Goal: Information Seeking & Learning: Find contact information

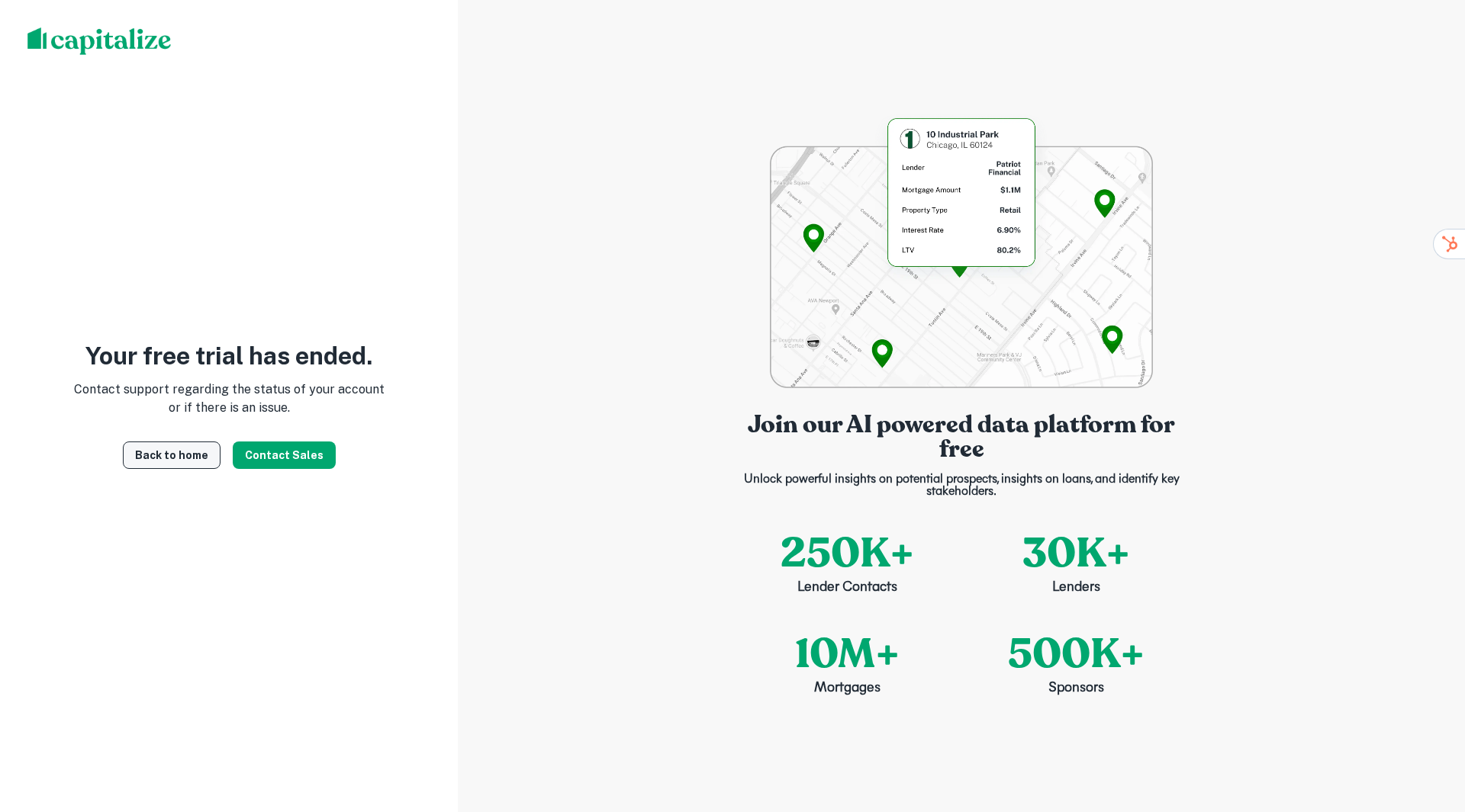
drag, startPoint x: 154, startPoint y: 456, endPoint x: 200, endPoint y: 456, distance: 46.0
click at [154, 456] on link "Back to home" at bounding box center [171, 455] width 98 height 28
click at [925, 127] on img at bounding box center [961, 251] width 382 height 275
click at [752, 114] on div "Join our AI powered data platform for free Unlock powerful insights on potentia…" at bounding box center [961, 406] width 1007 height 812
click at [195, 462] on link "Back to home" at bounding box center [171, 455] width 98 height 28
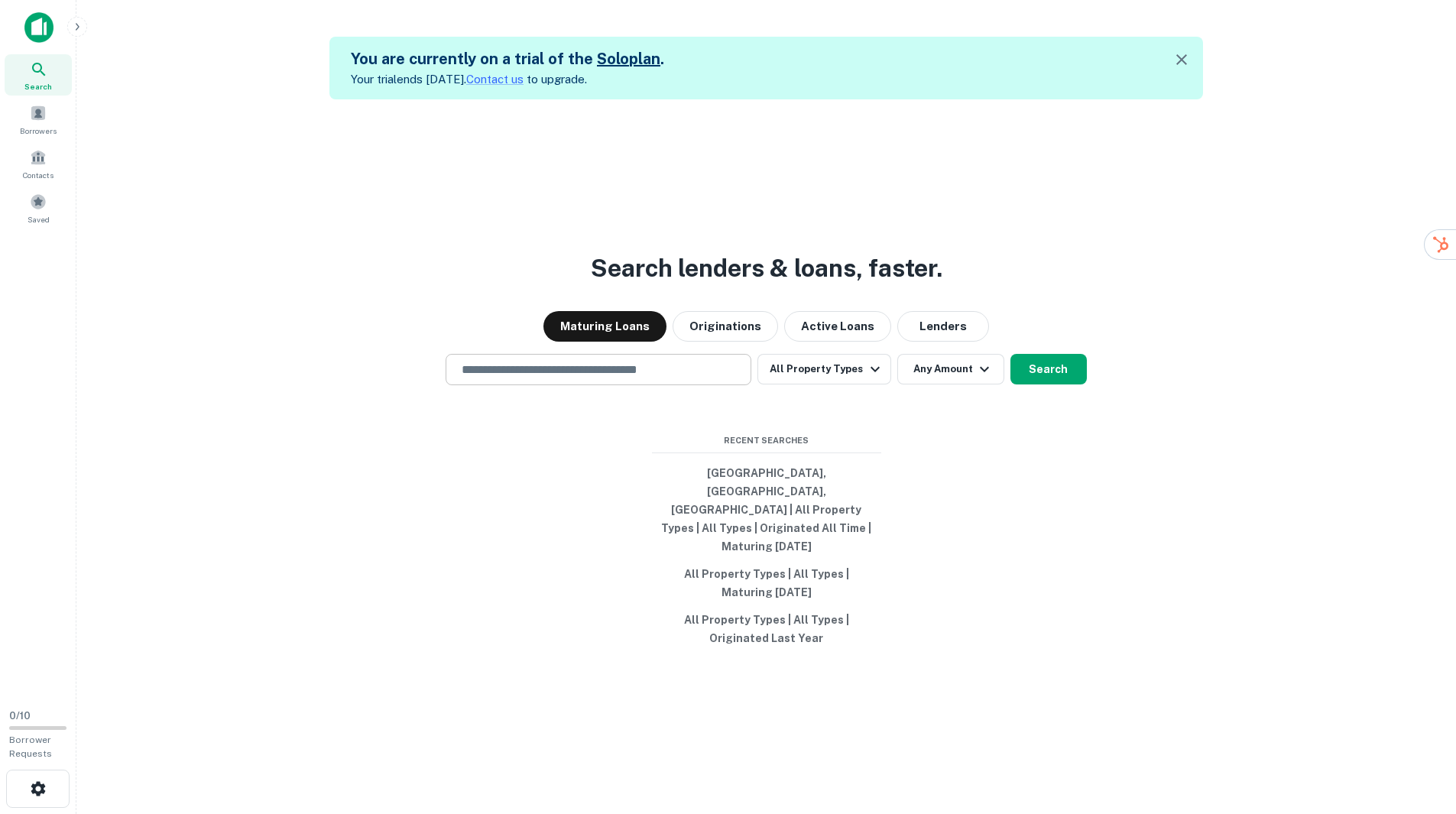
click at [623, 379] on input "text" at bounding box center [598, 370] width 292 height 18
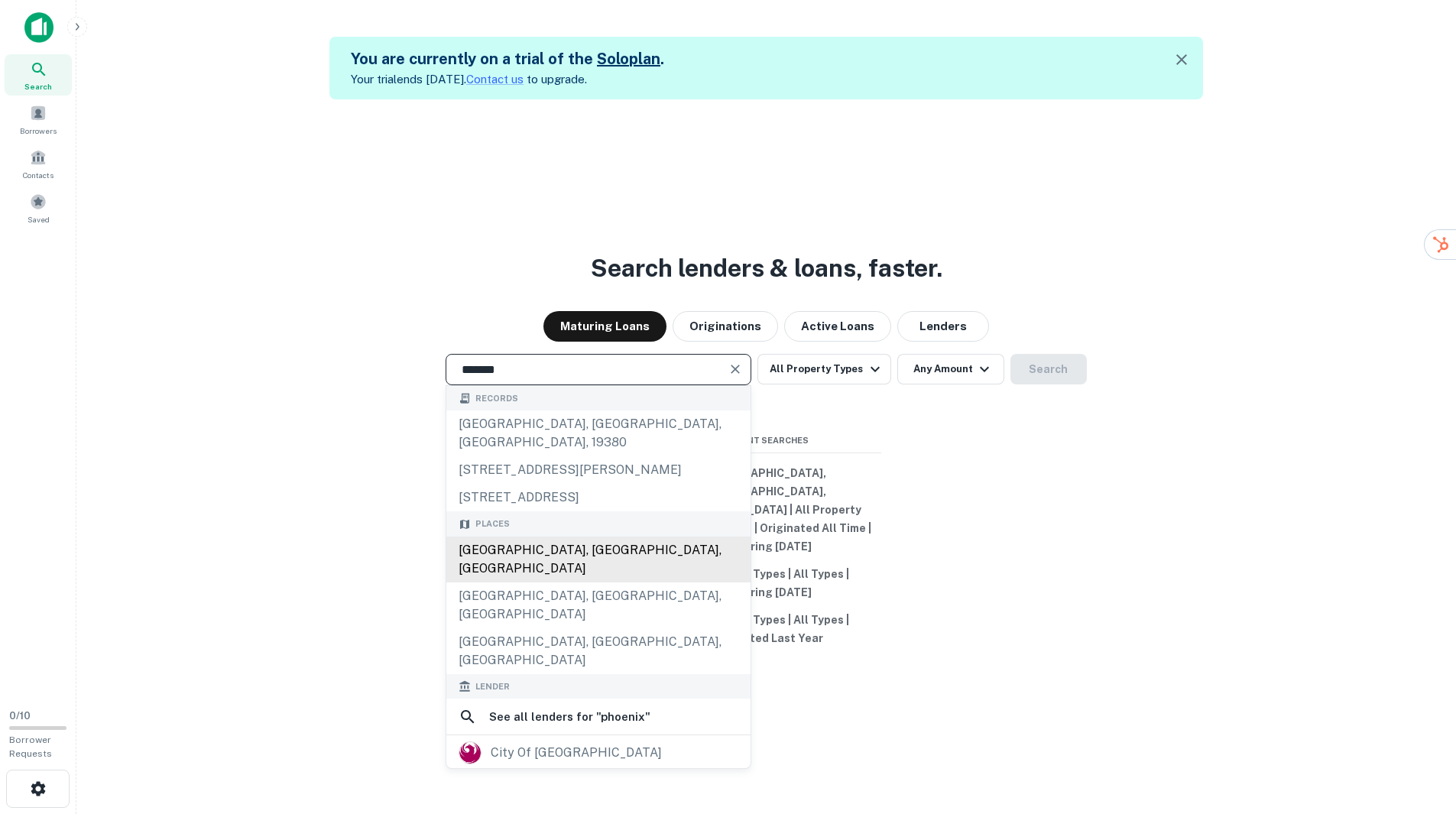
click at [558, 559] on div "[GEOGRAPHIC_DATA], [GEOGRAPHIC_DATA], [GEOGRAPHIC_DATA]" at bounding box center [598, 559] width 304 height 46
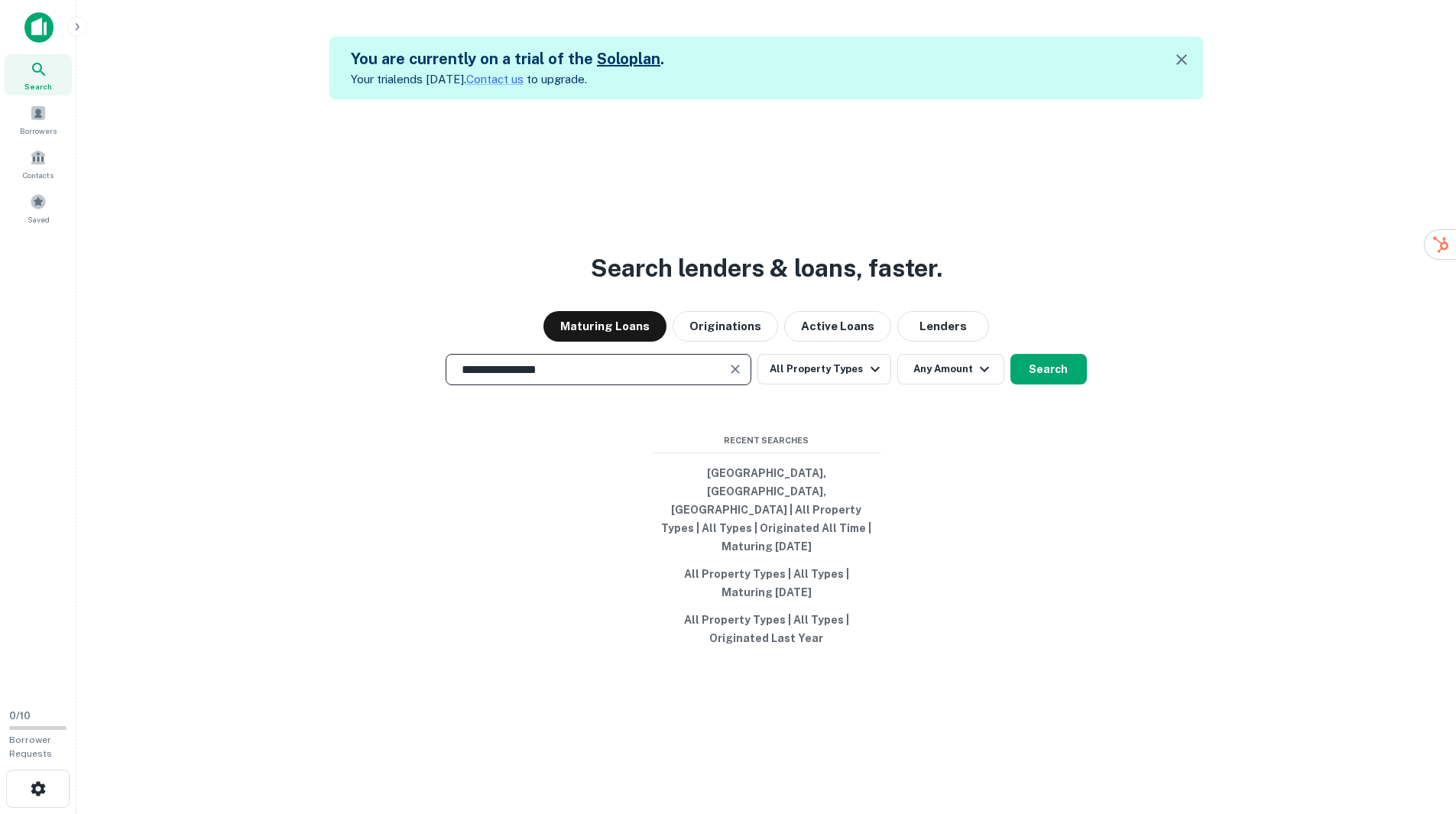
type input "**********"
click at [1103, 537] on div "**********" at bounding box center [766, 505] width 1355 height 814
click at [829, 381] on button "All Property Types" at bounding box center [824, 369] width 133 height 31
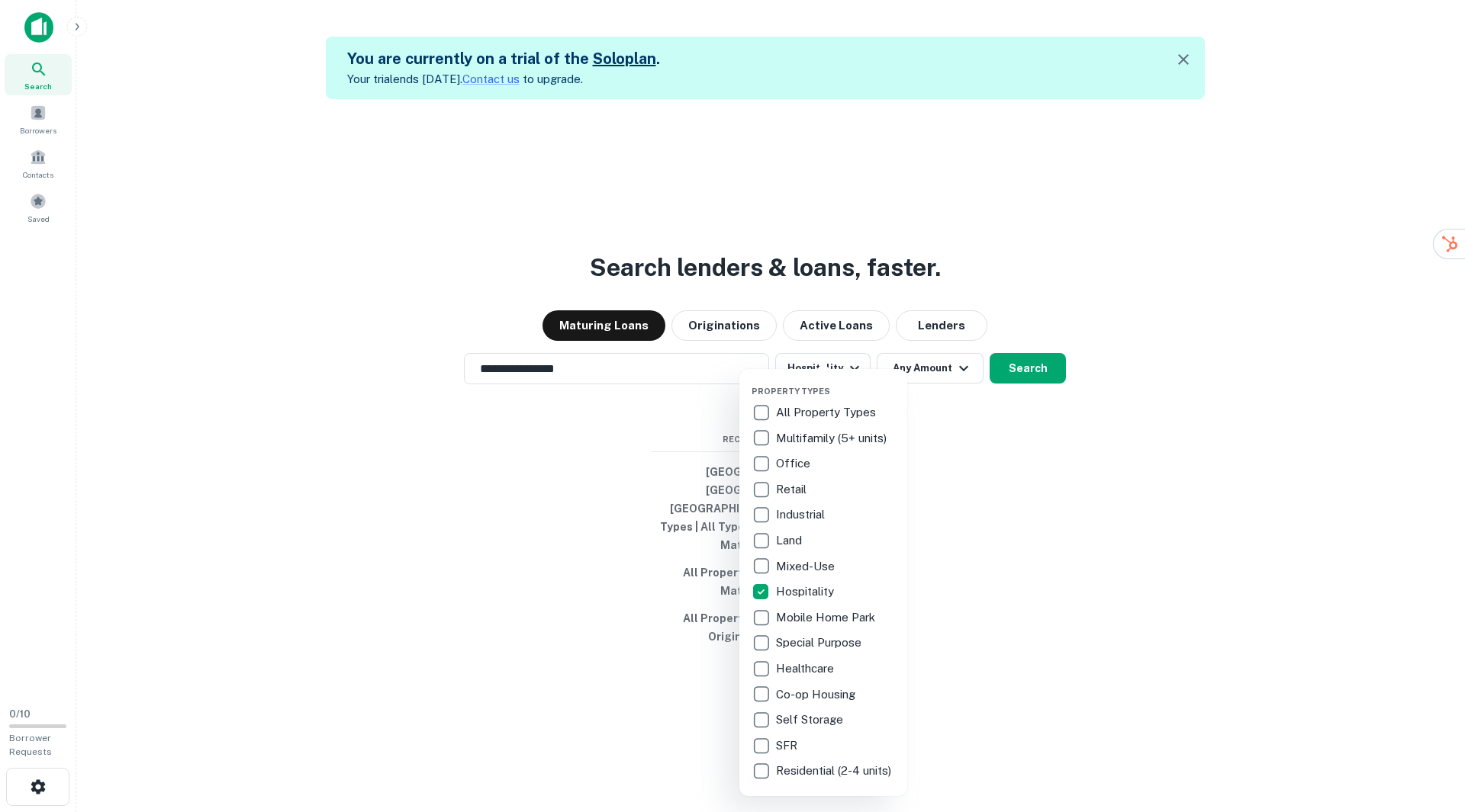
click at [986, 502] on div at bounding box center [732, 406] width 1465 height 812
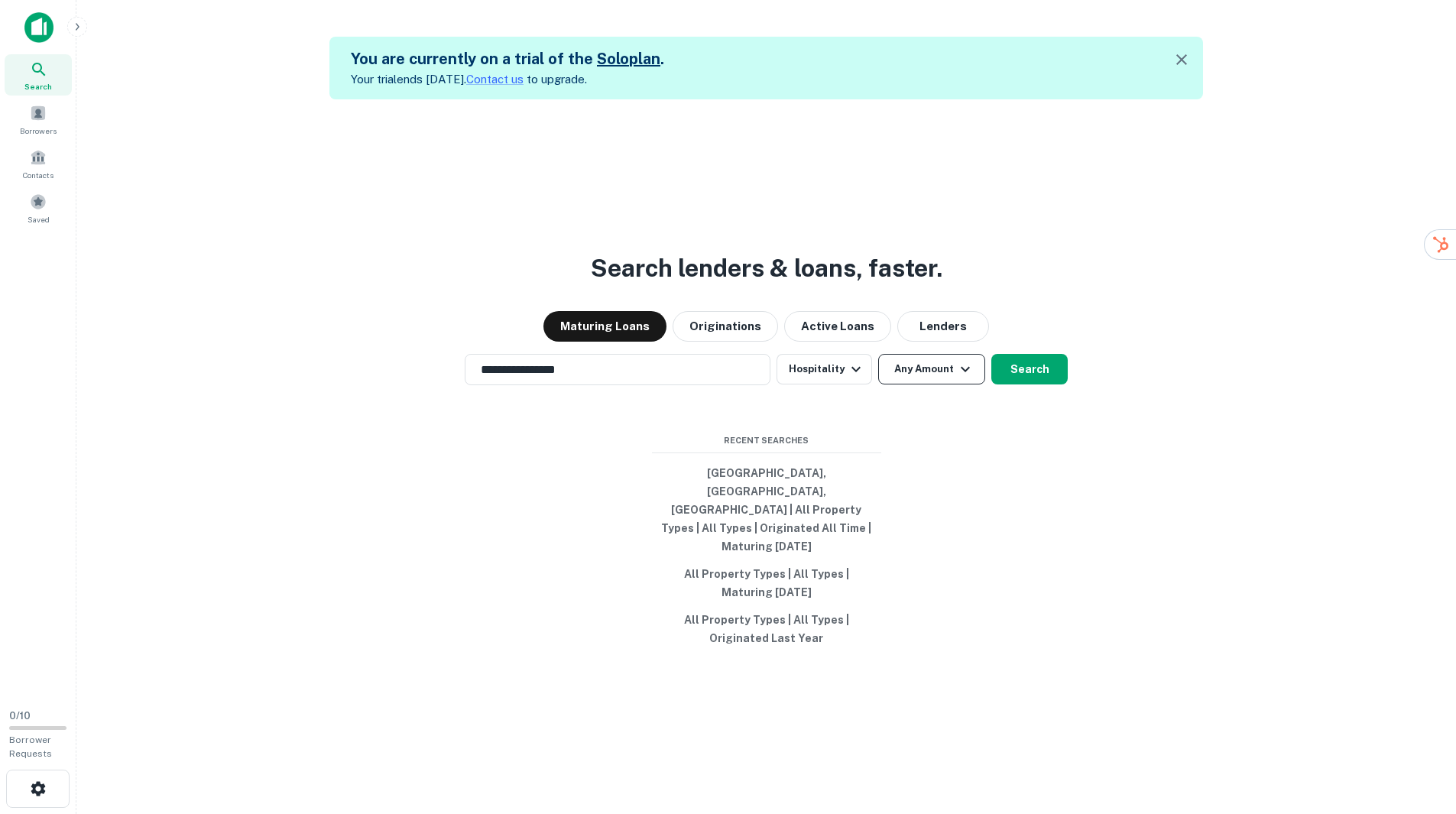
click at [956, 379] on icon "button" at bounding box center [965, 369] width 18 height 18
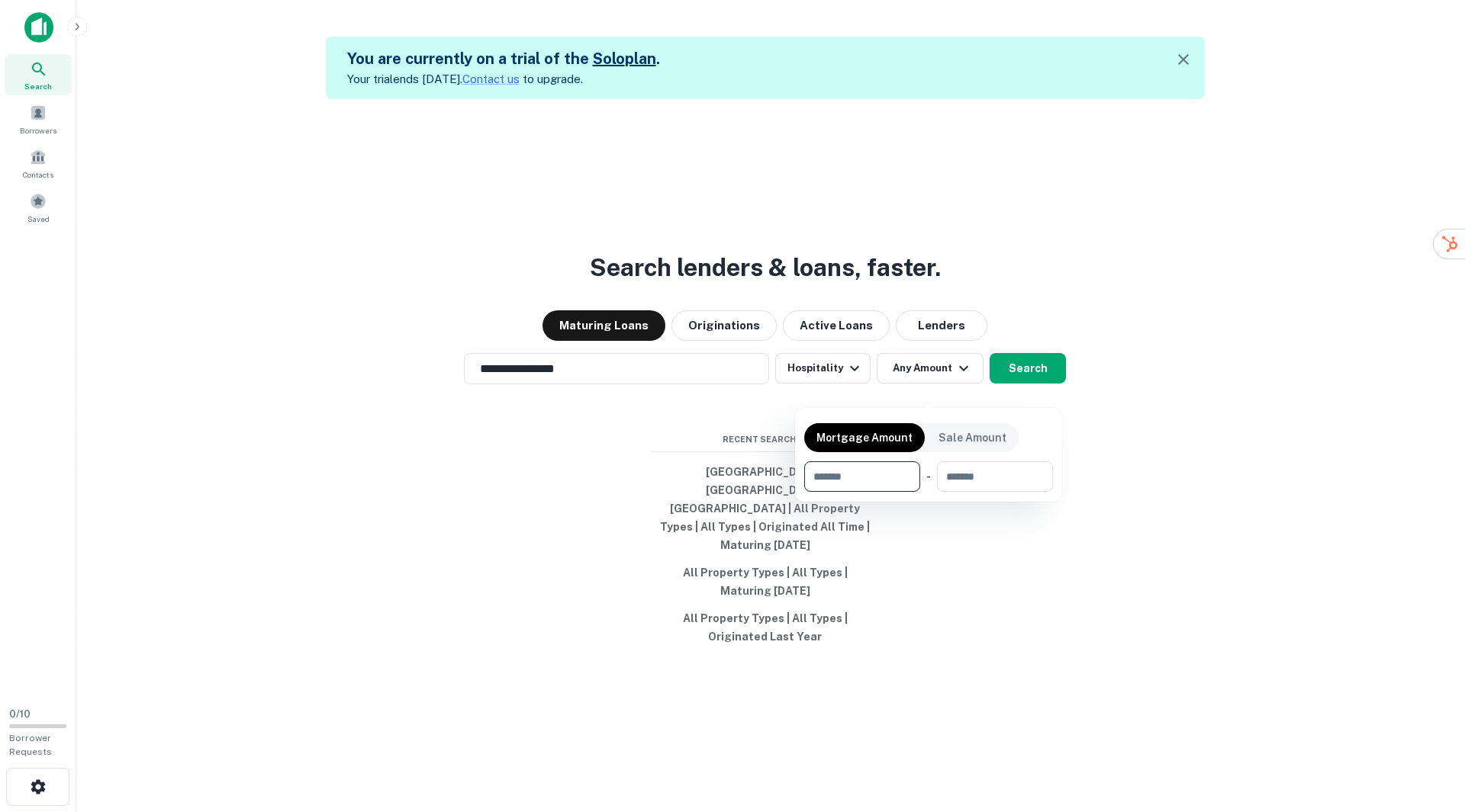
click at [873, 475] on input "number" at bounding box center [856, 476] width 105 height 31
type input "*******"
click at [1070, 547] on div at bounding box center [732, 406] width 1465 height 812
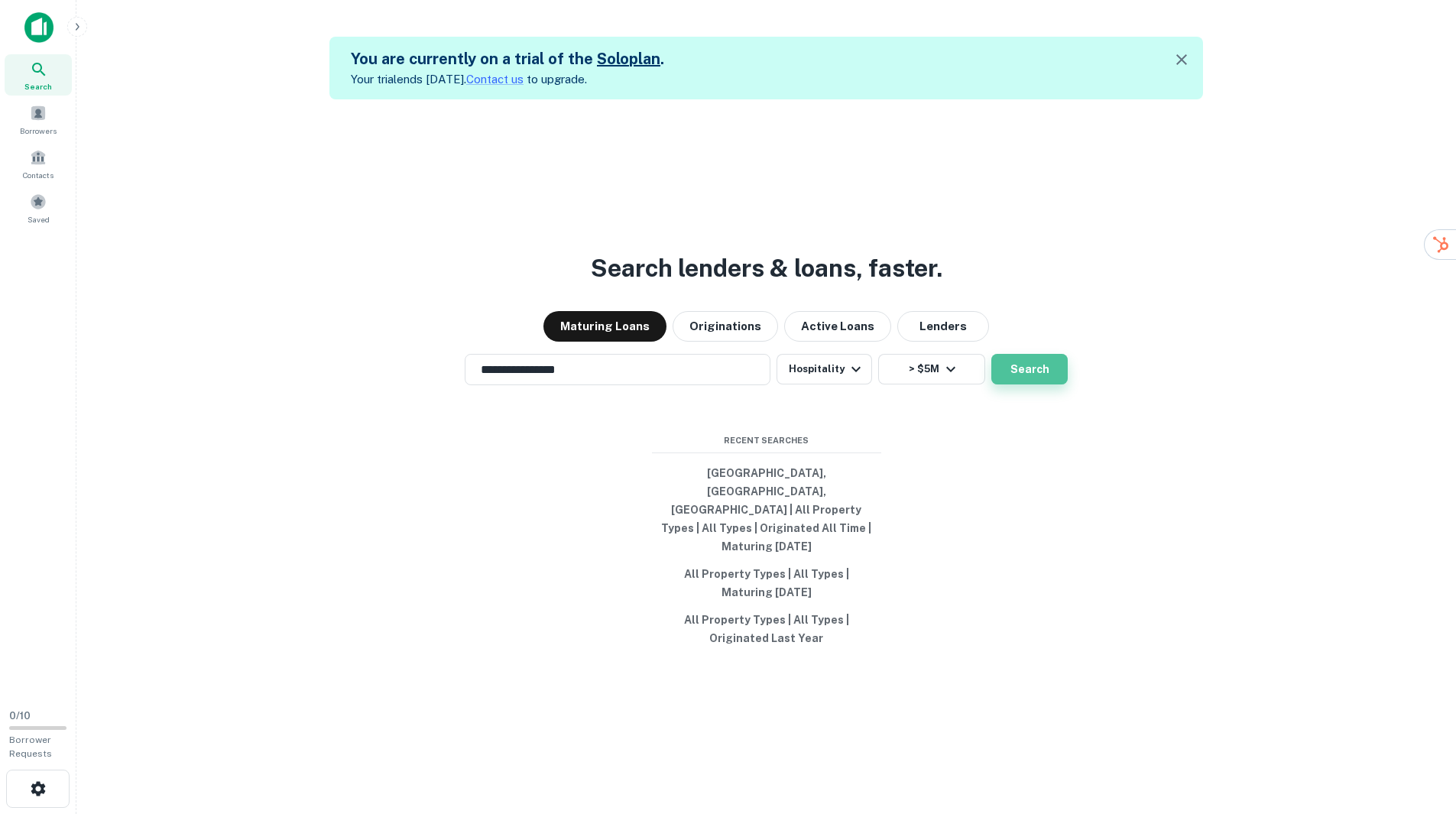
click at [1027, 384] on button "Search" at bounding box center [1029, 369] width 76 height 31
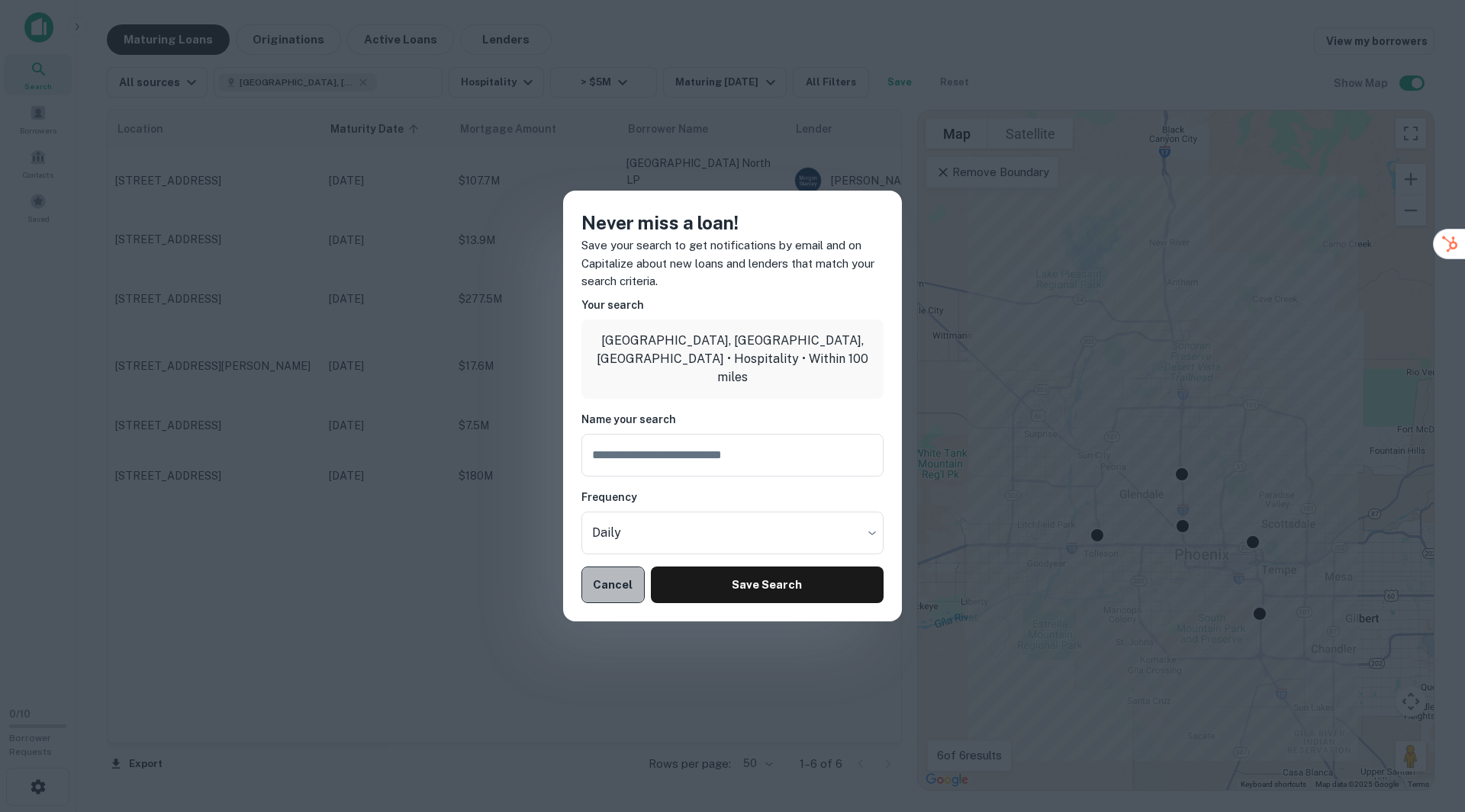
click at [607, 590] on button "Cancel" at bounding box center [613, 584] width 64 height 37
click at [607, 598] on button "Cancel" at bounding box center [613, 584] width 64 height 37
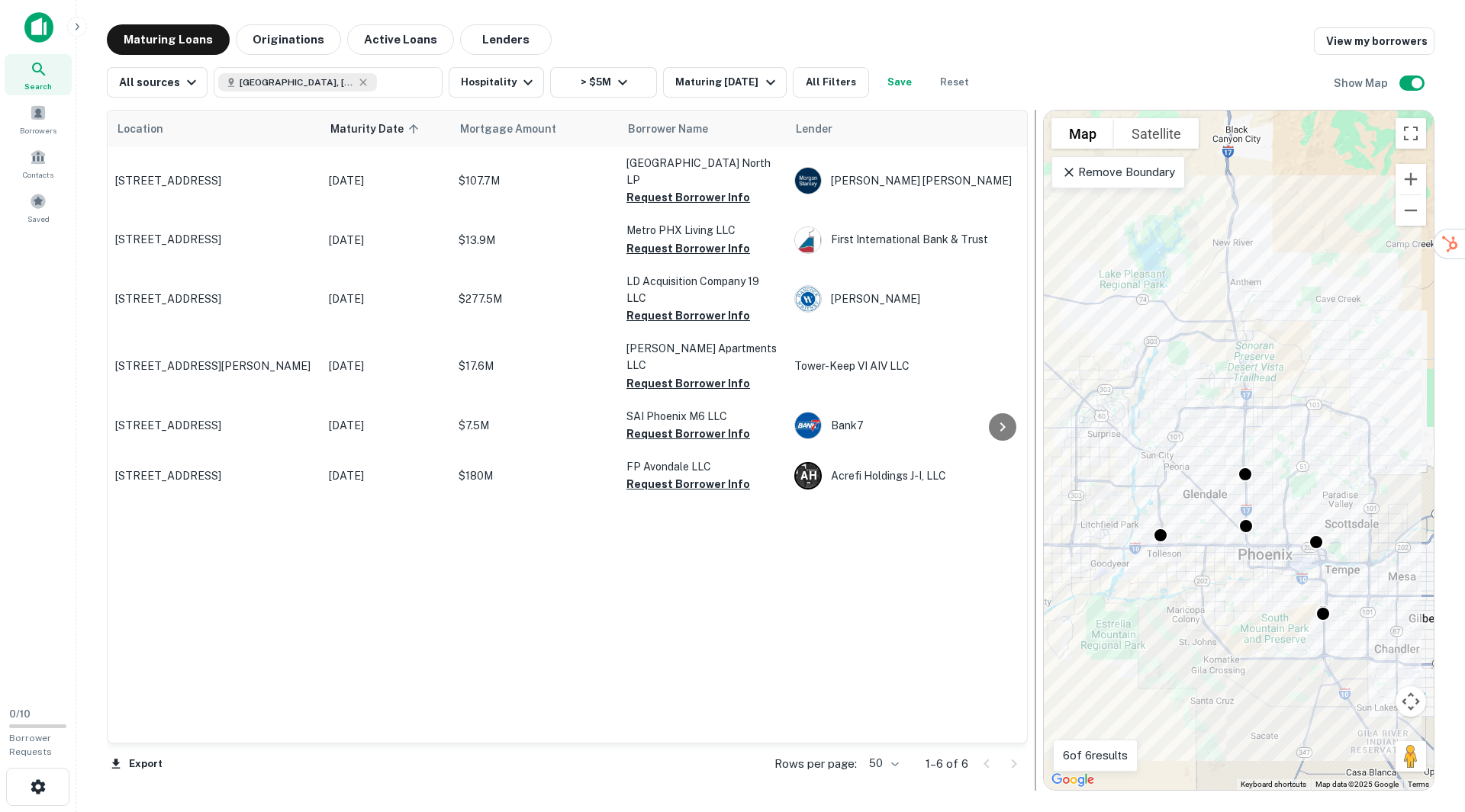
drag, startPoint x: 911, startPoint y: 542, endPoint x: 1037, endPoint y: 552, distance: 126.4
click at [1037, 552] on div at bounding box center [1035, 450] width 15 height 681
click at [730, 83] on div "Maturing [DATE]" at bounding box center [727, 83] width 104 height 18
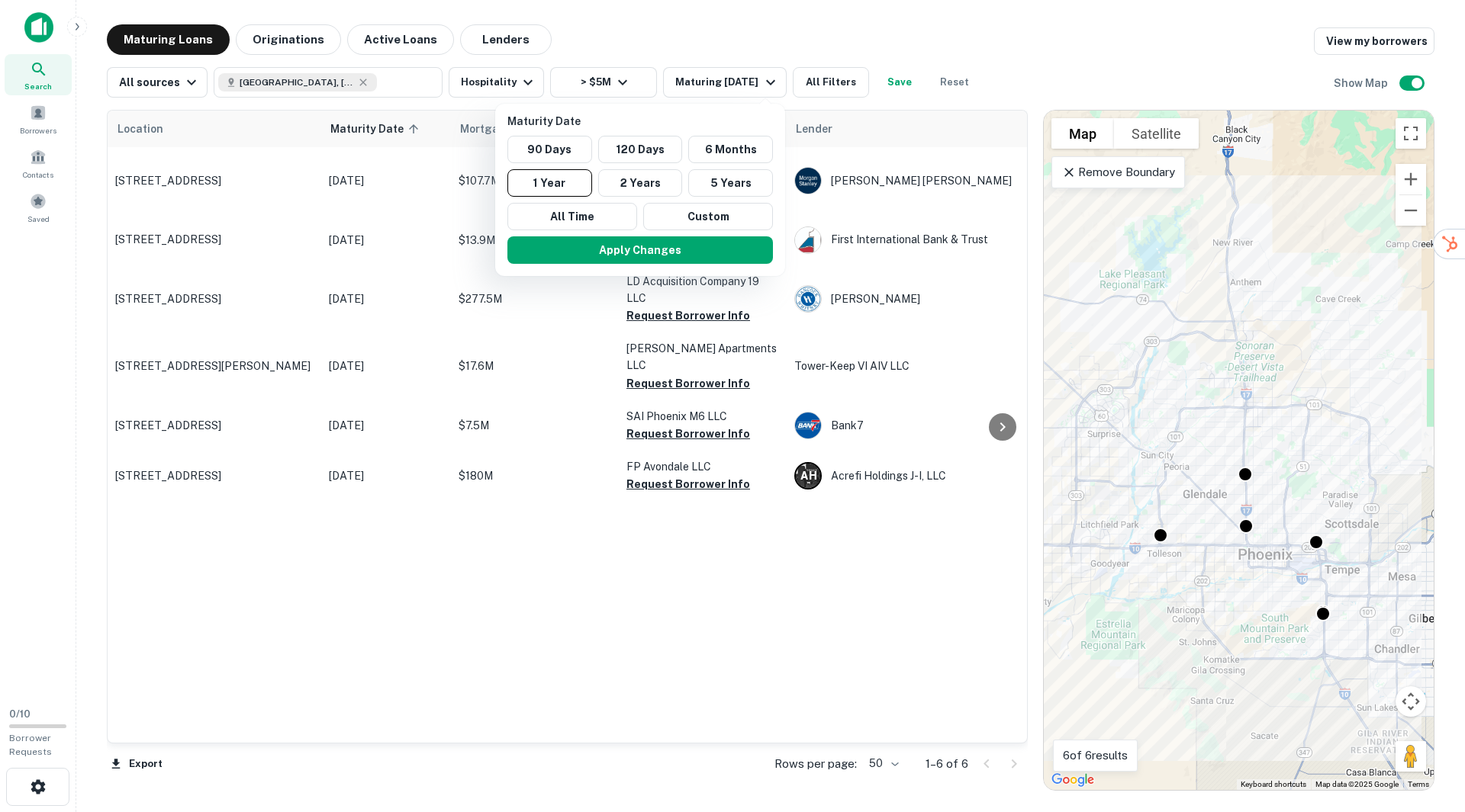
click at [618, 677] on div at bounding box center [732, 406] width 1465 height 812
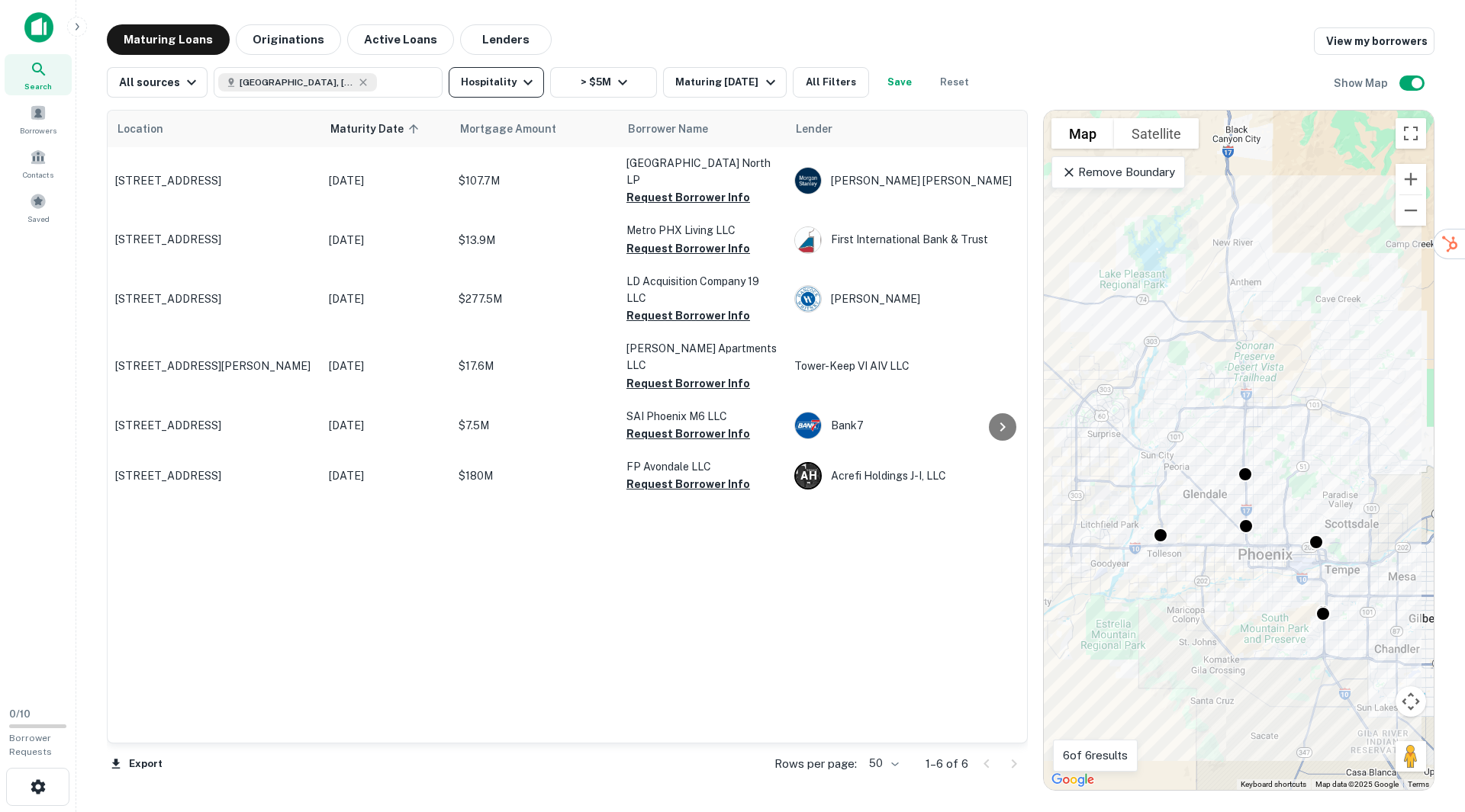
click at [510, 79] on button "Hospitality" at bounding box center [496, 83] width 95 height 31
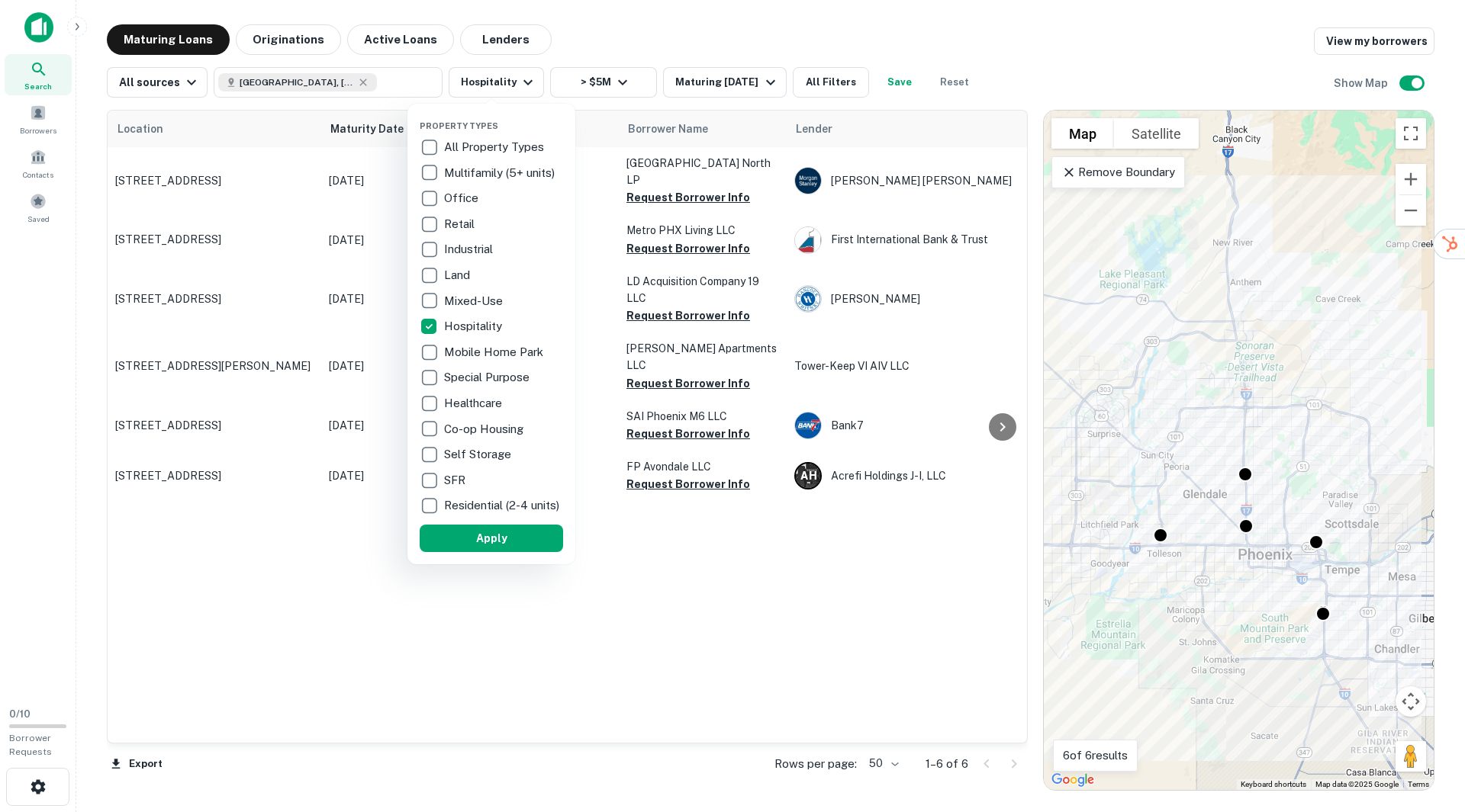
click at [548, 634] on div at bounding box center [732, 406] width 1465 height 812
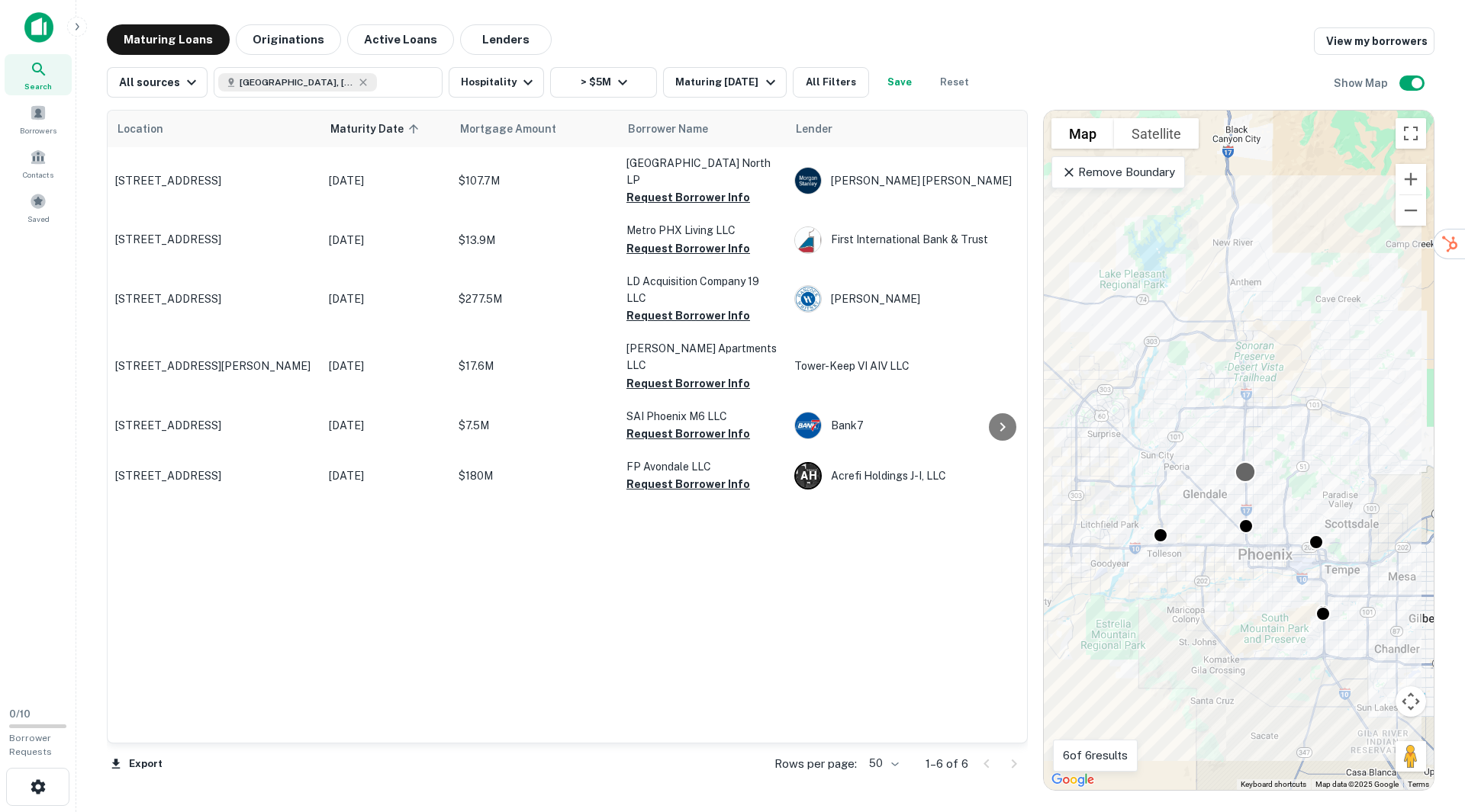
click at [1241, 477] on div at bounding box center [1244, 471] width 22 height 22
click at [724, 82] on div "Maturing [DATE]" at bounding box center [727, 83] width 104 height 18
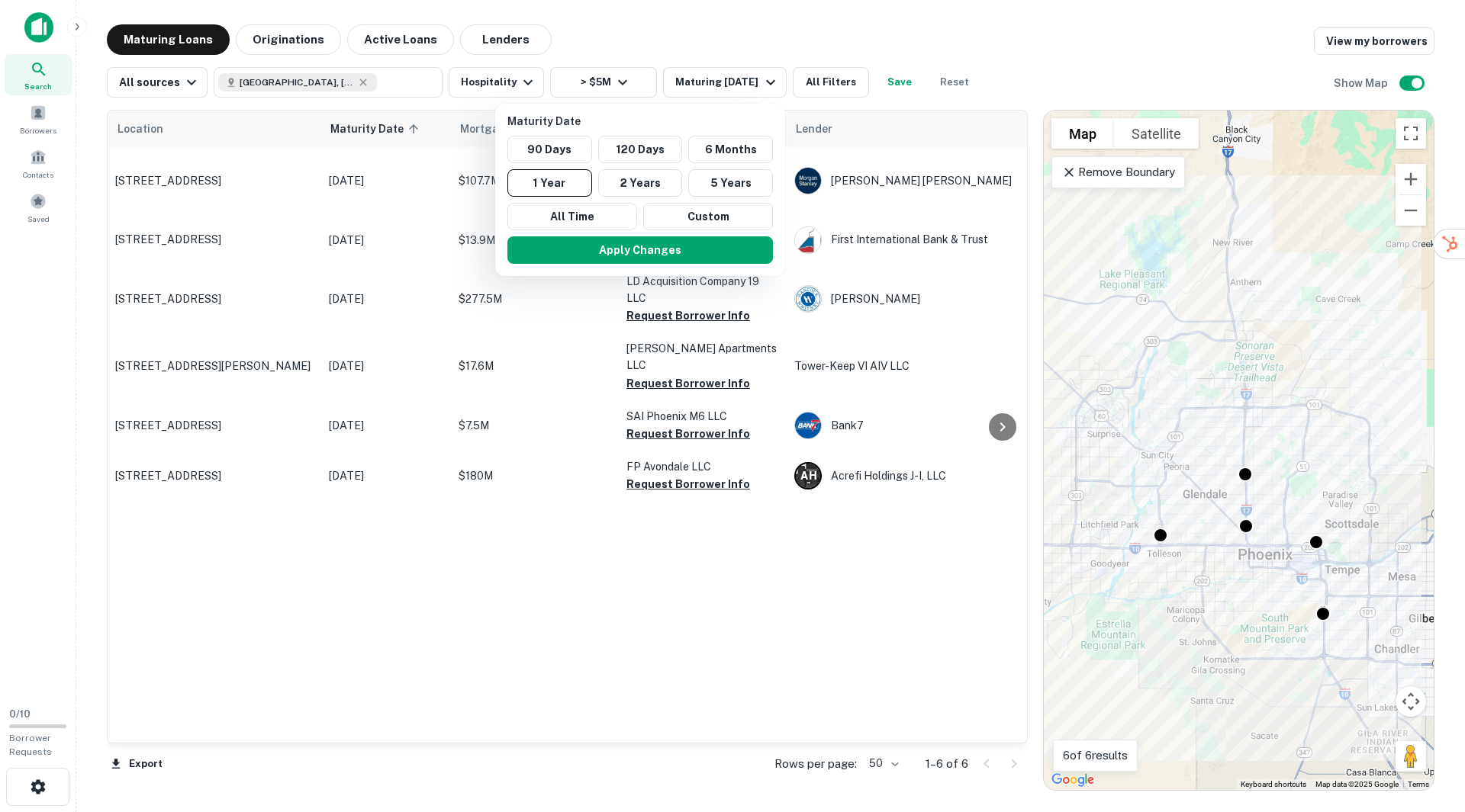
click at [605, 28] on div at bounding box center [732, 406] width 1465 height 812
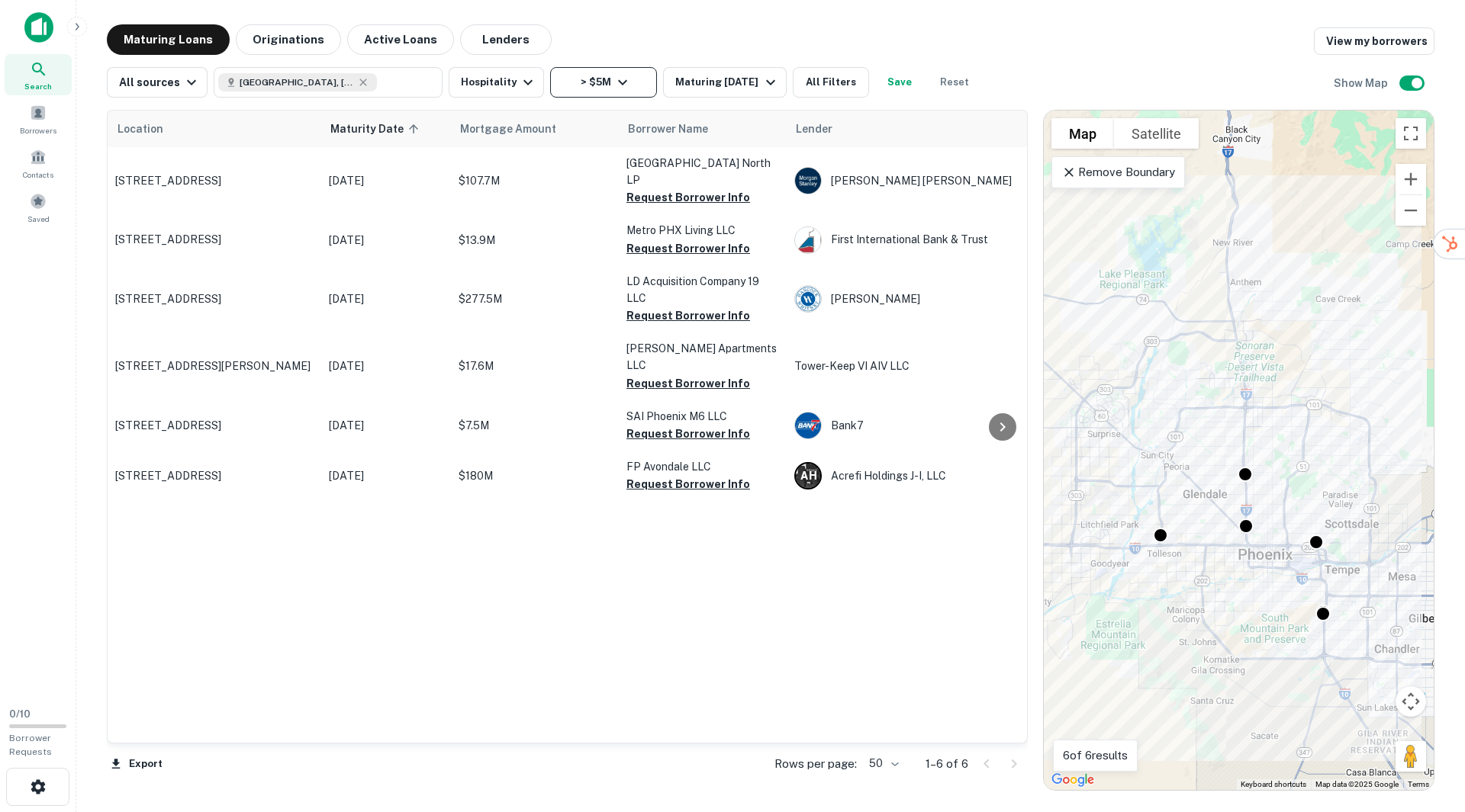
click at [627, 86] on button "> $5M" at bounding box center [603, 83] width 107 height 31
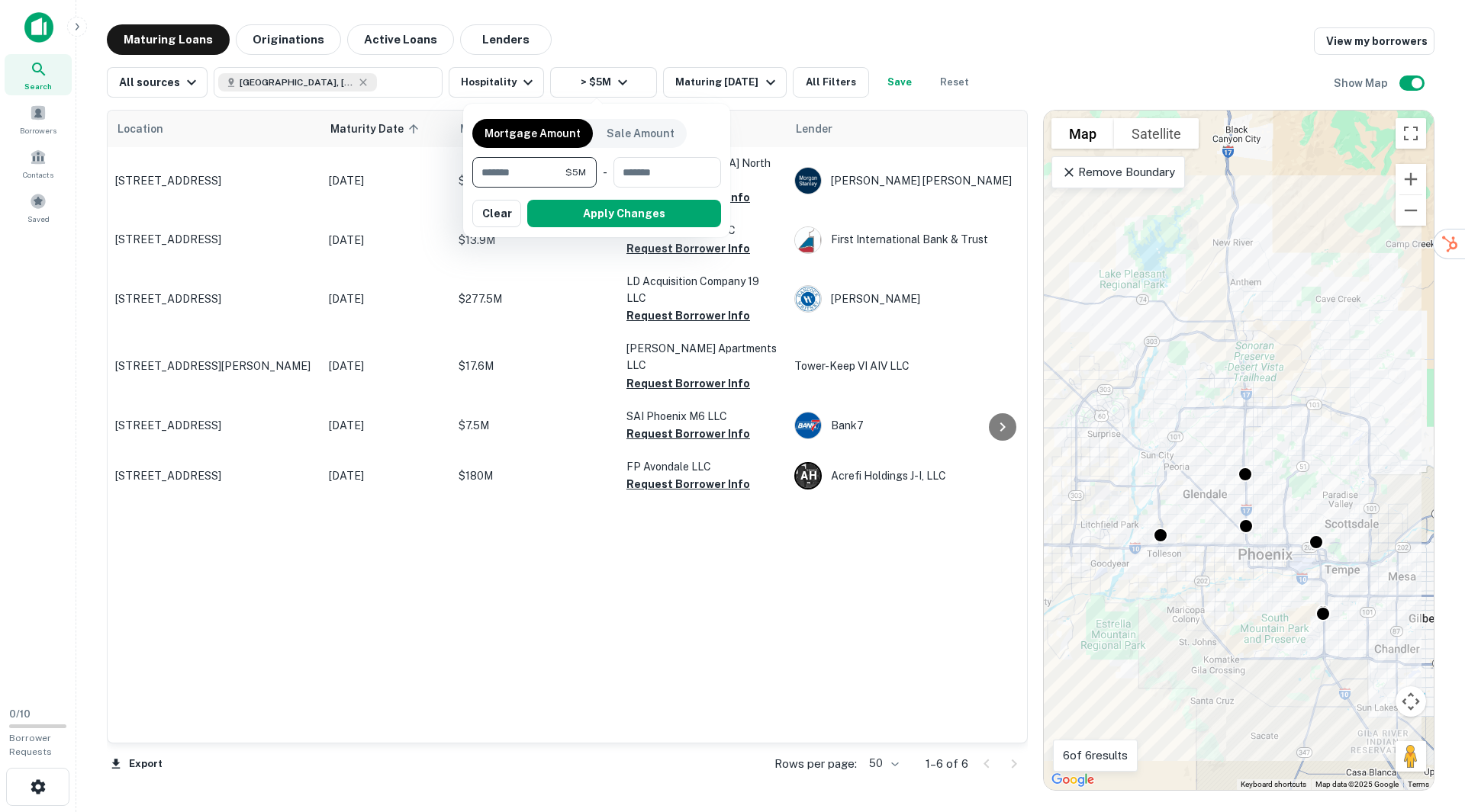
drag, startPoint x: 561, startPoint y: 174, endPoint x: 540, endPoint y: 245, distance: 74.0
click at [556, 178] on input "*******" at bounding box center [519, 172] width 93 height 31
drag, startPoint x: 540, startPoint y: 245, endPoint x: 413, endPoint y: 151, distance: 158.0
click at [413, 151] on div "Mortgage Amount Sale Amount ******* $5M ​ - ​ Apply Changes Clear" at bounding box center [732, 406] width 1465 height 812
drag, startPoint x: 542, startPoint y: 175, endPoint x: 451, endPoint y: 179, distance: 91.1
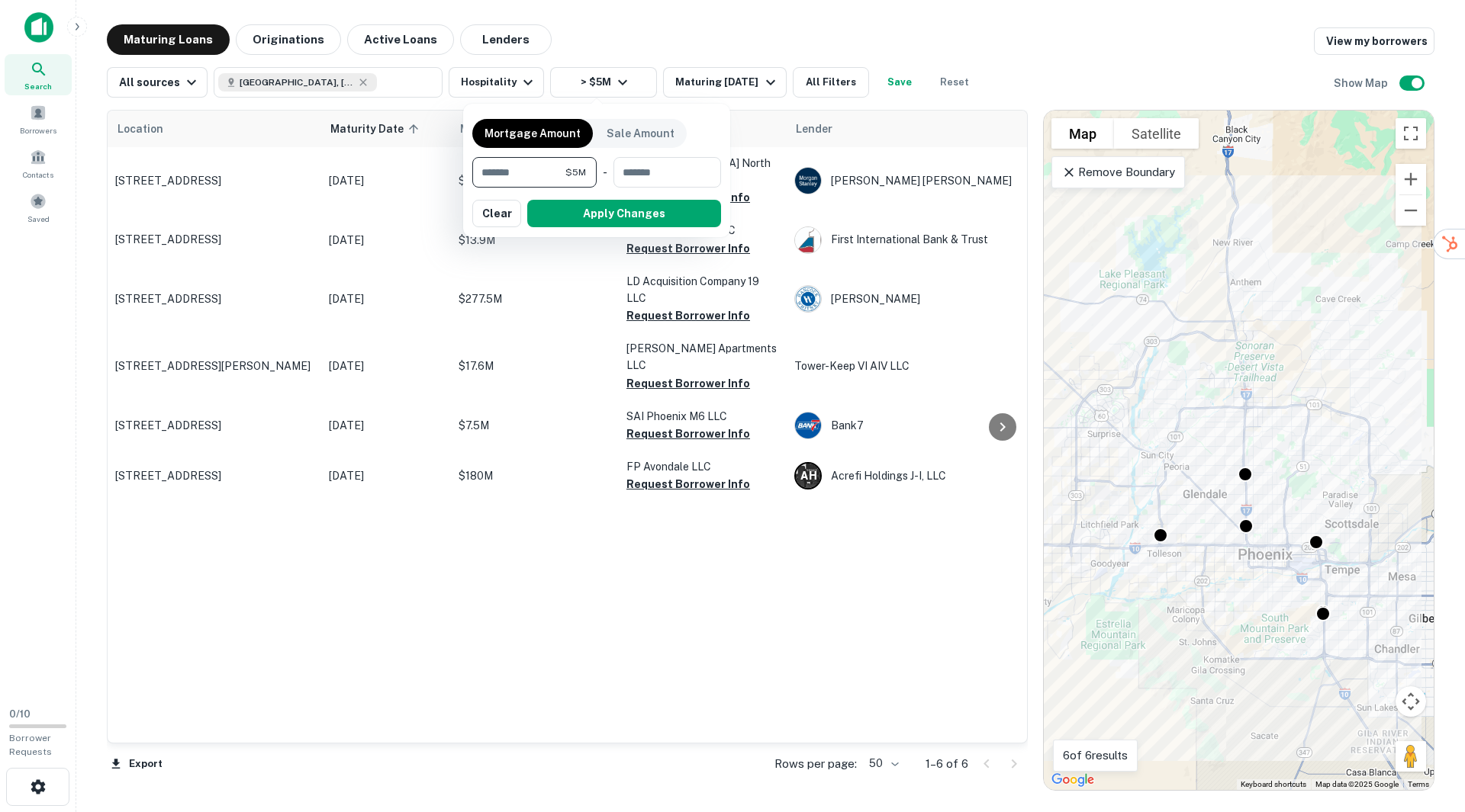
click at [451, 179] on div "Mortgage Amount Sale Amount ******* $5M ​ - ​ Apply Changes Clear" at bounding box center [732, 406] width 1465 height 812
type input "********"
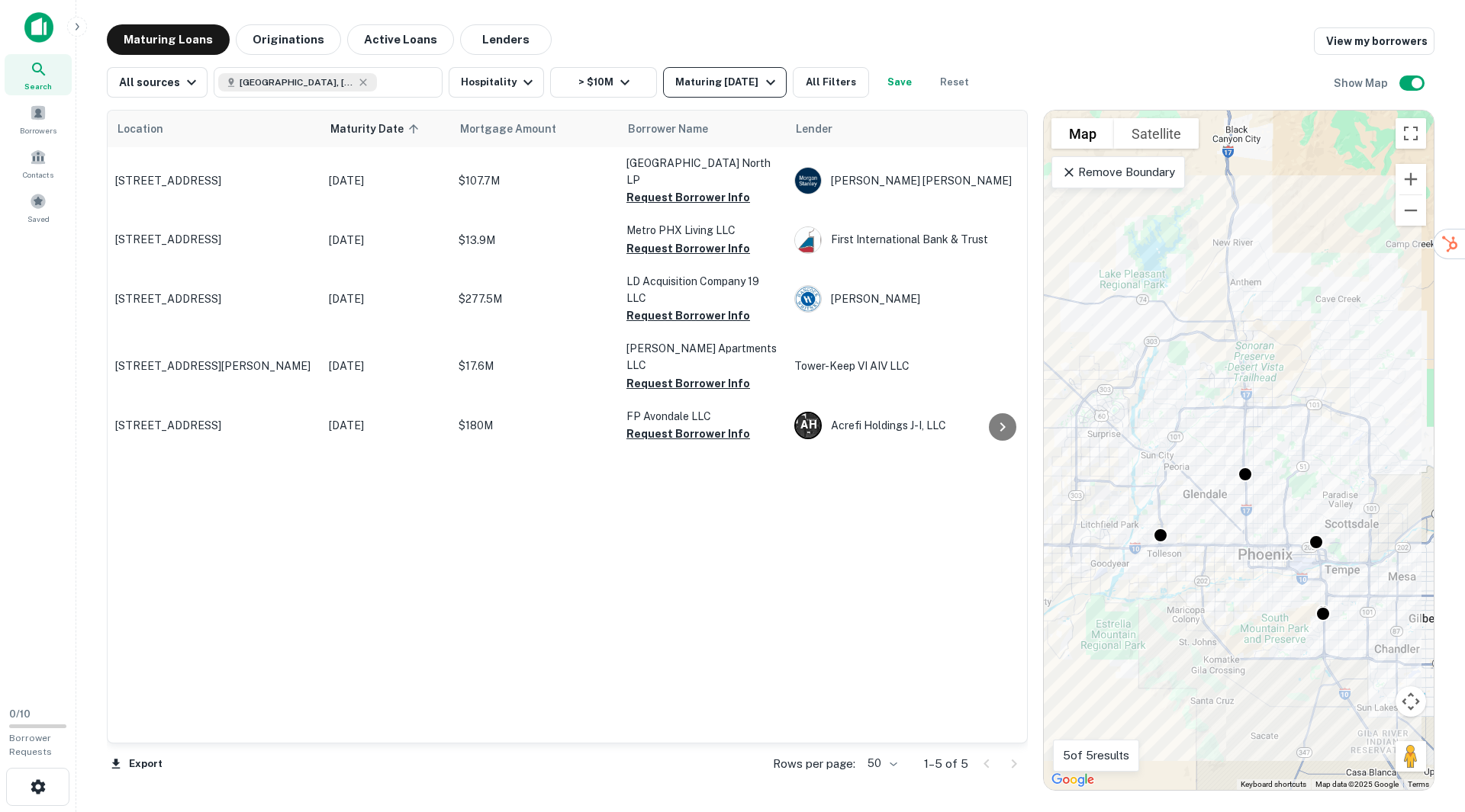
click at [749, 83] on div "Maturing [DATE]" at bounding box center [727, 83] width 104 height 18
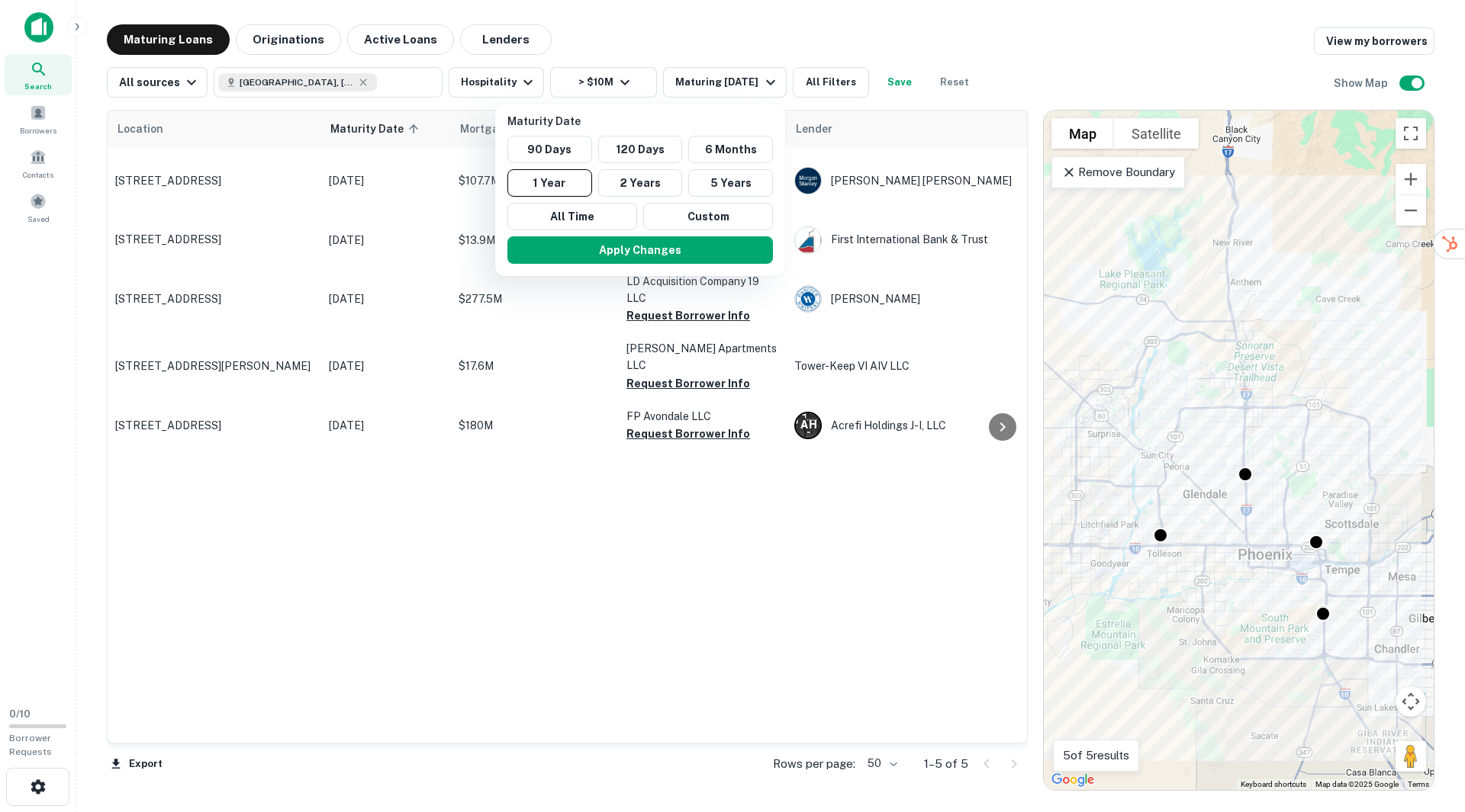
click at [657, 36] on div at bounding box center [732, 406] width 1465 height 812
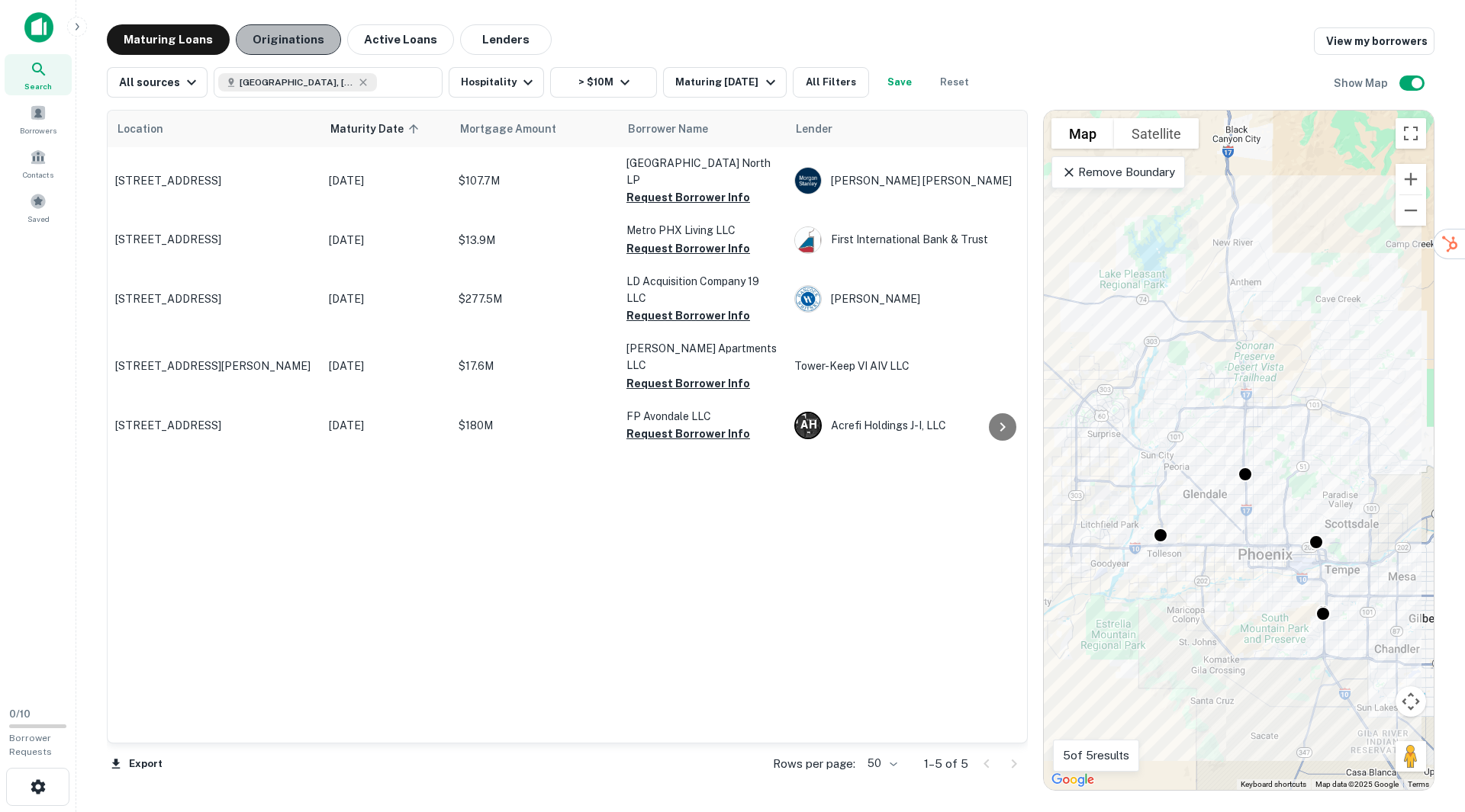
click at [313, 39] on button "Originations" at bounding box center [288, 39] width 105 height 31
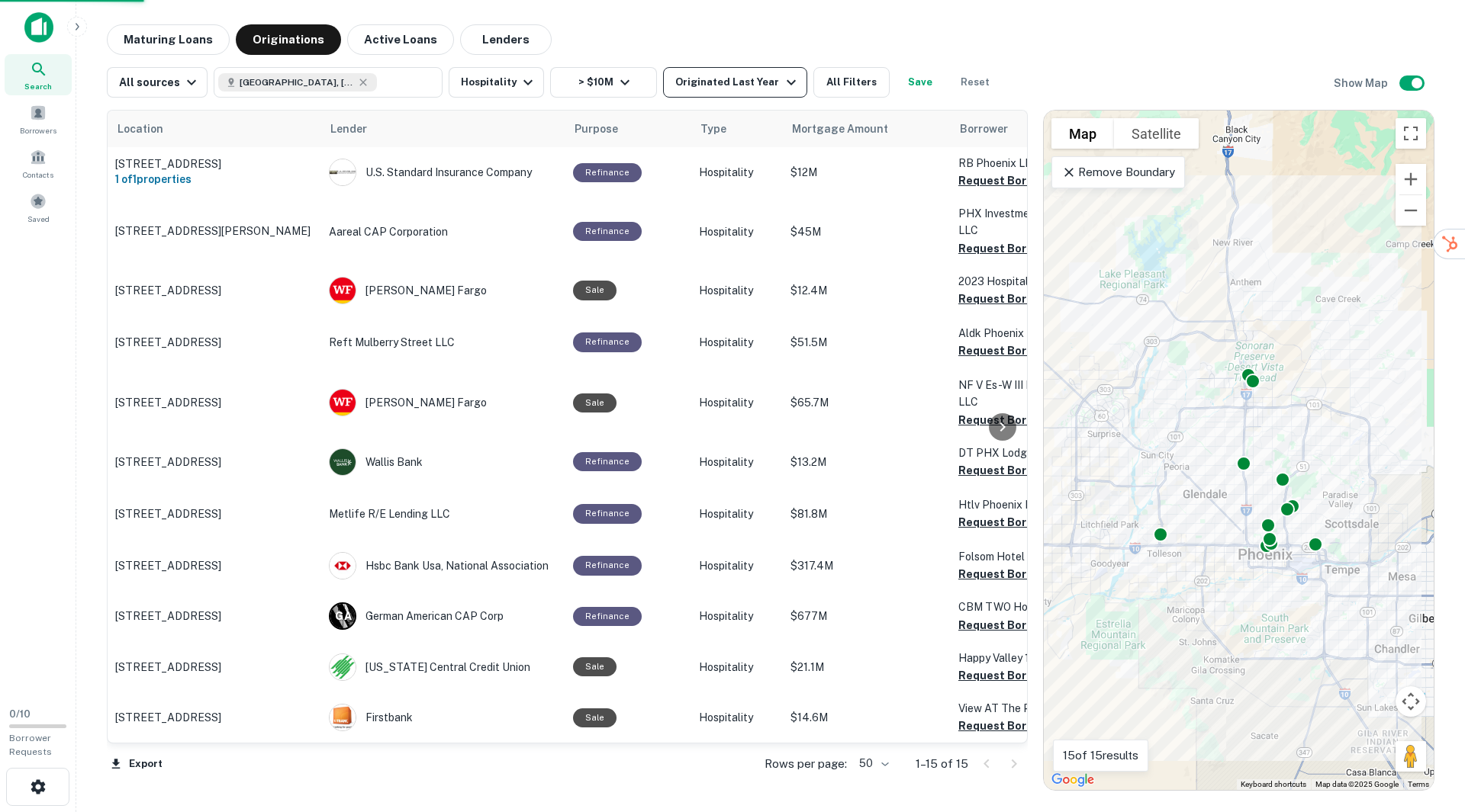
click at [735, 83] on div "Originated Last Year" at bounding box center [737, 83] width 125 height 18
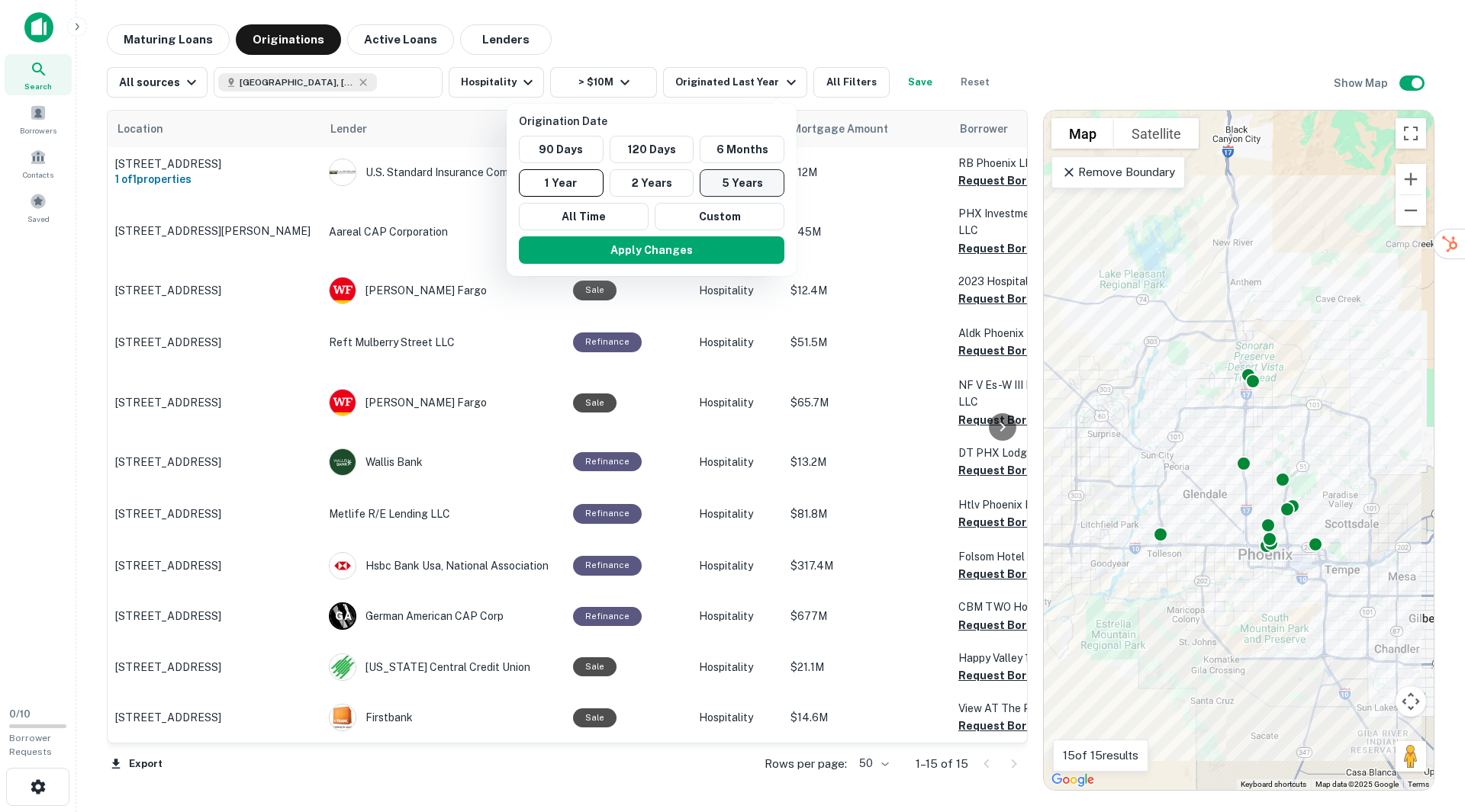
click at [738, 179] on button "5 Years" at bounding box center [741, 183] width 84 height 28
click at [902, 37] on div at bounding box center [732, 406] width 1465 height 812
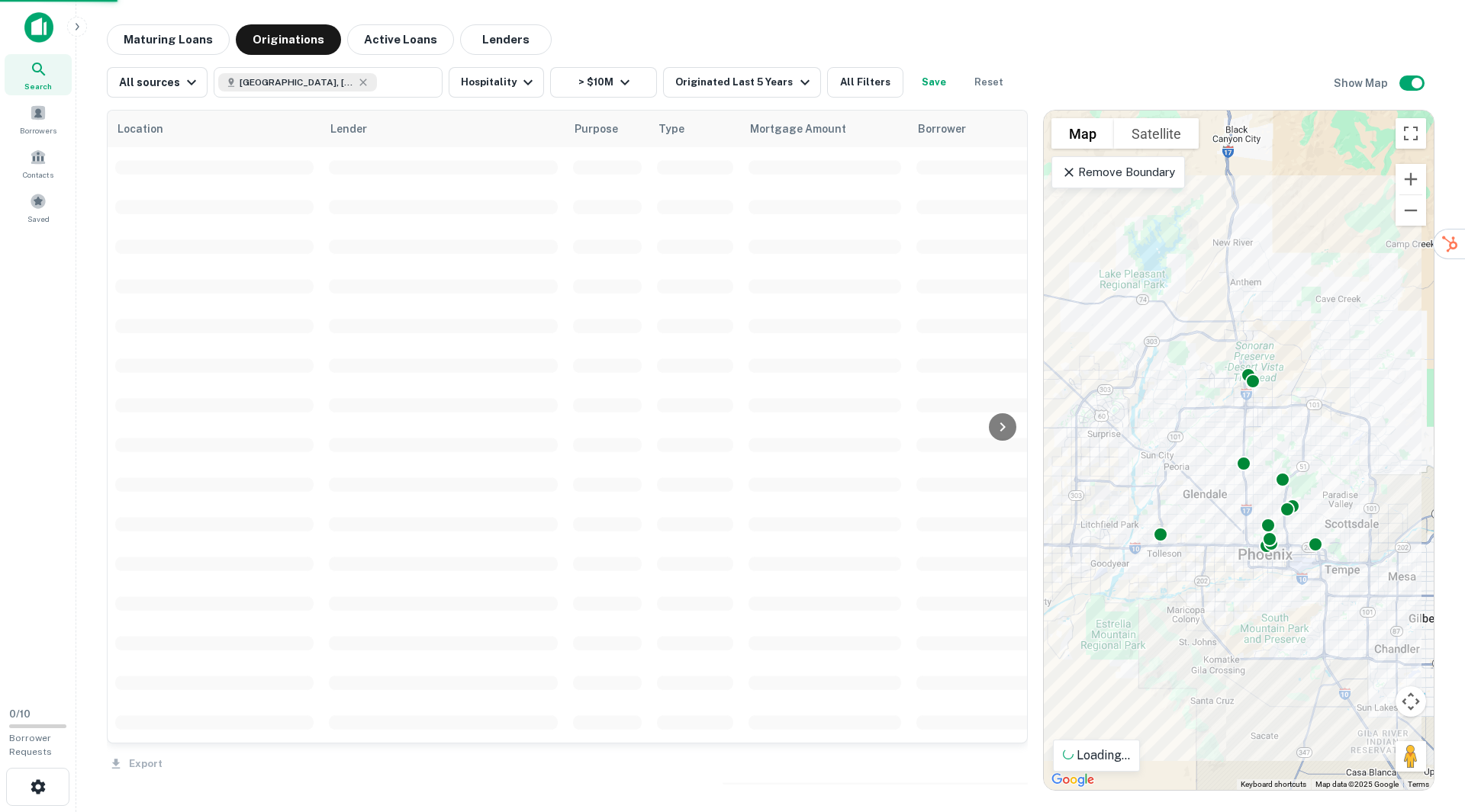
click at [687, 250] on div "Origination Date 90 Days 120 Days 6 Months 1 Year 2 Years 5 Years All Time Cust…" at bounding box center [732, 406] width 1465 height 812
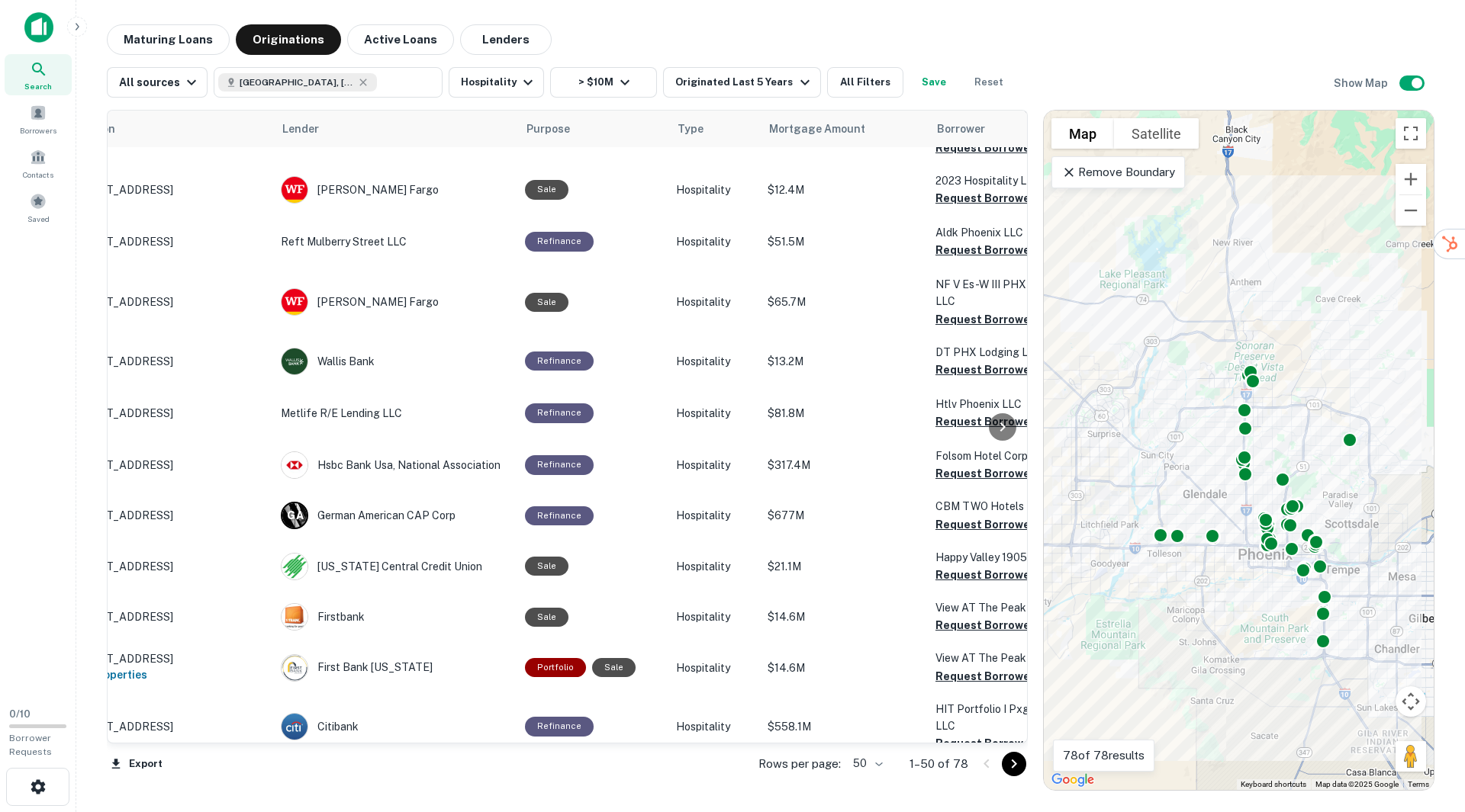
scroll to position [100, 0]
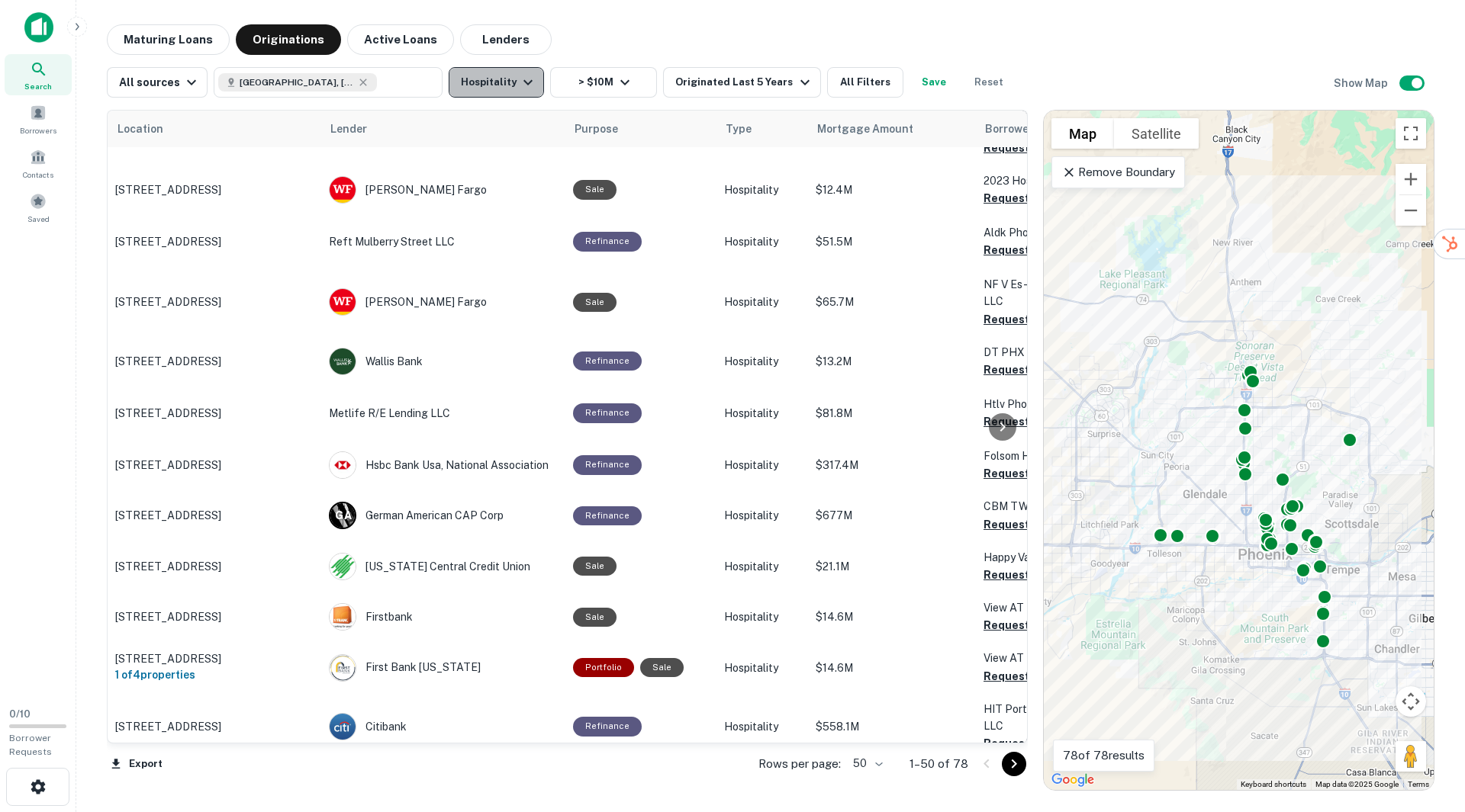
click at [496, 86] on button "Hospitality" at bounding box center [496, 83] width 95 height 31
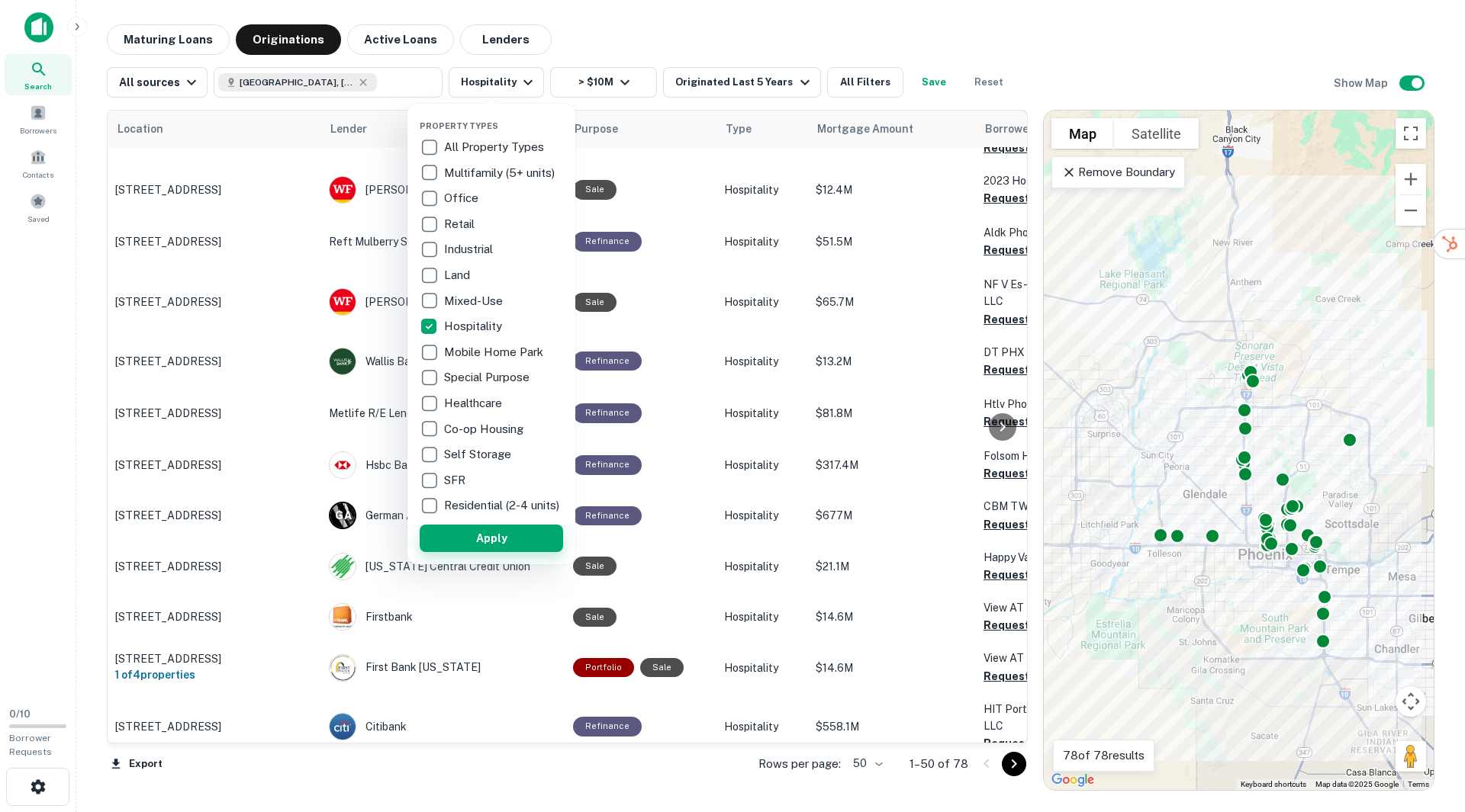
click at [486, 542] on button "Apply" at bounding box center [491, 538] width 144 height 28
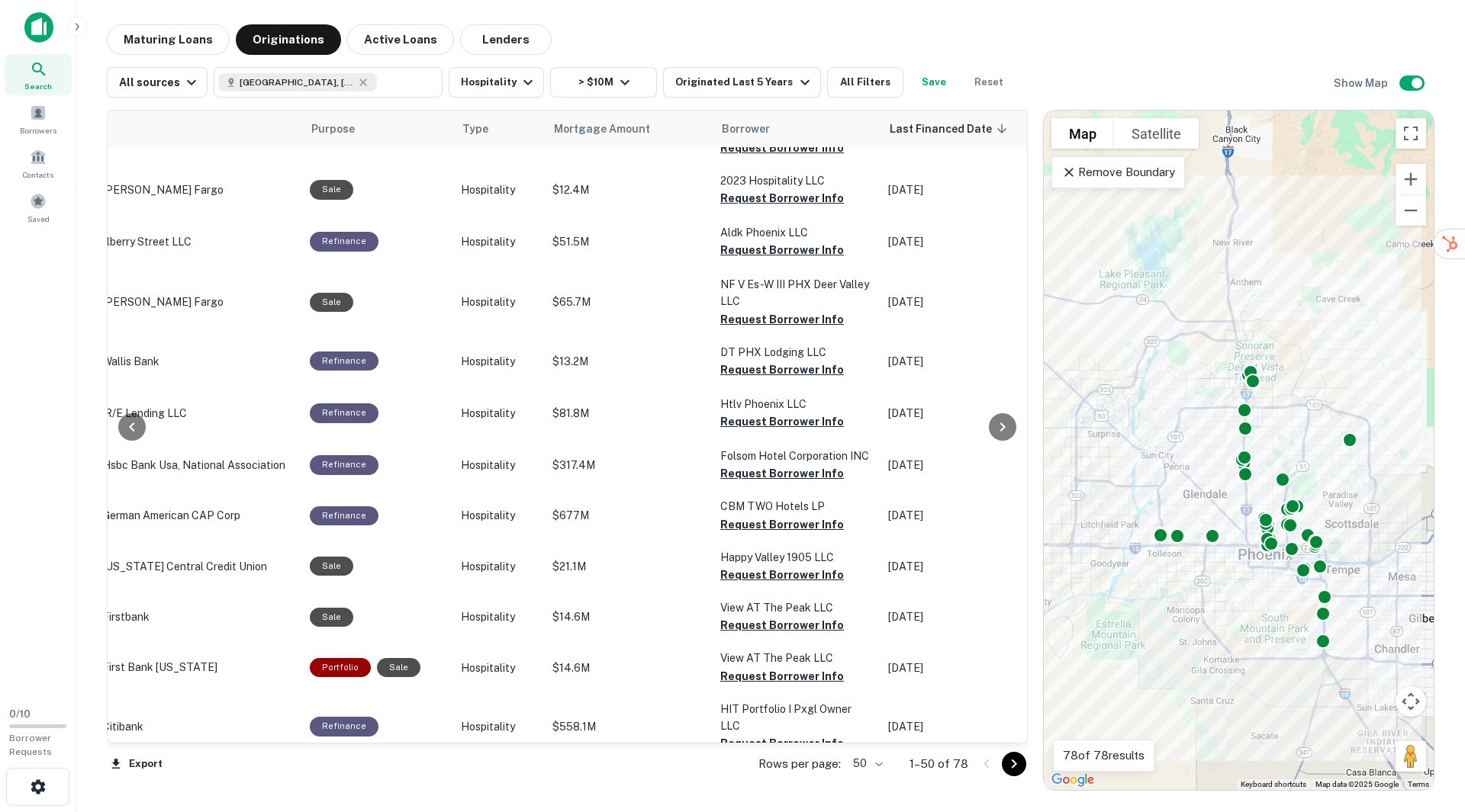
scroll to position [100, 257]
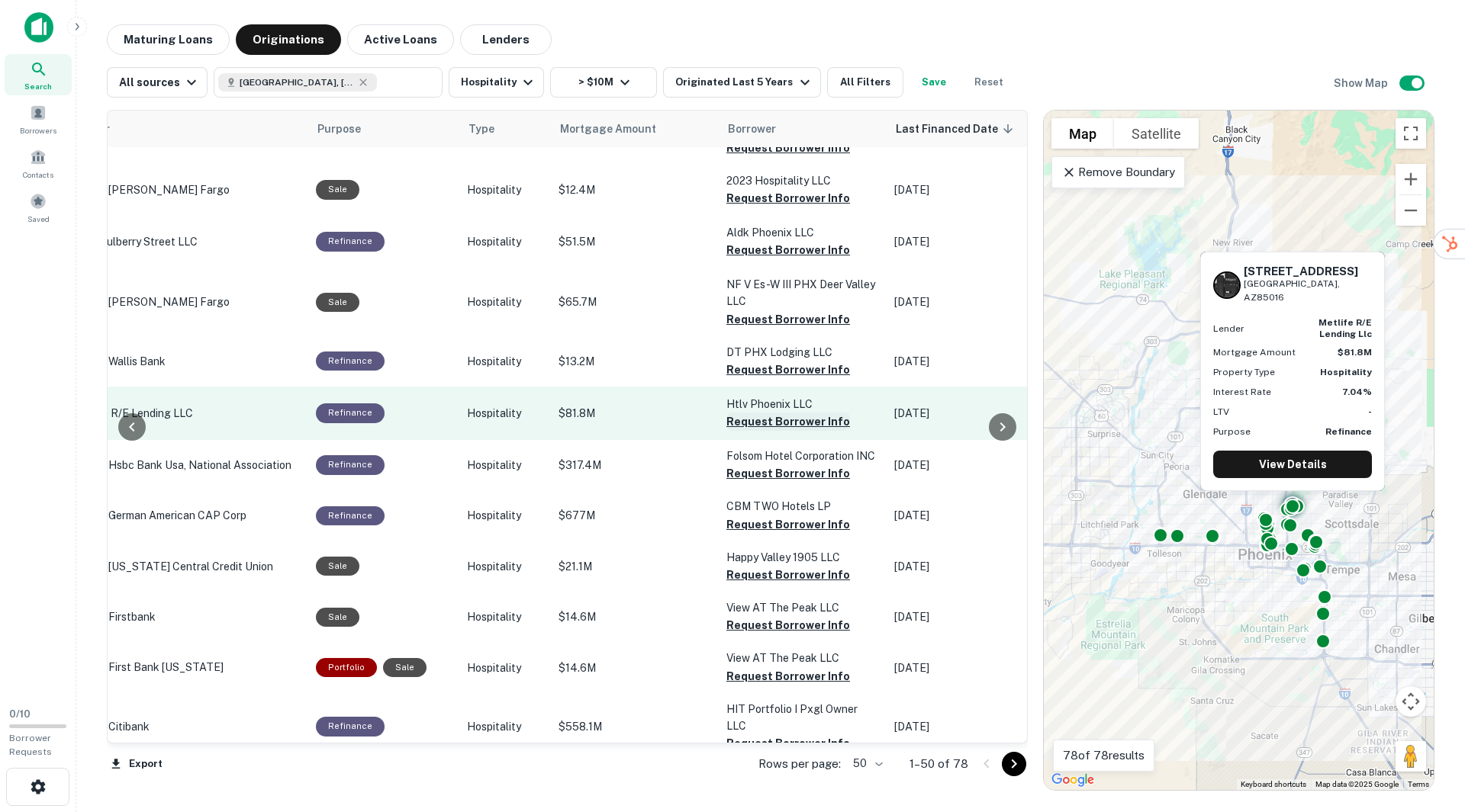
click at [792, 419] on button "Request Borrower Info" at bounding box center [788, 422] width 124 height 18
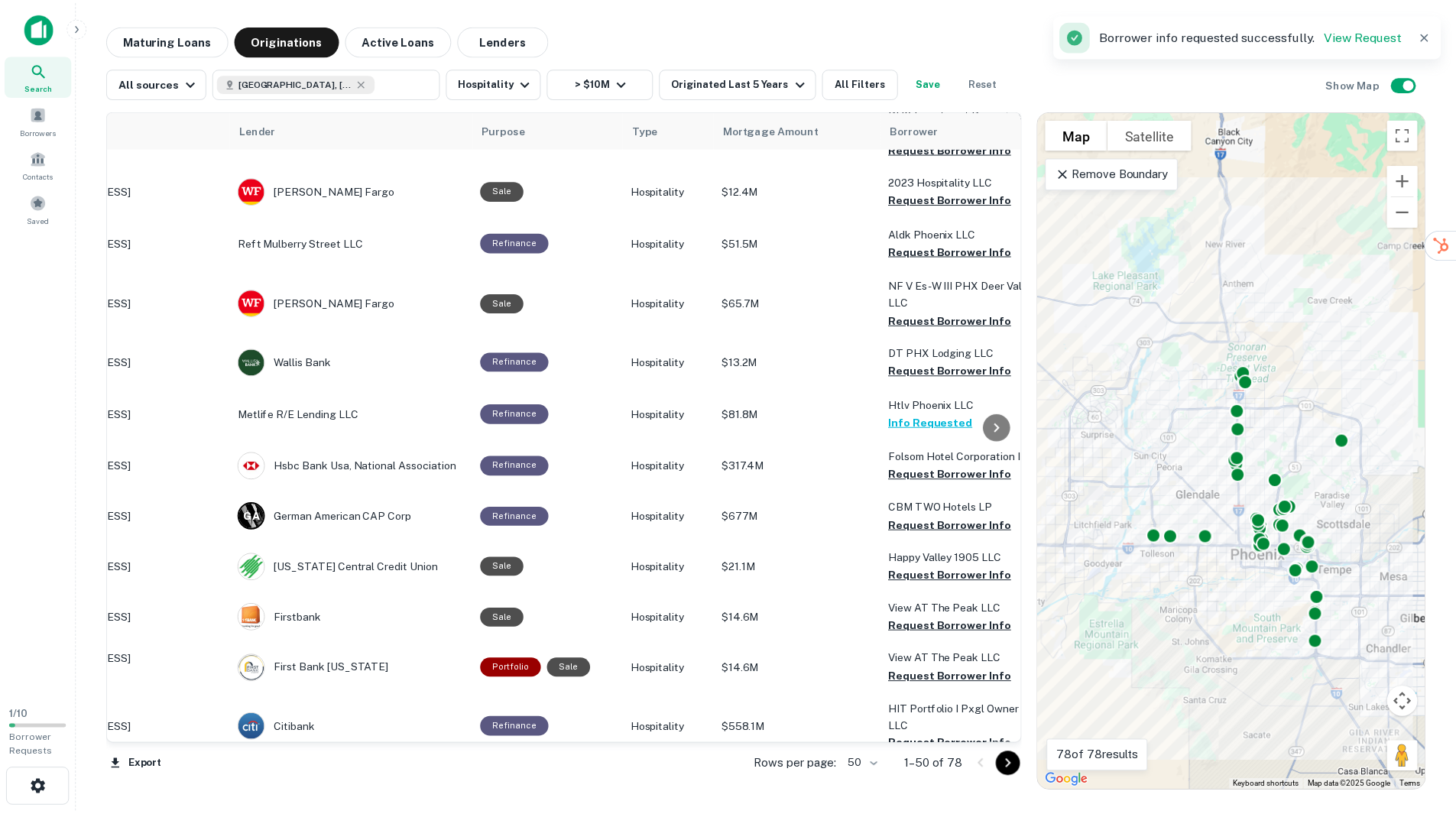
scroll to position [101, 0]
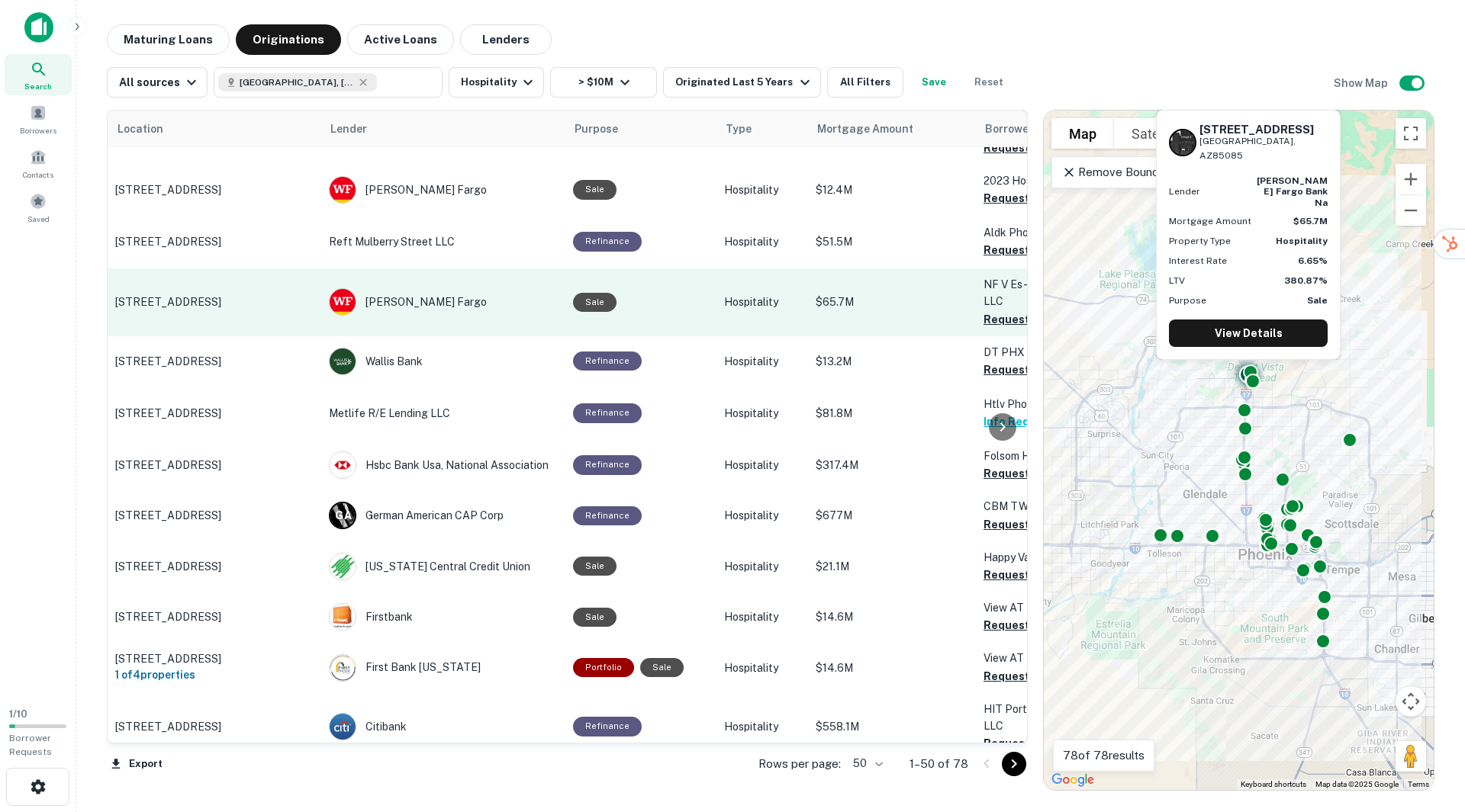
click at [171, 301] on p "[STREET_ADDRESS]" at bounding box center [214, 301] width 198 height 13
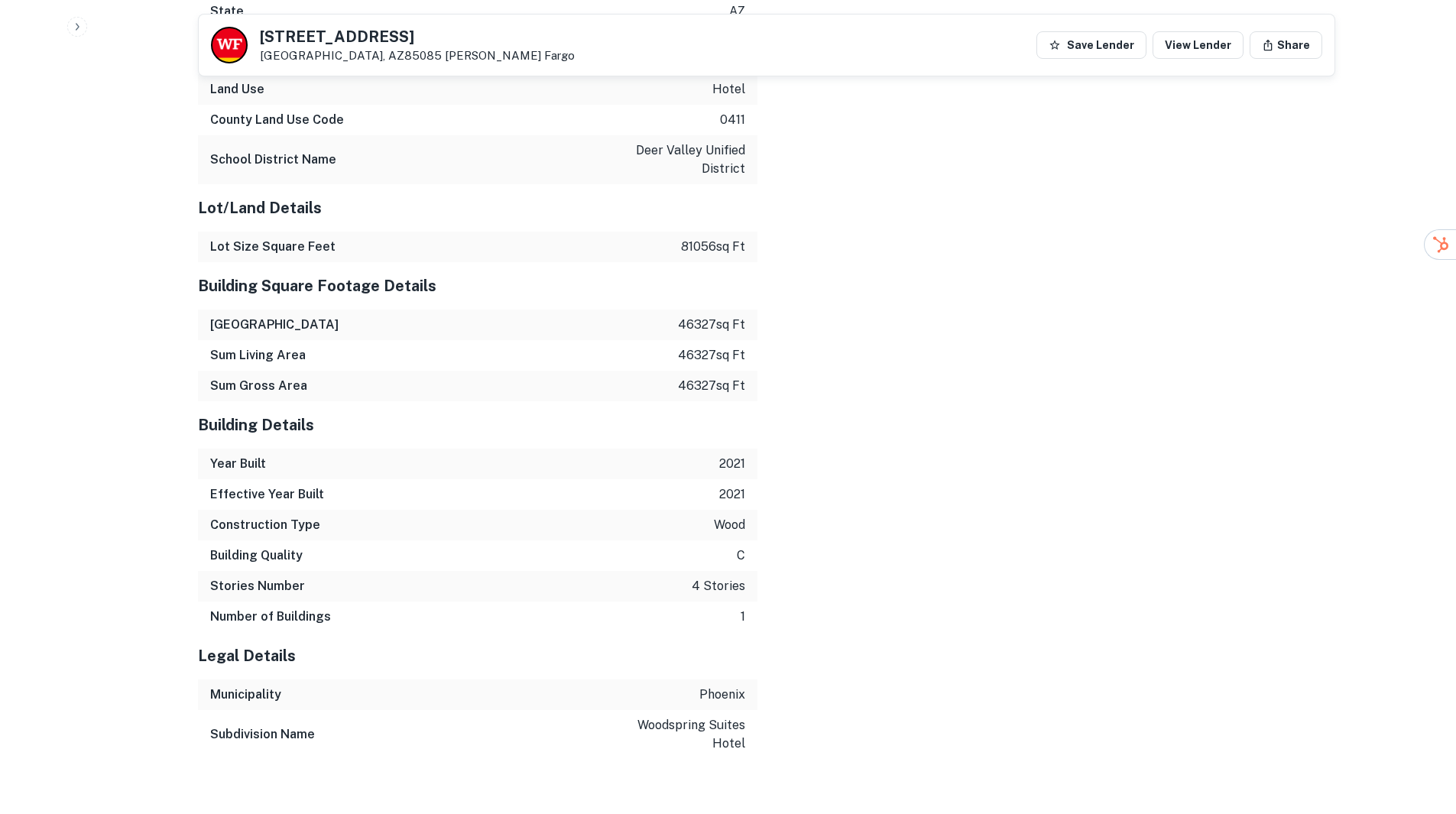
scroll to position [1704, 0]
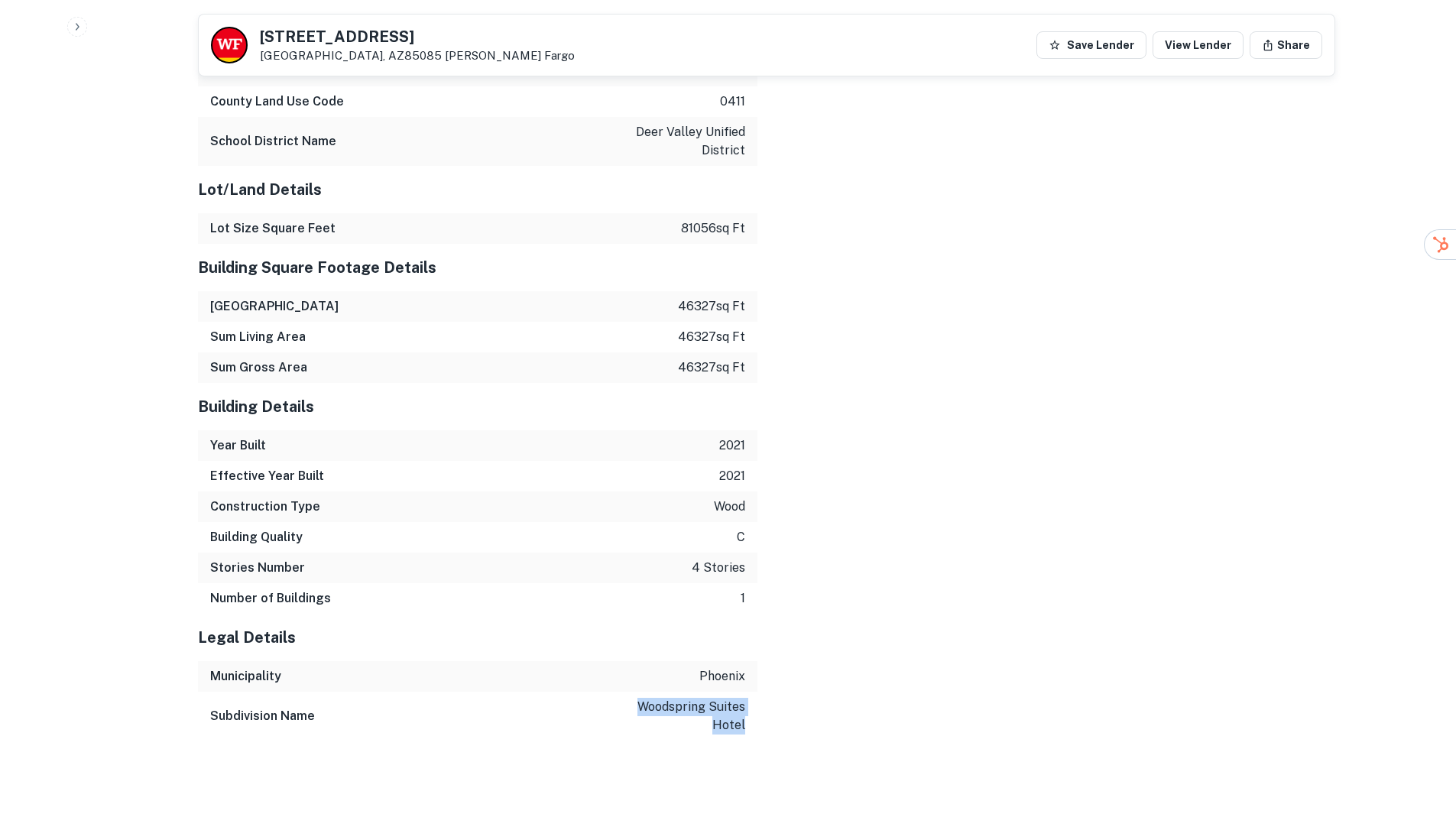
drag, startPoint x: 627, startPoint y: 704, endPoint x: 751, endPoint y: 733, distance: 127.3
click at [751, 733] on div "Subdivision Name woodspring suites hotel" at bounding box center [478, 716] width 559 height 49
copy p "woodspring suites hotel"
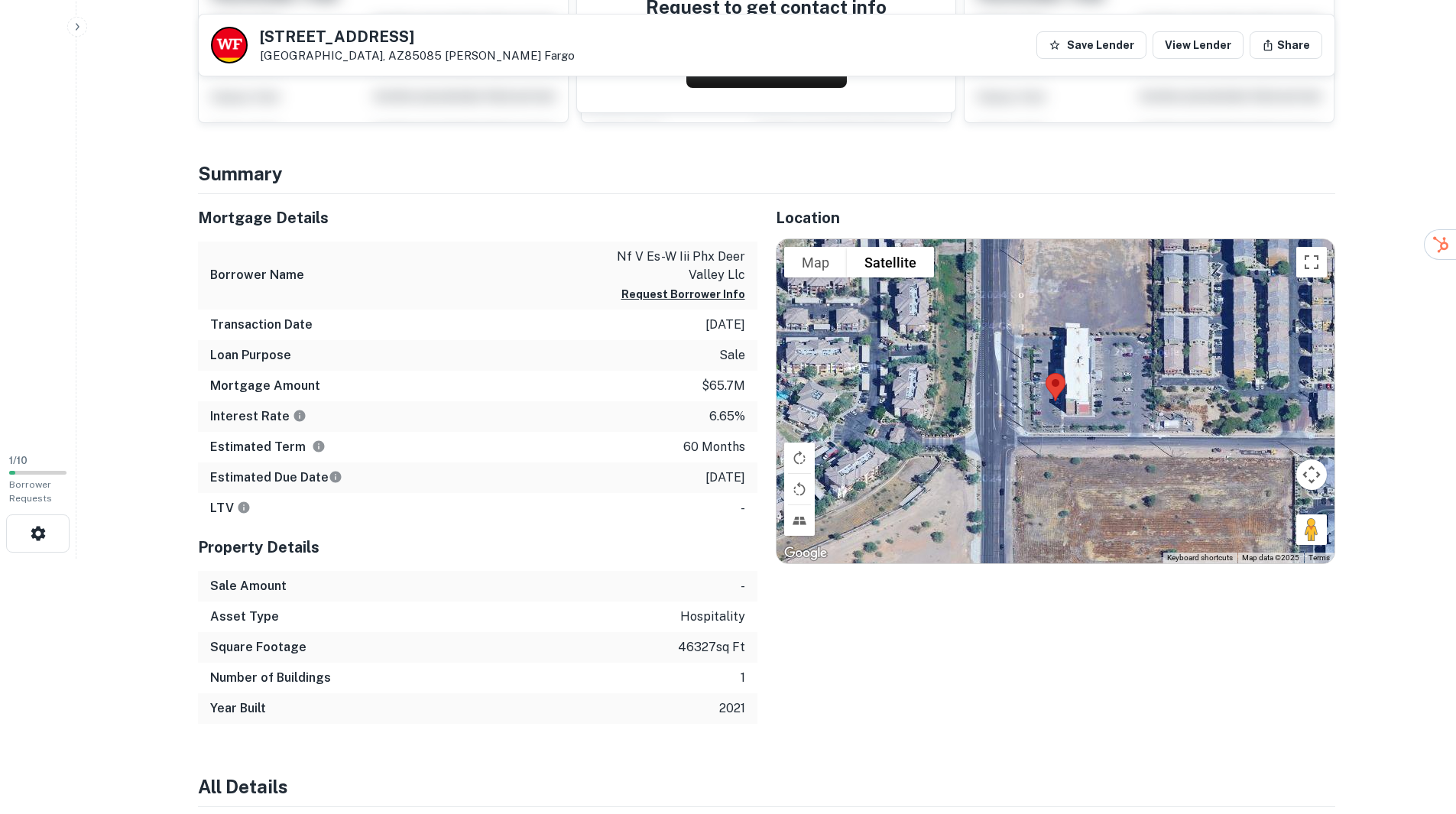
scroll to position [253, 0]
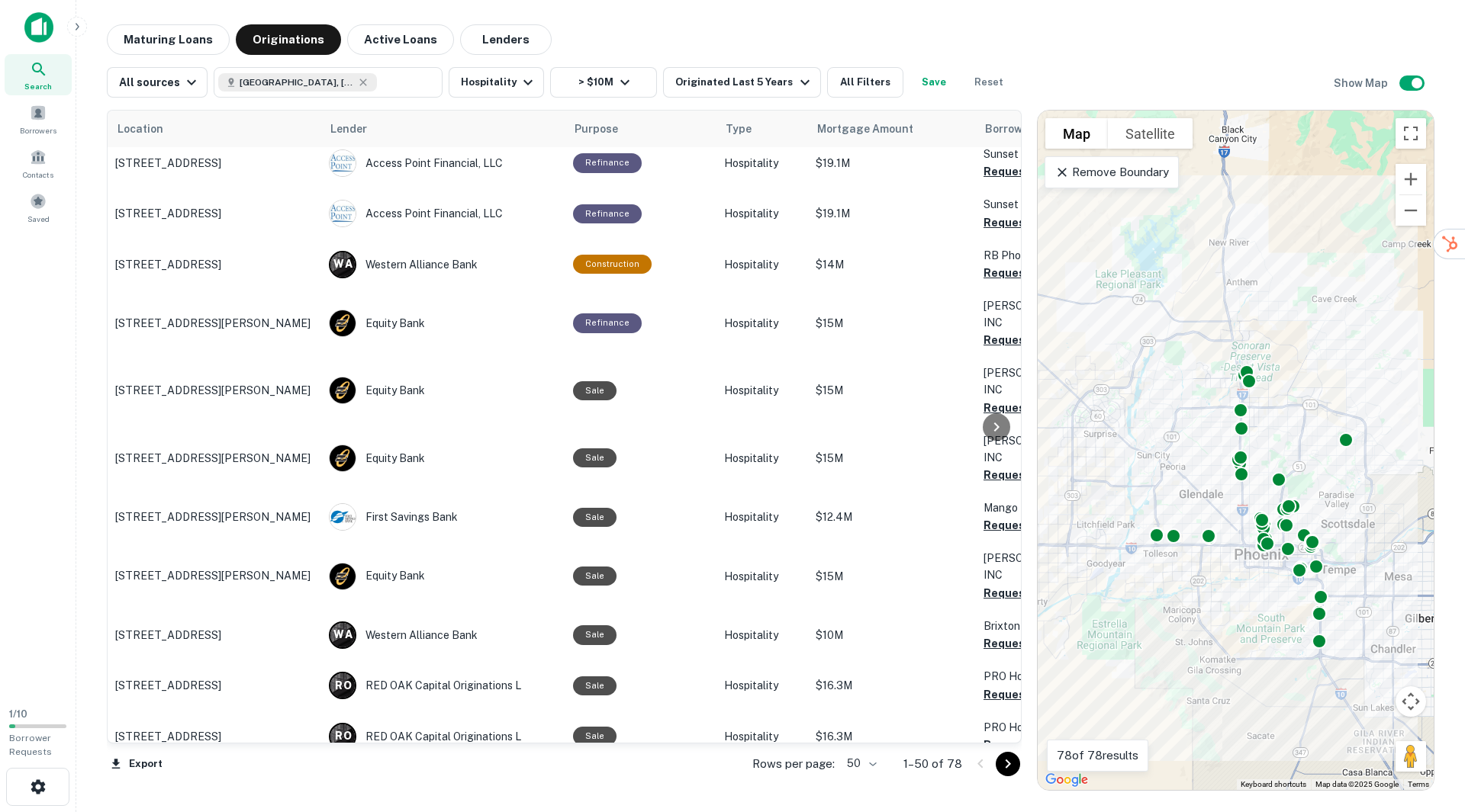
scroll to position [2086, 0]
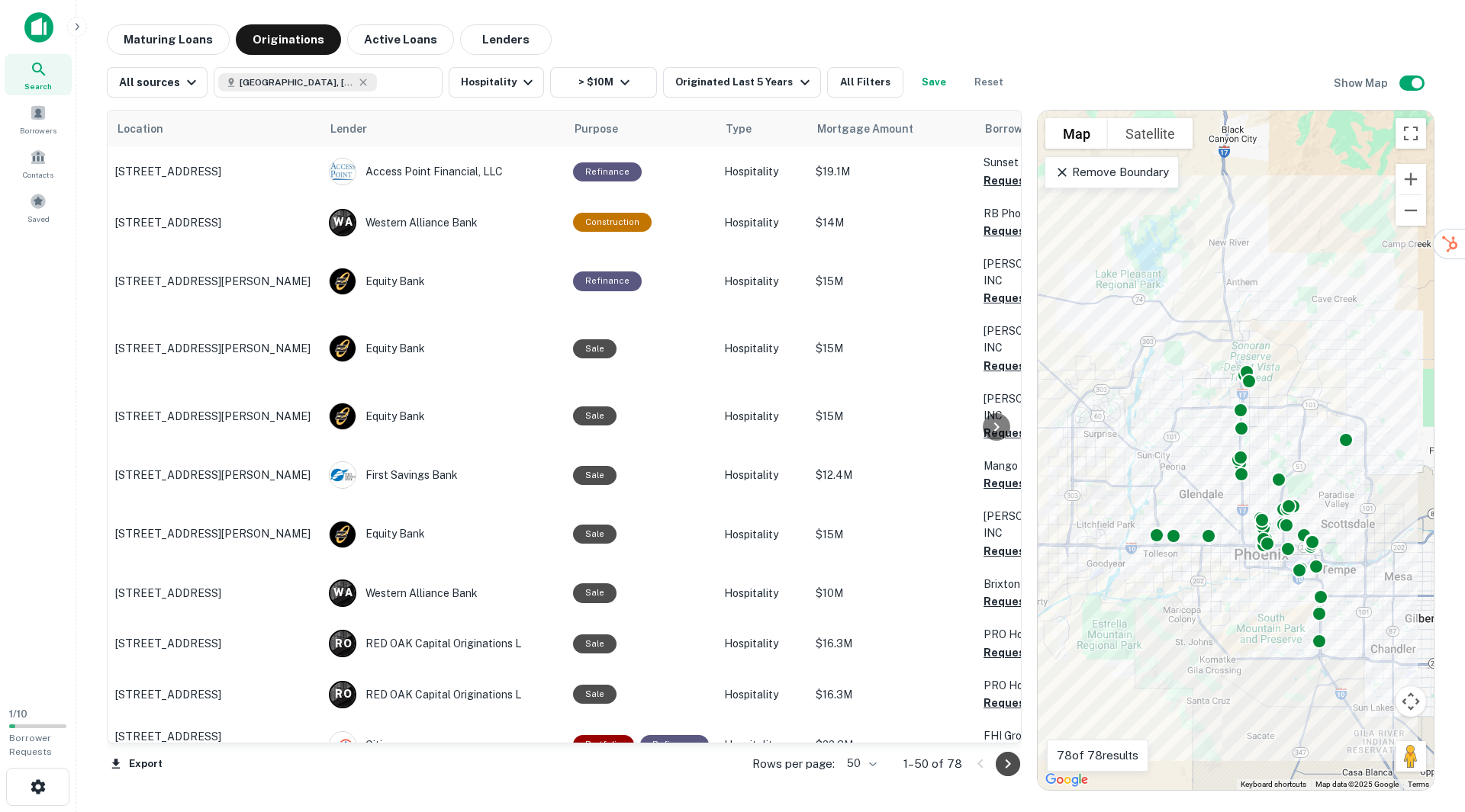
click at [1004, 764] on icon "Go to next page" at bounding box center [1007, 764] width 18 height 18
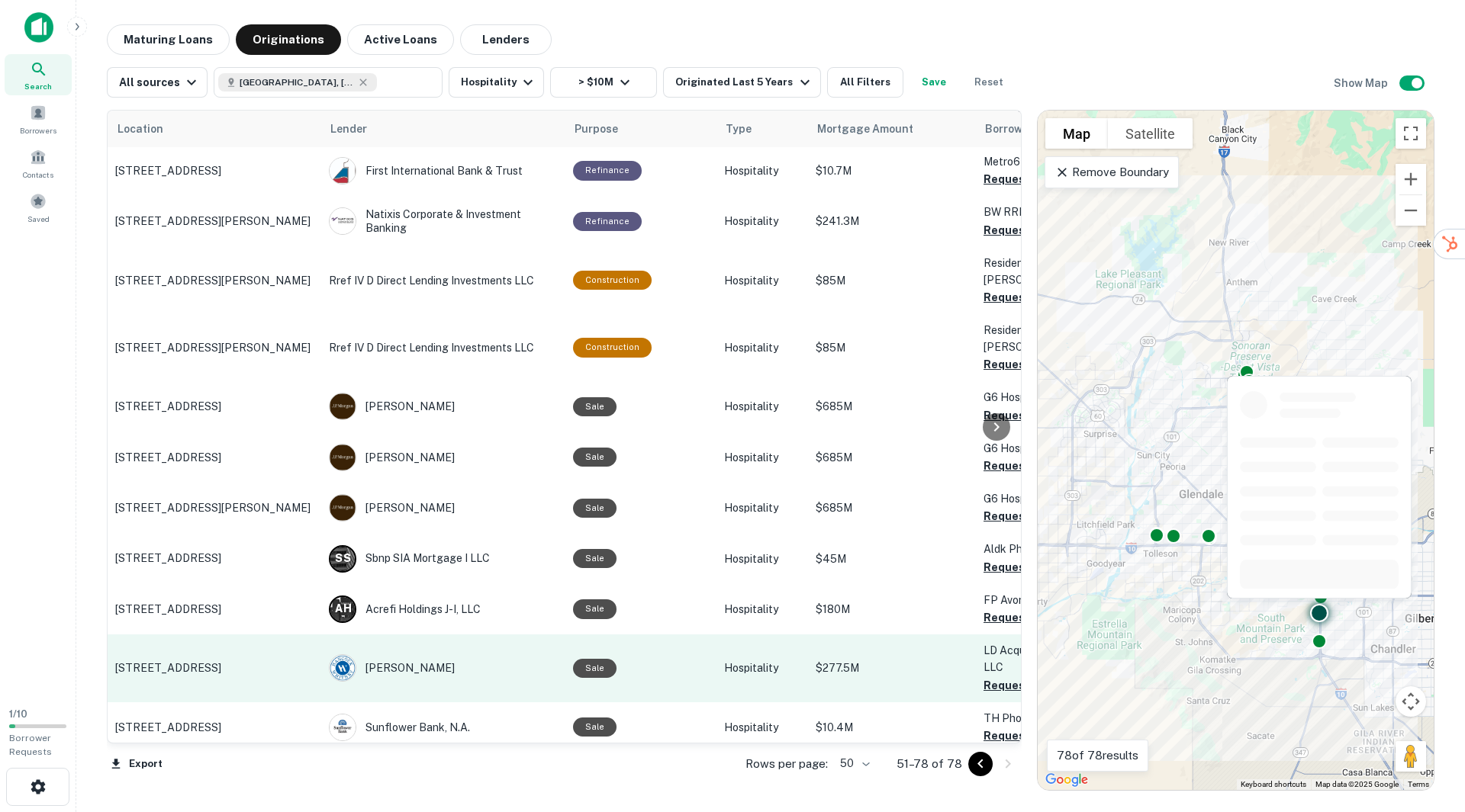
scroll to position [938, 0]
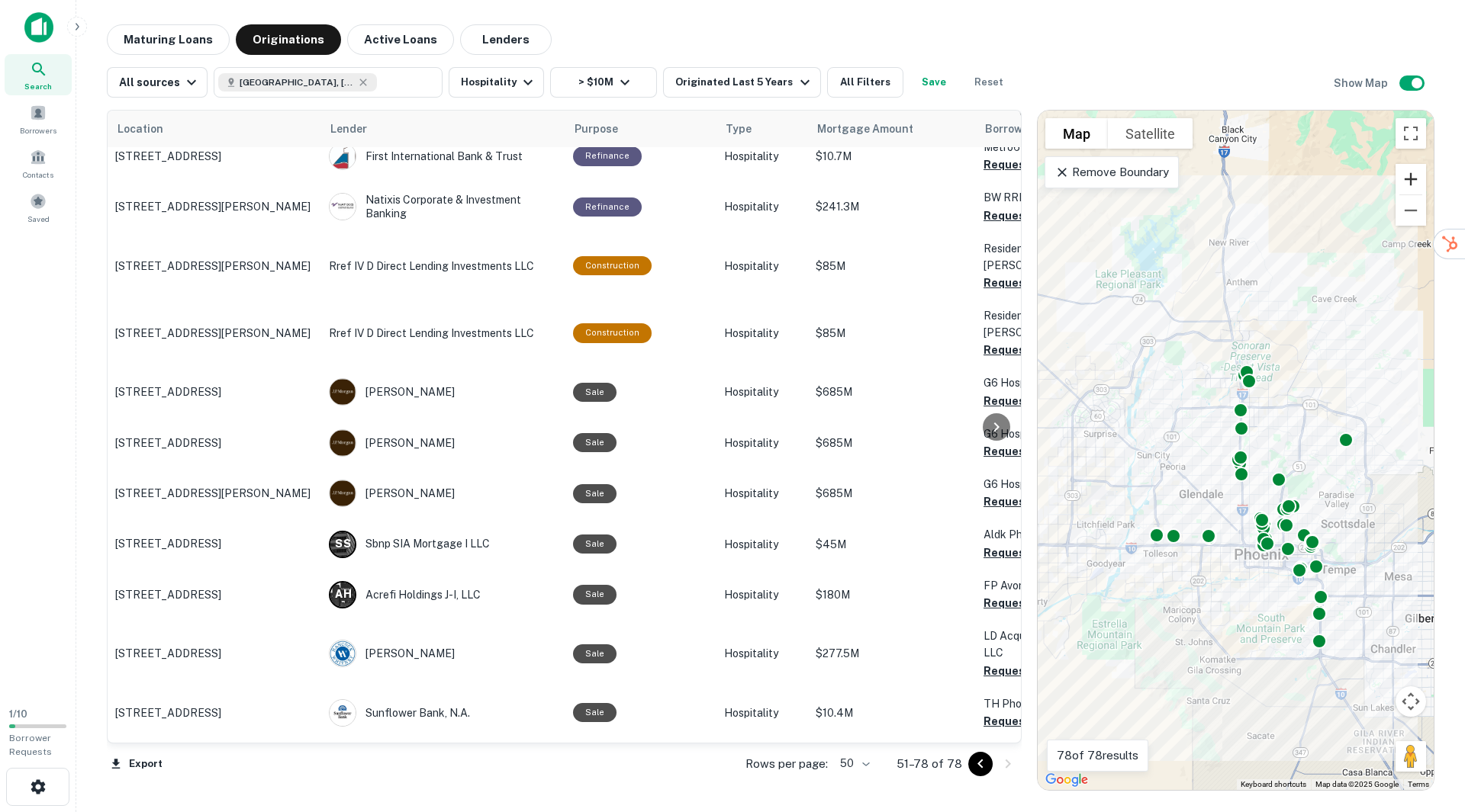
click at [1415, 175] on button "Zoom in" at bounding box center [1410, 179] width 31 height 31
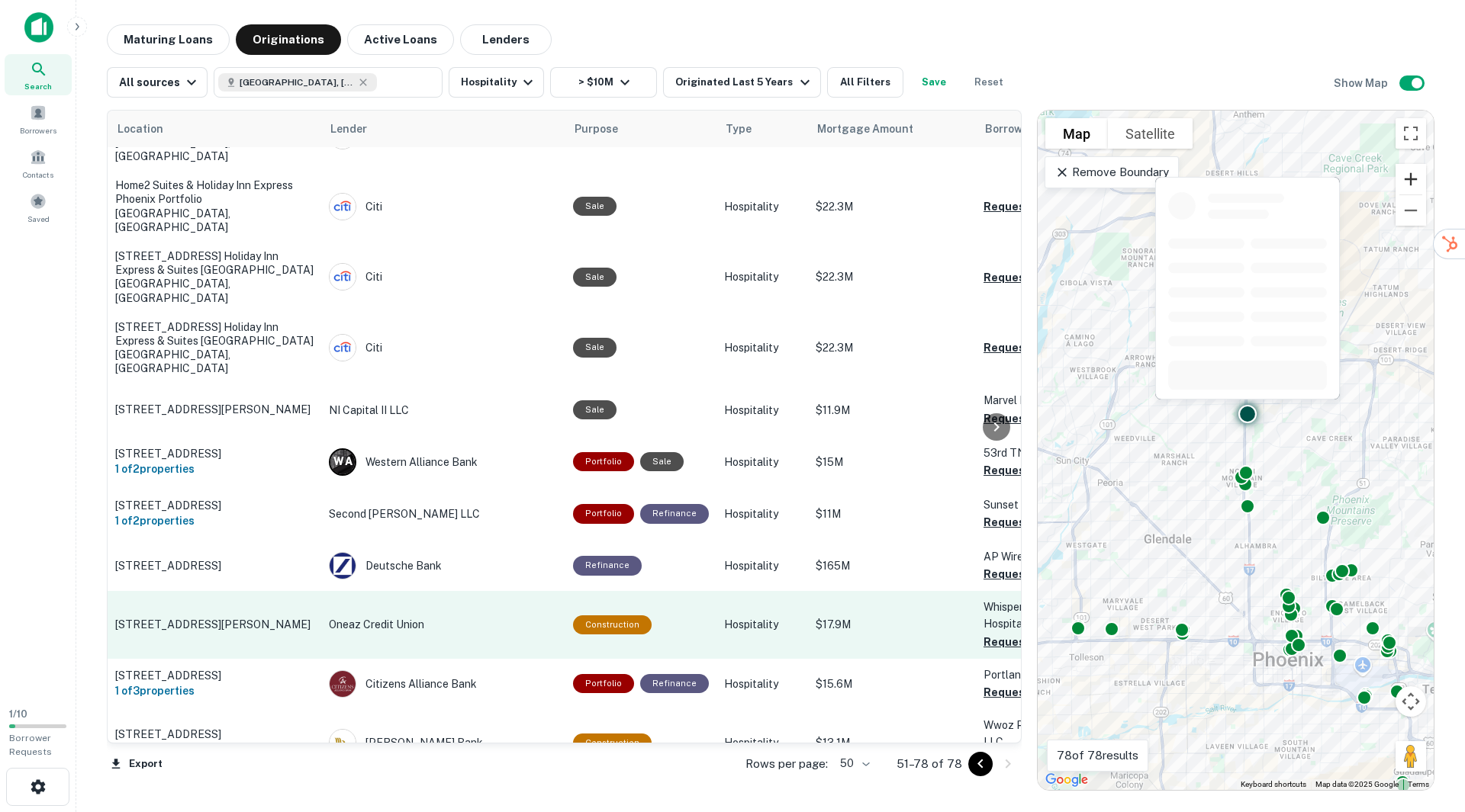
scroll to position [0, 0]
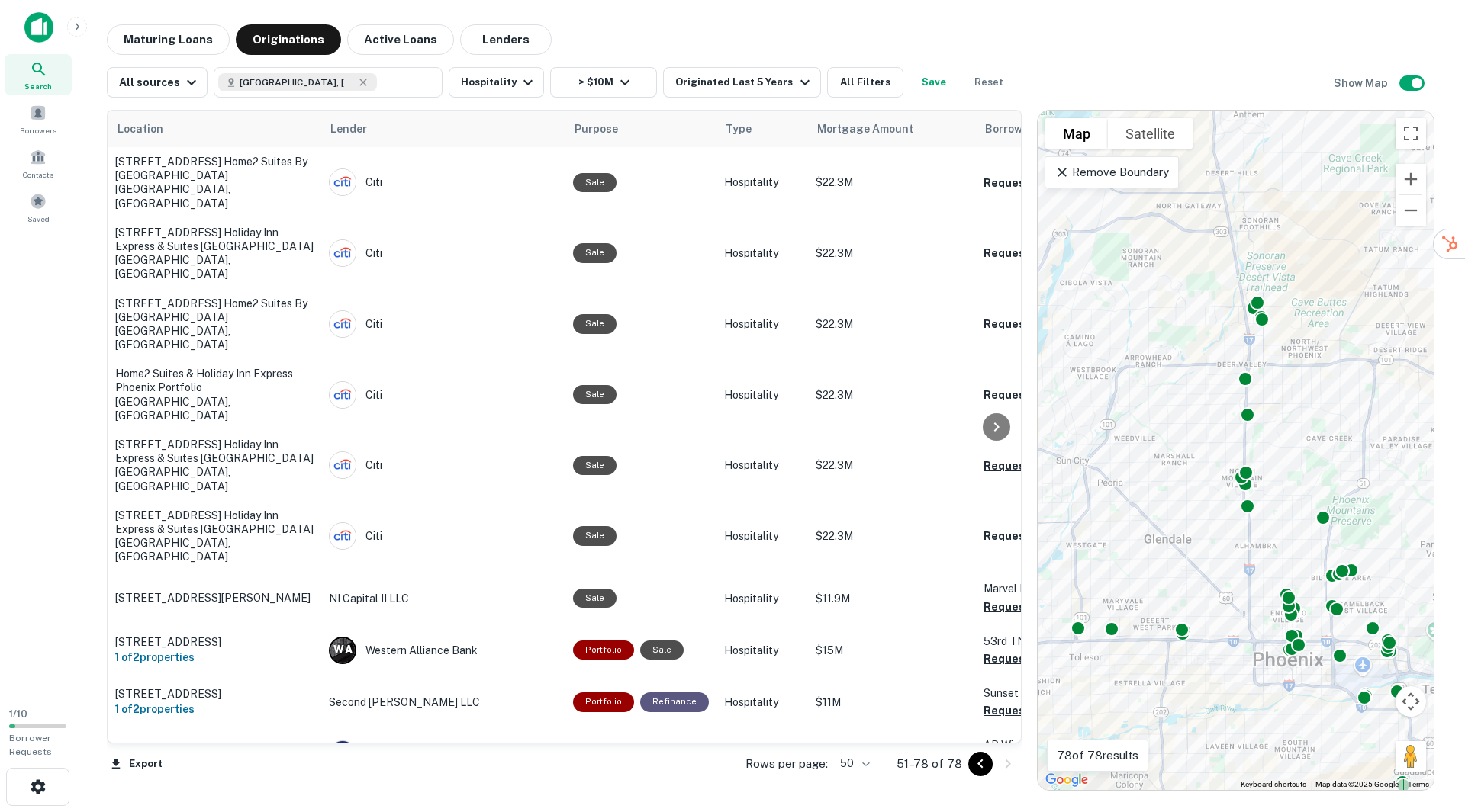
click at [981, 764] on icon "Go to previous page" at bounding box center [980, 764] width 18 height 18
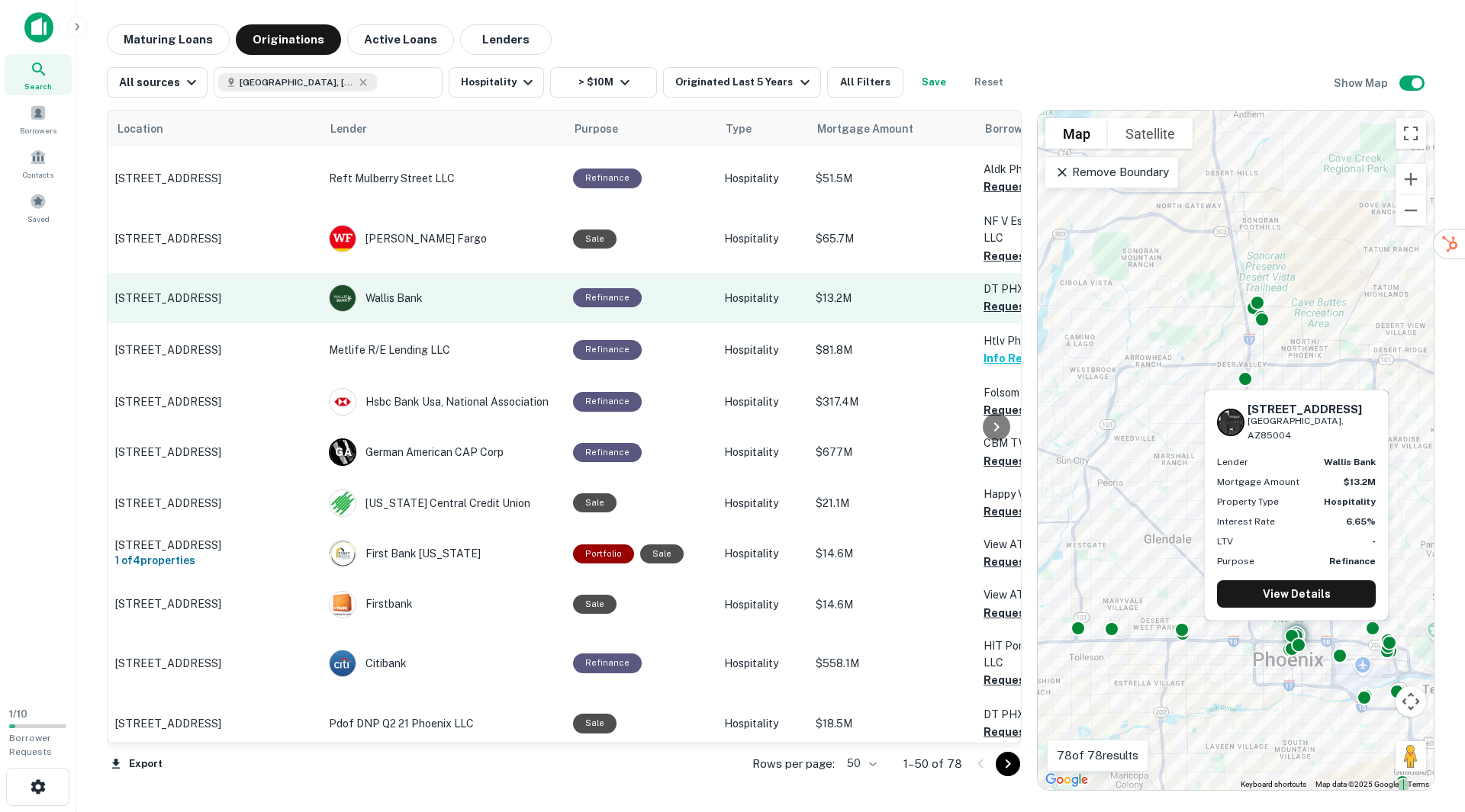
scroll to position [162, 0]
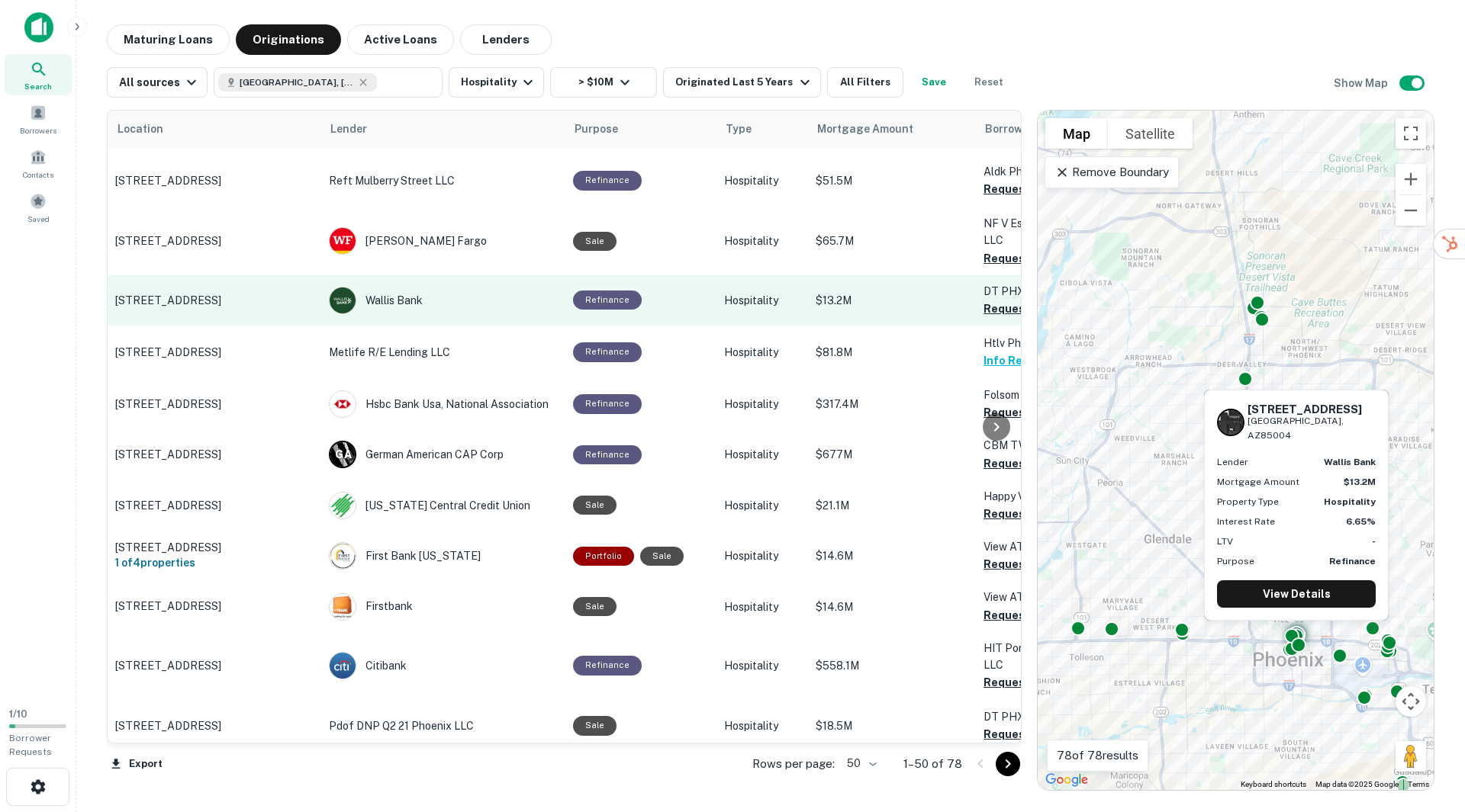
click at [200, 297] on p "[STREET_ADDRESS]" at bounding box center [214, 300] width 198 height 13
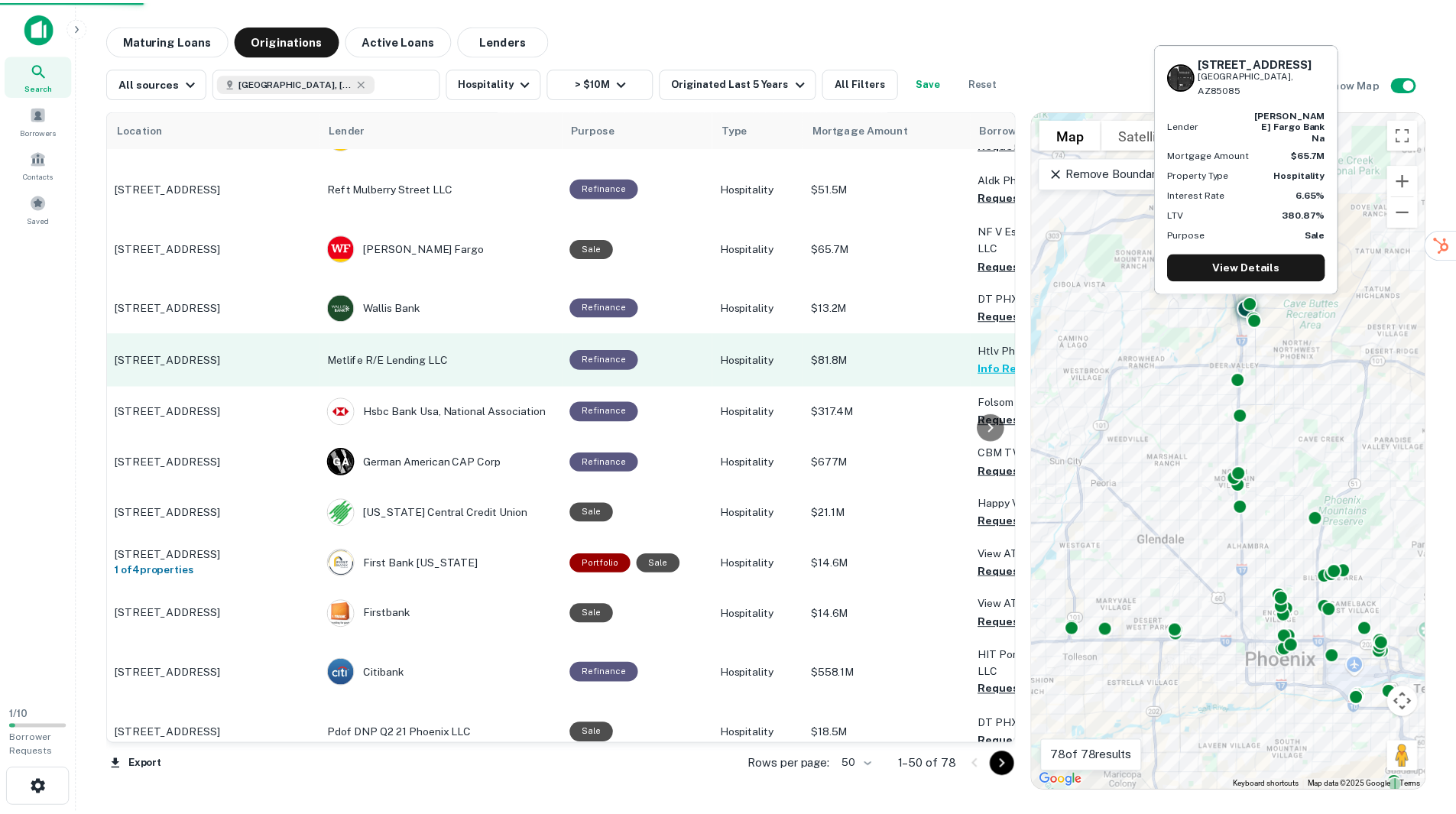
scroll to position [155, 0]
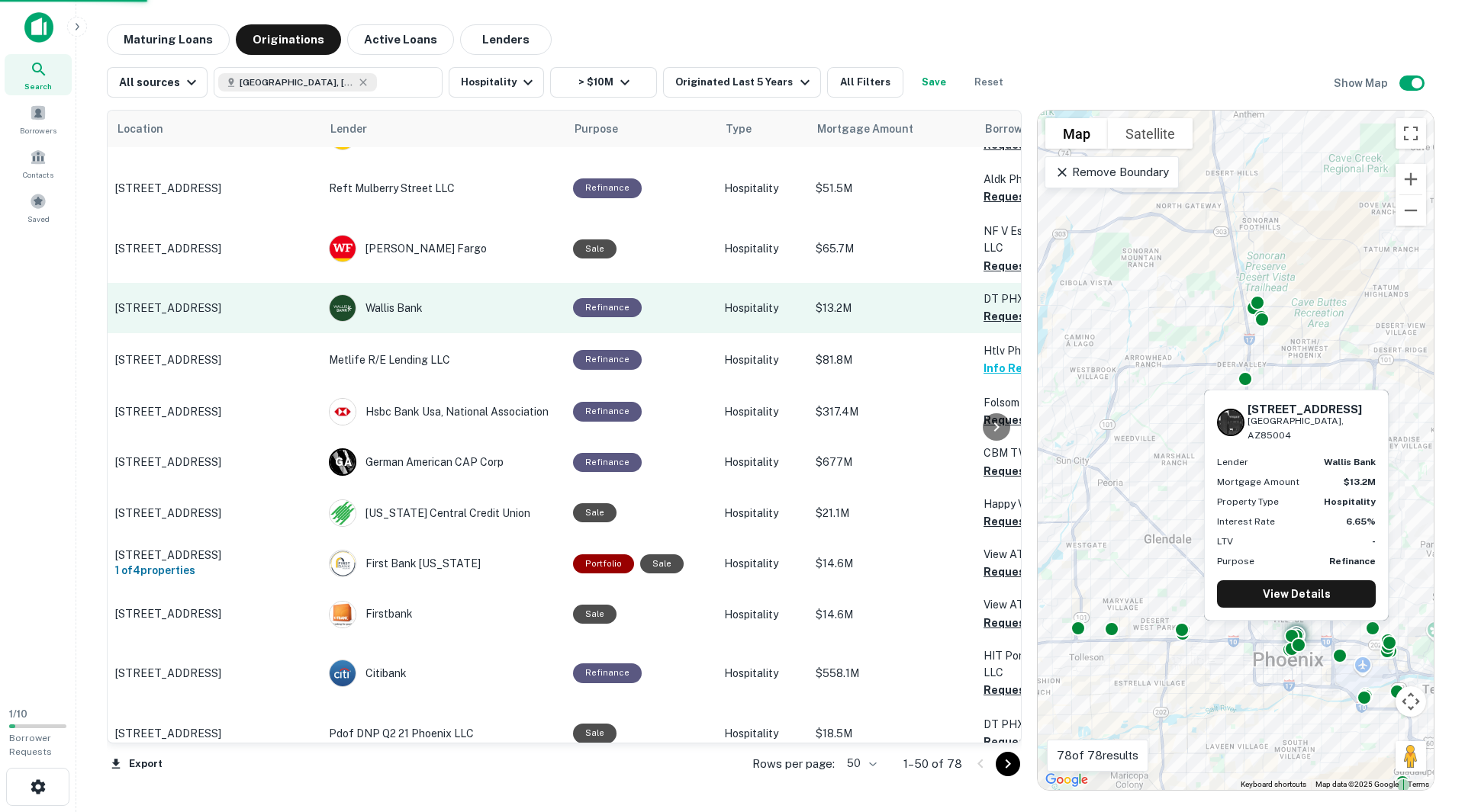
click at [218, 307] on p "[STREET_ADDRESS]" at bounding box center [214, 308] width 198 height 13
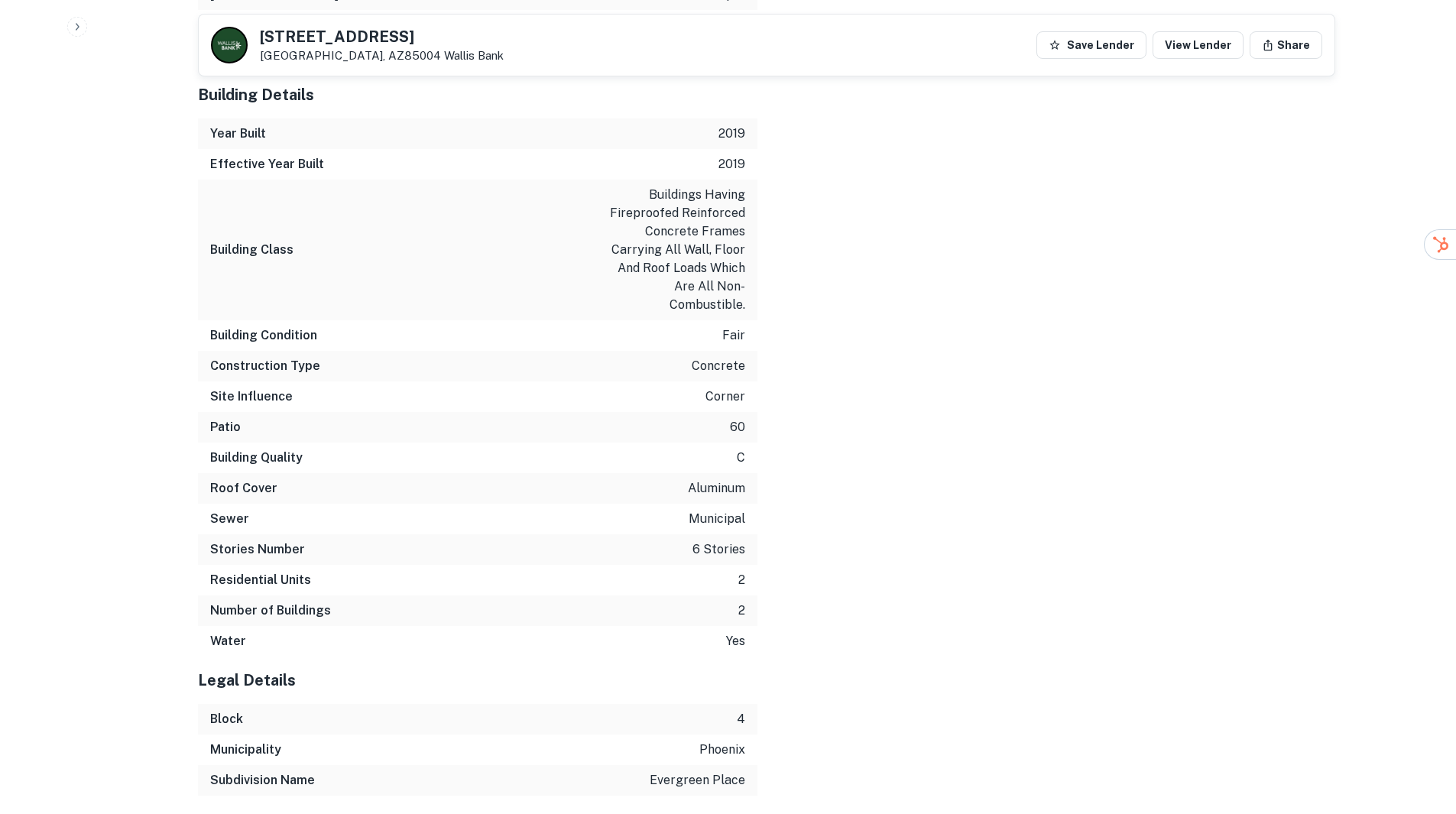
scroll to position [2275, 0]
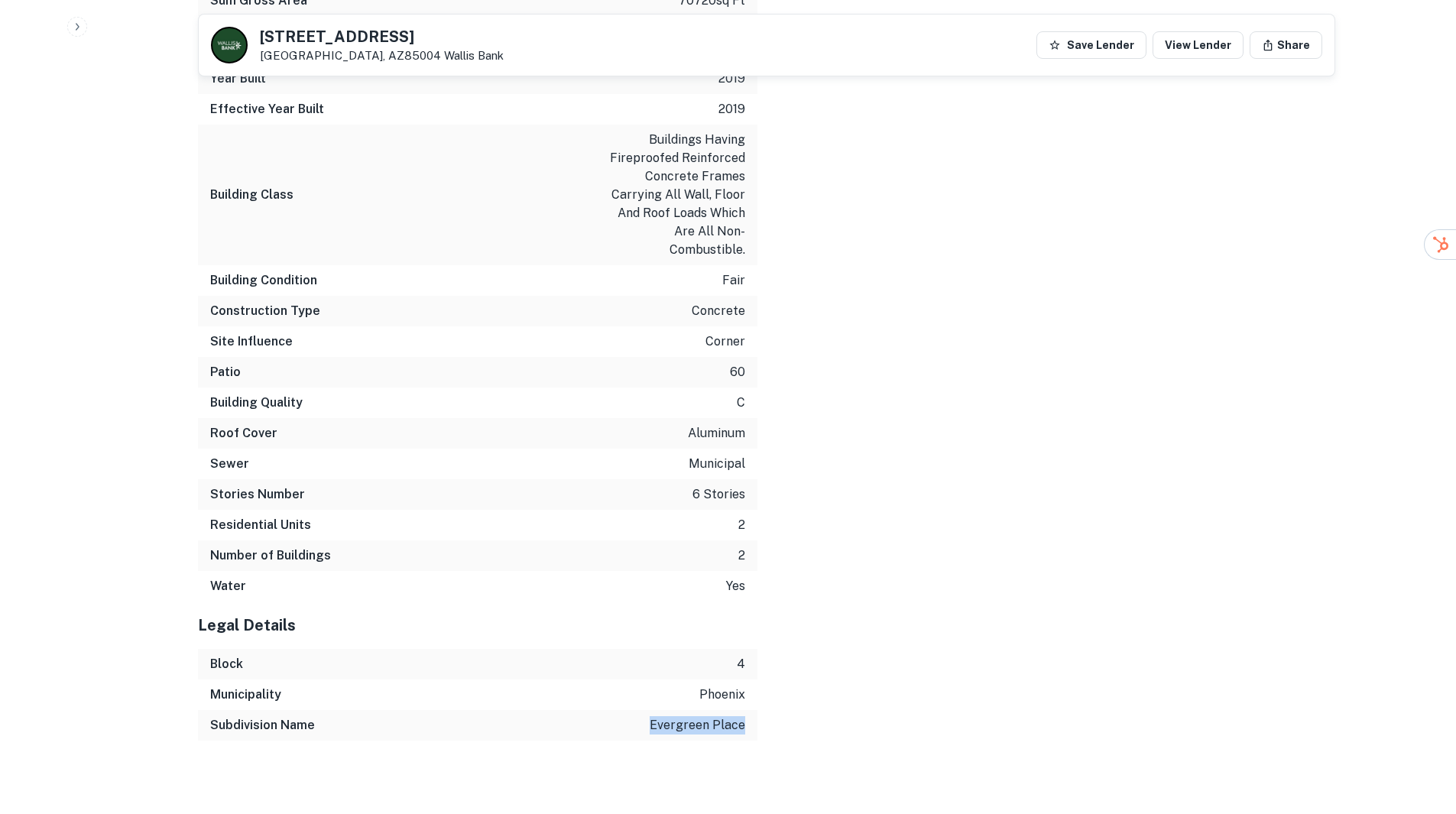
drag, startPoint x: 647, startPoint y: 725, endPoint x: 752, endPoint y: 722, distance: 105.0
click at [752, 722] on div "Subdivision Name evergreen place" at bounding box center [478, 725] width 559 height 31
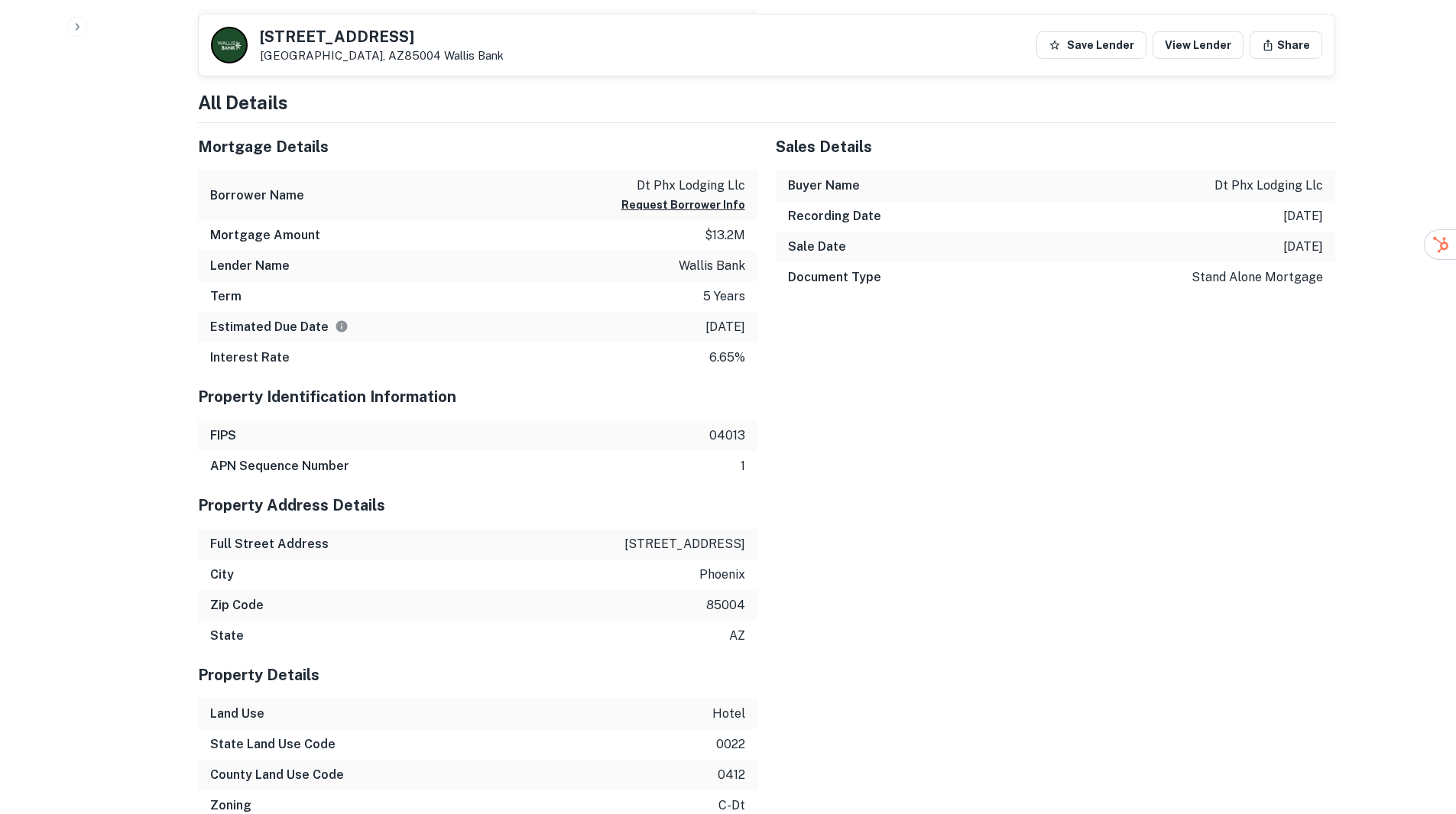
scroll to position [1205, 0]
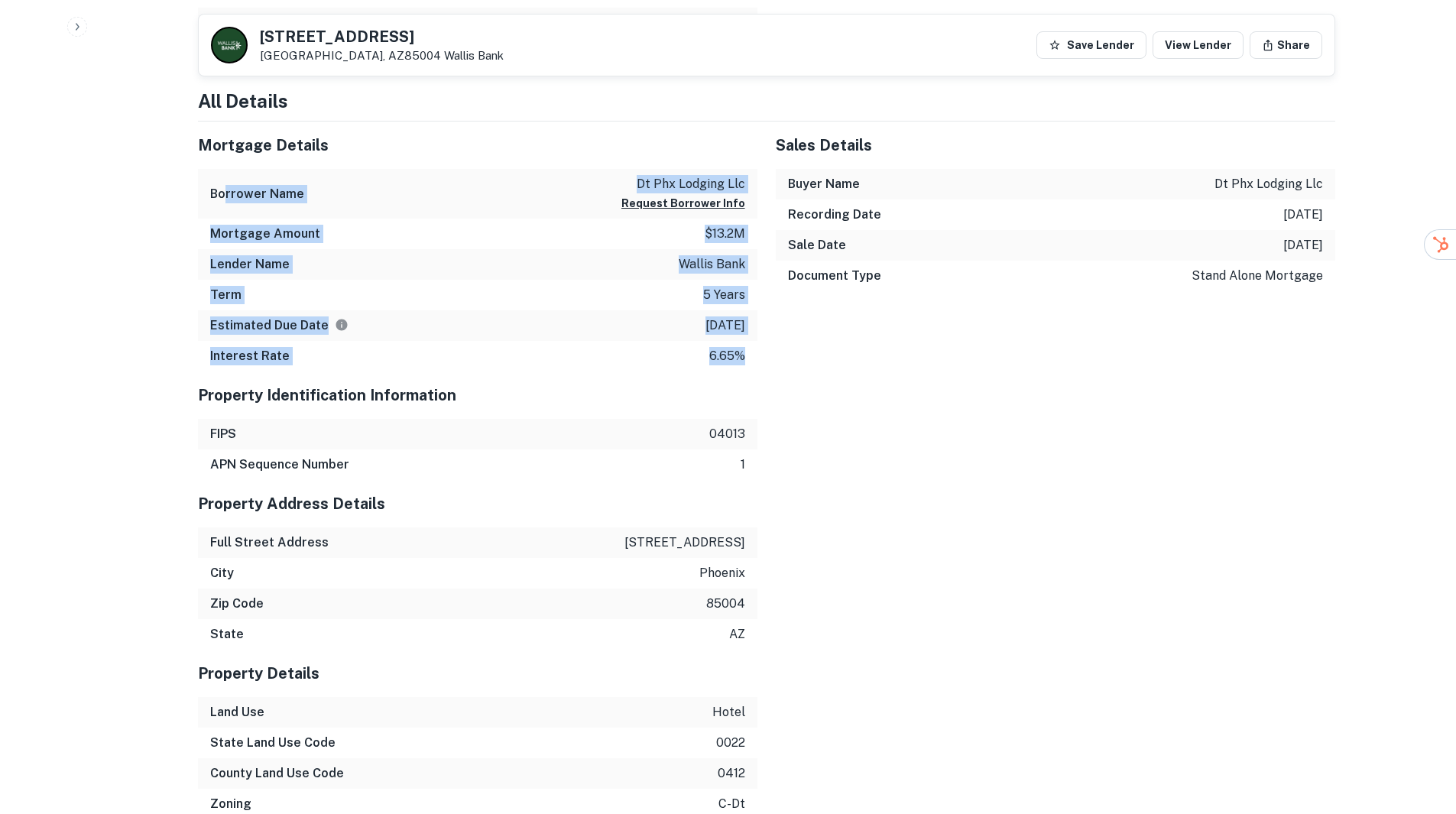
drag, startPoint x: 227, startPoint y: 181, endPoint x: 755, endPoint y: 364, distance: 558.8
click at [755, 364] on div "Mortgage Details Borrower Name dt phx lodging llc Request Borrower Info Mortgag…" at bounding box center [478, 246] width 559 height 250
click at [651, 341] on div "Interest Rate 6.65%" at bounding box center [478, 356] width 559 height 31
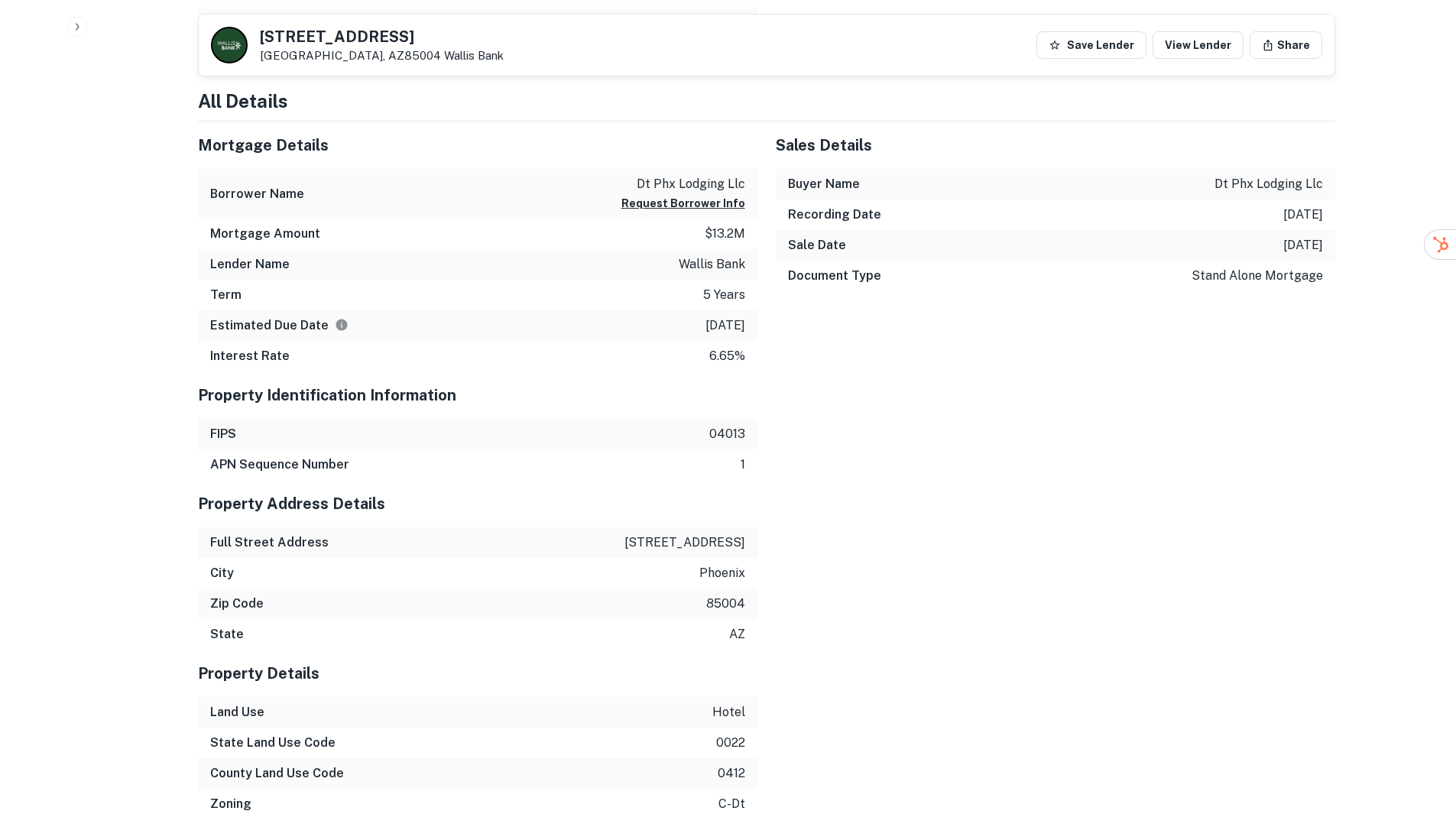
drag, startPoint x: 746, startPoint y: 331, endPoint x: 604, endPoint y: 347, distance: 142.9
click at [604, 347] on div "Mortgage Details Borrower Name dt phx lodging llc Request Borrower Info Mortgag…" at bounding box center [478, 246] width 559 height 250
click at [616, 348] on div "Interest Rate 6.65%" at bounding box center [478, 356] width 559 height 31
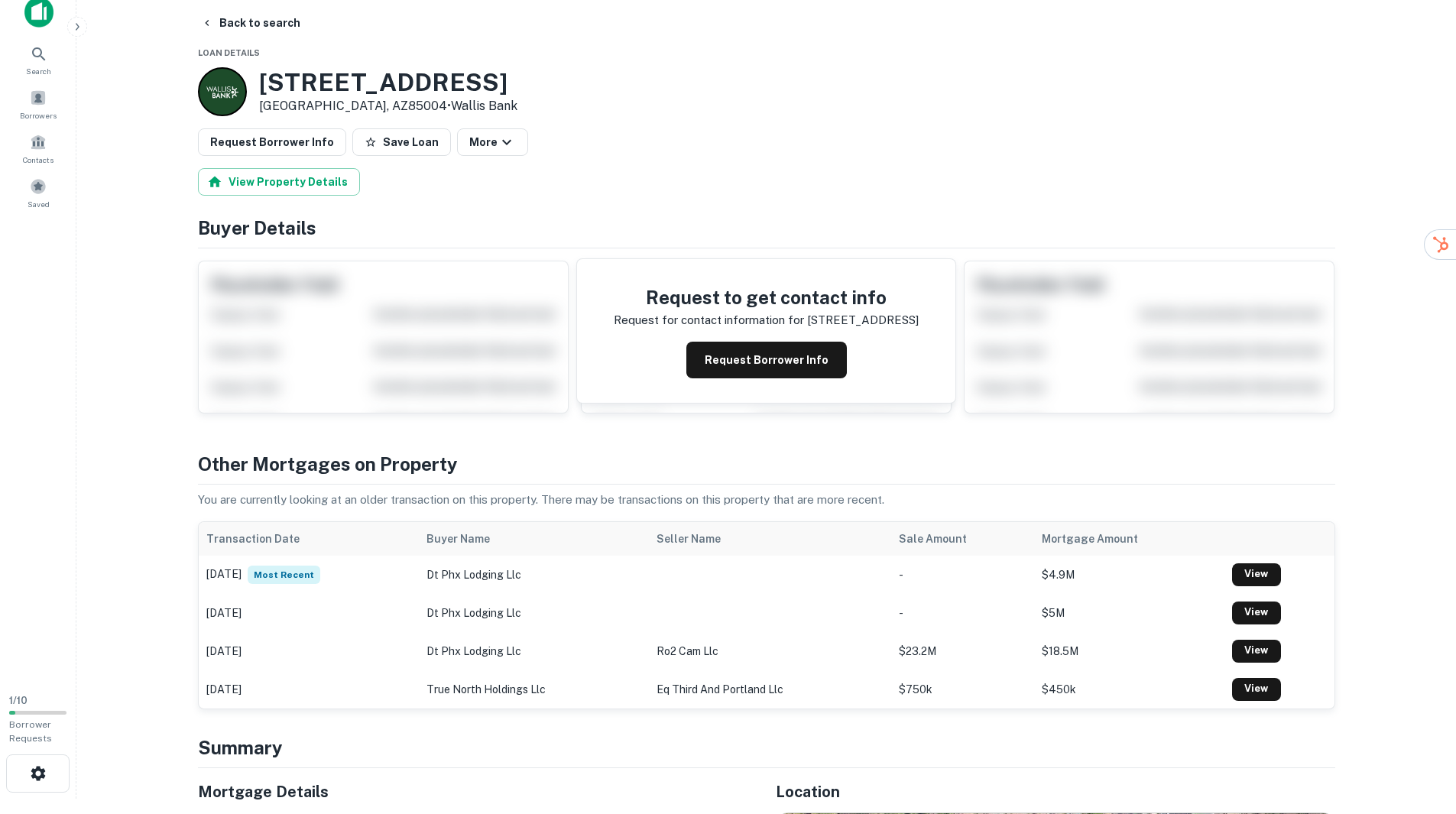
scroll to position [0, 0]
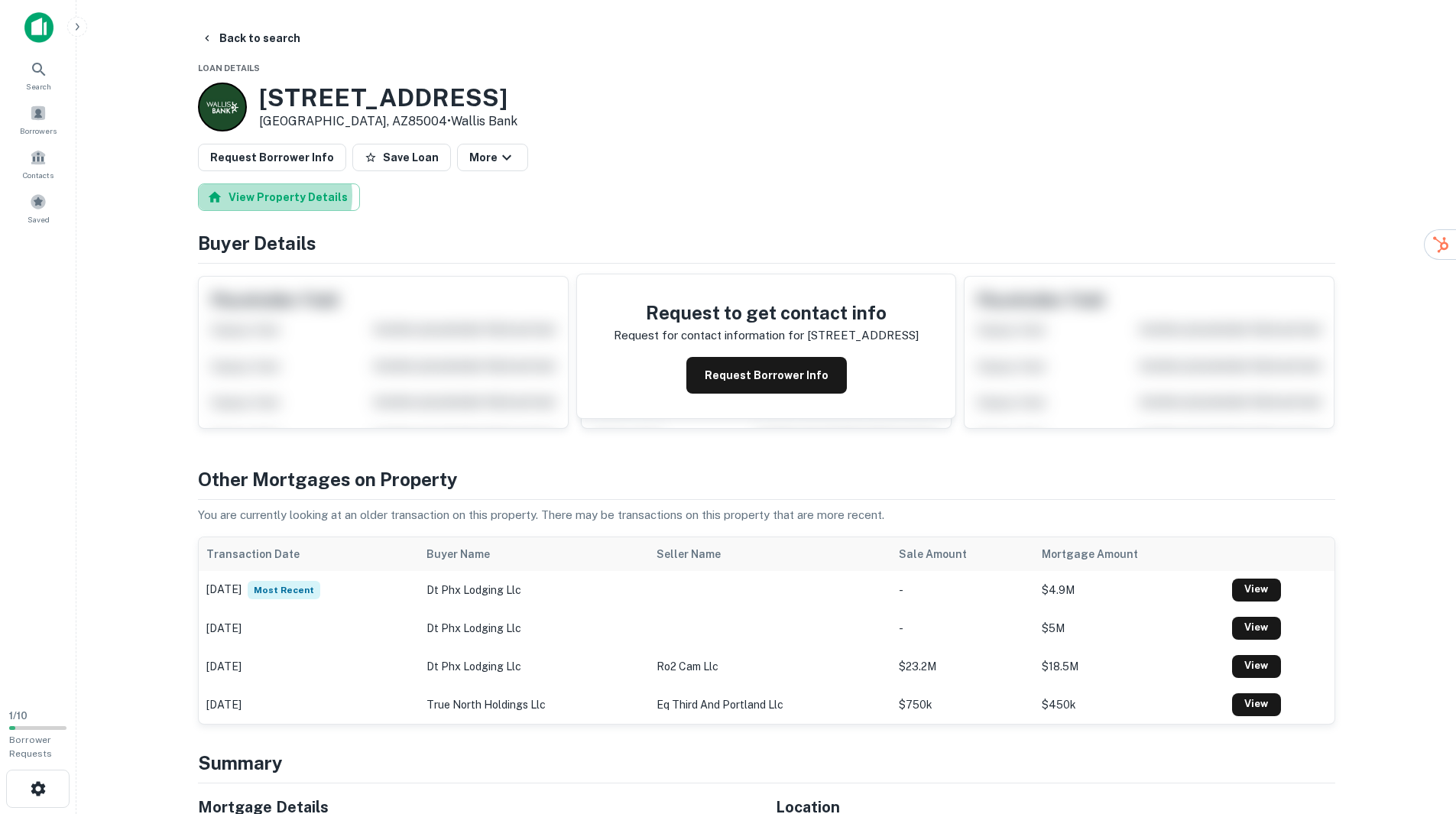
drag, startPoint x: 272, startPoint y: 196, endPoint x: 498, endPoint y: 208, distance: 226.3
click at [272, 196] on button "View Property Details" at bounding box center [279, 197] width 162 height 28
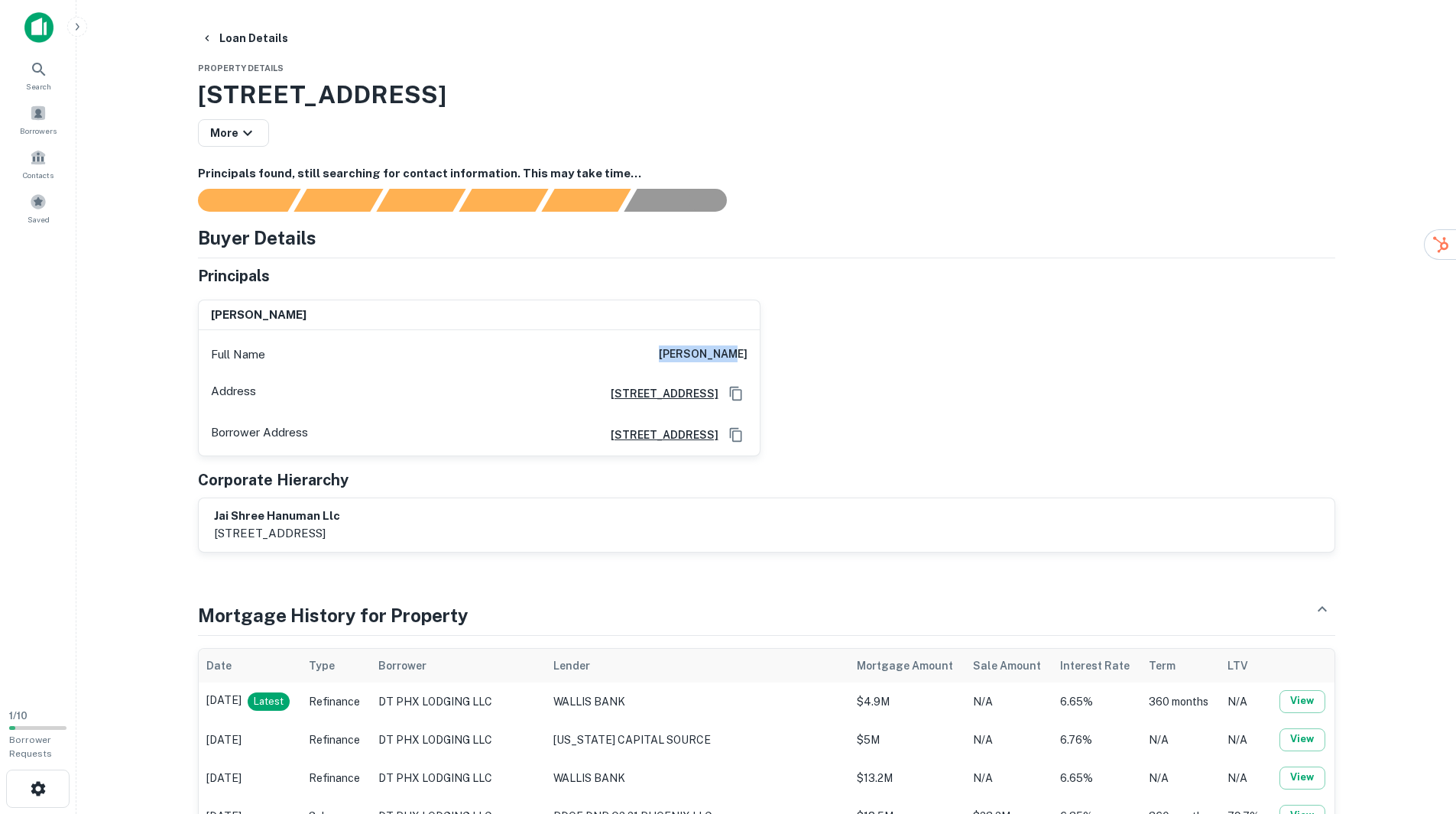
drag, startPoint x: 696, startPoint y: 359, endPoint x: 748, endPoint y: 350, distance: 52.8
click at [748, 350] on div "Full Name [PERSON_NAME]" at bounding box center [479, 354] width 561 height 37
click at [751, 354] on div "Full Name [PERSON_NAME]" at bounding box center [479, 354] width 561 height 37
drag, startPoint x: 745, startPoint y: 356, endPoint x: 673, endPoint y: 357, distance: 72.0
click at [673, 357] on div "Full Name [PERSON_NAME]" at bounding box center [479, 354] width 561 height 37
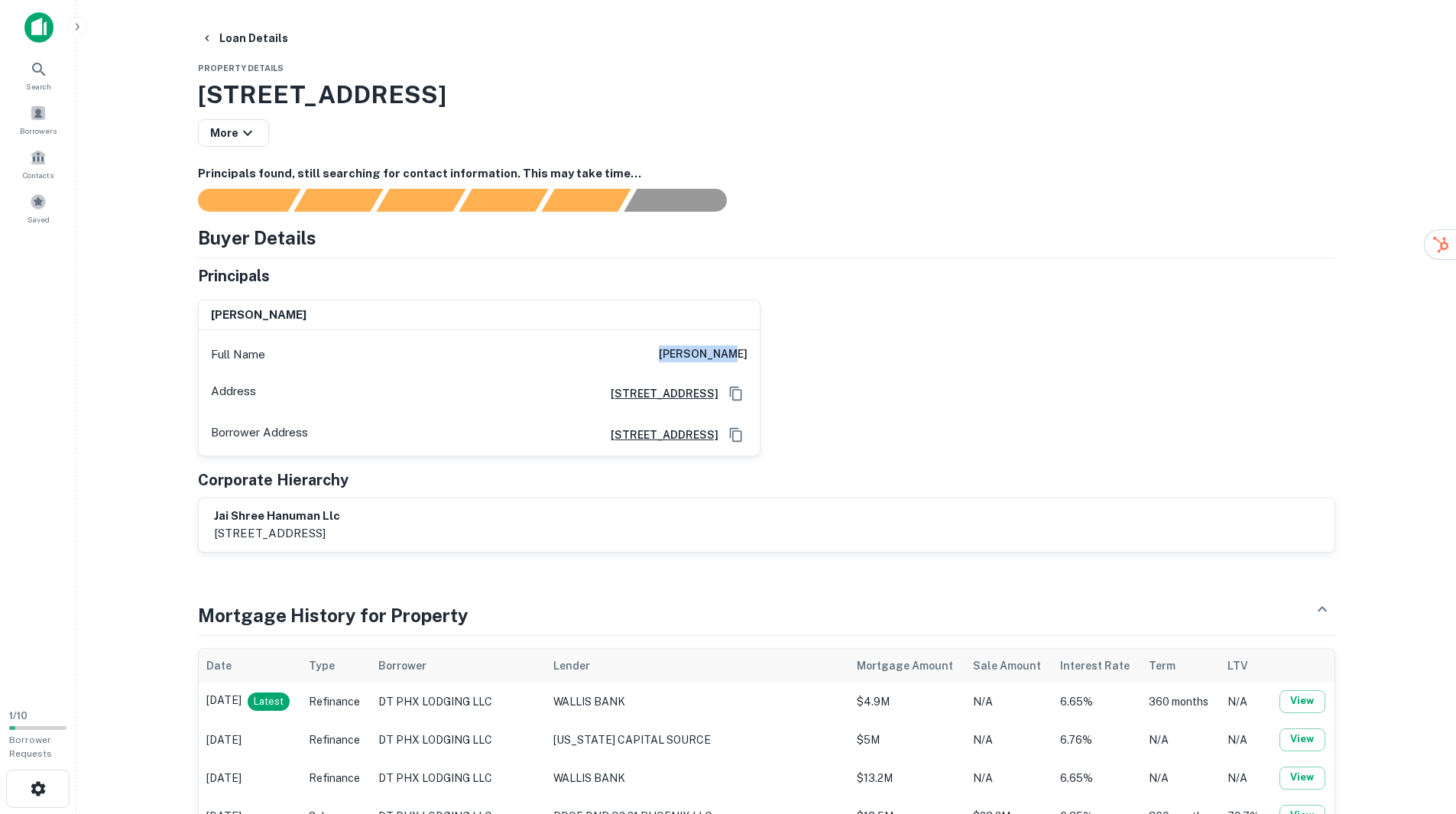
click at [795, 364] on div "[PERSON_NAME] Full Name [PERSON_NAME] Address [STREET_ADDRESS][GEOGRAPHIC_DATA]…" at bounding box center [761, 372] width 1149 height 169
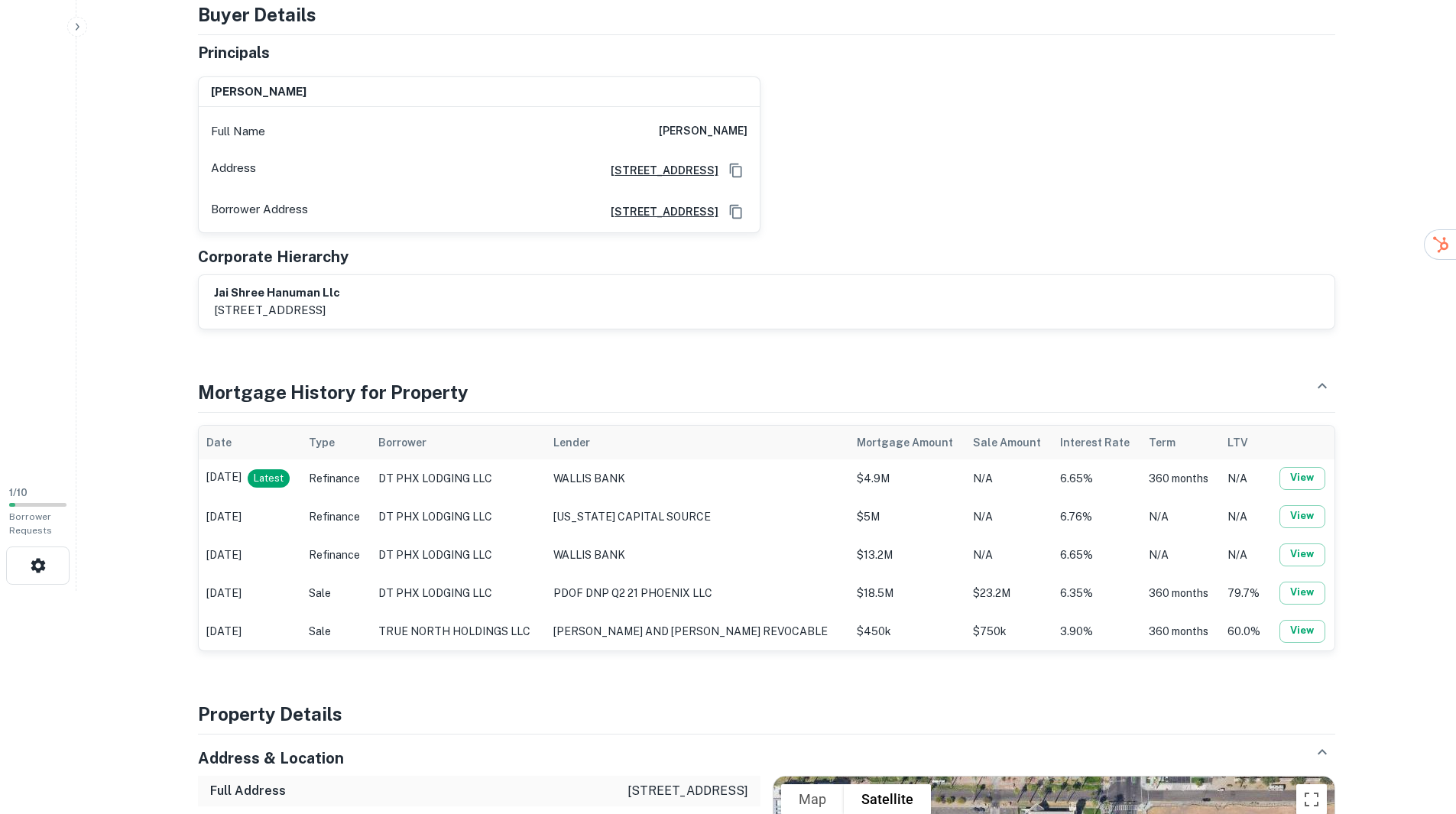
scroll to position [224, 0]
drag, startPoint x: 1299, startPoint y: 476, endPoint x: 1307, endPoint y: 484, distance: 11.3
click at [1300, 476] on button "View" at bounding box center [1302, 477] width 46 height 22
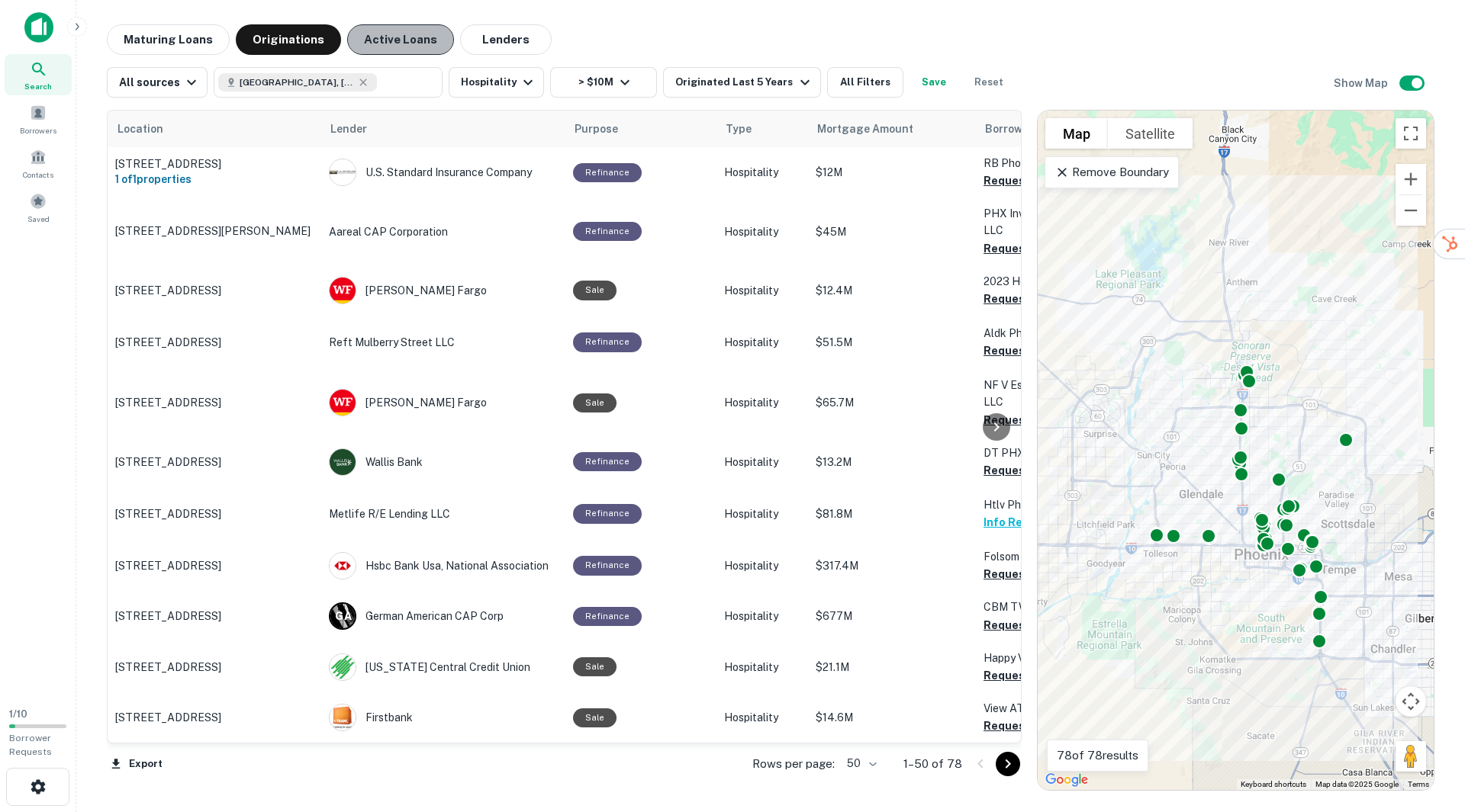
click at [370, 30] on button "Active Loans" at bounding box center [400, 39] width 107 height 31
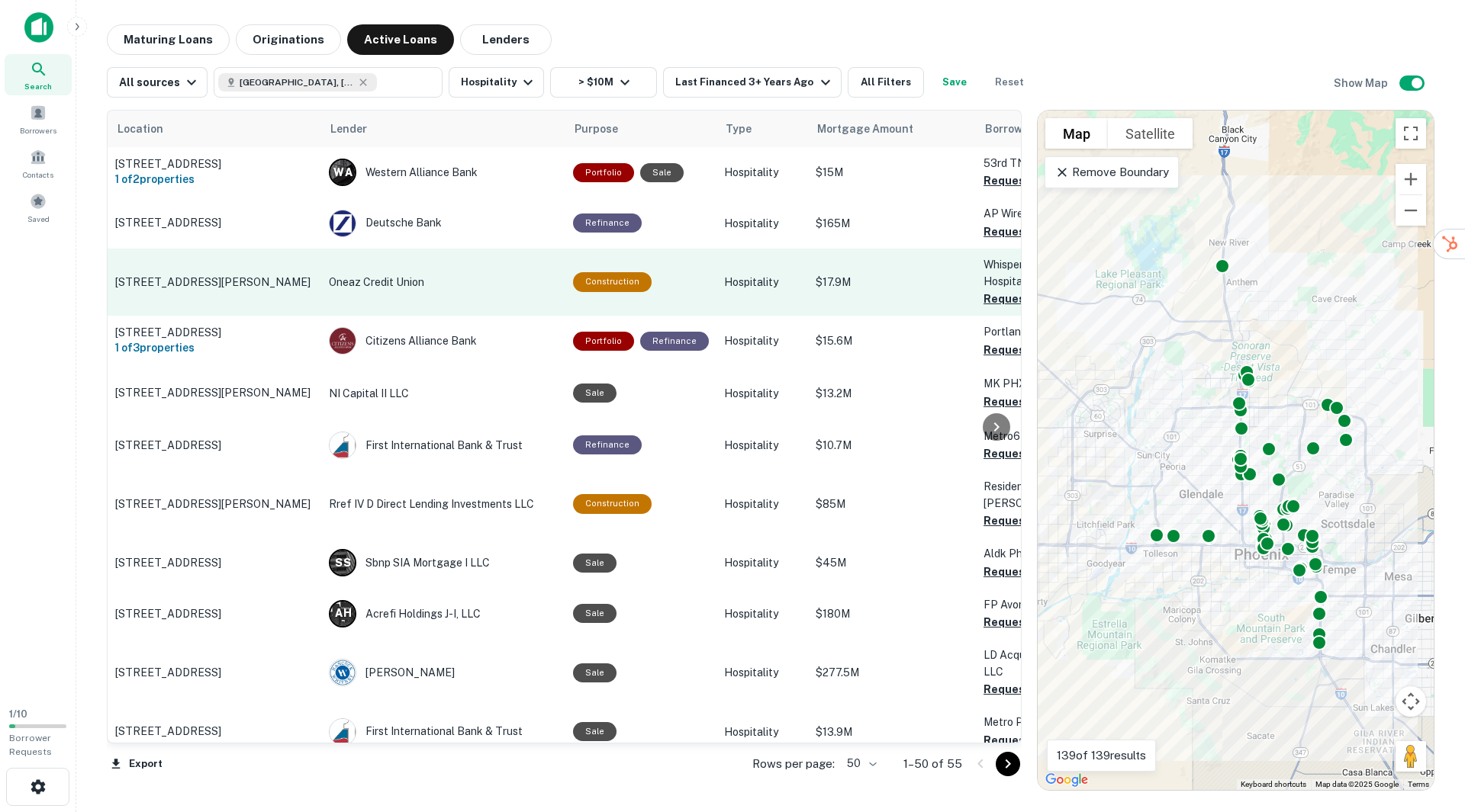
click at [610, 278] on div "Construction" at bounding box center [612, 281] width 79 height 19
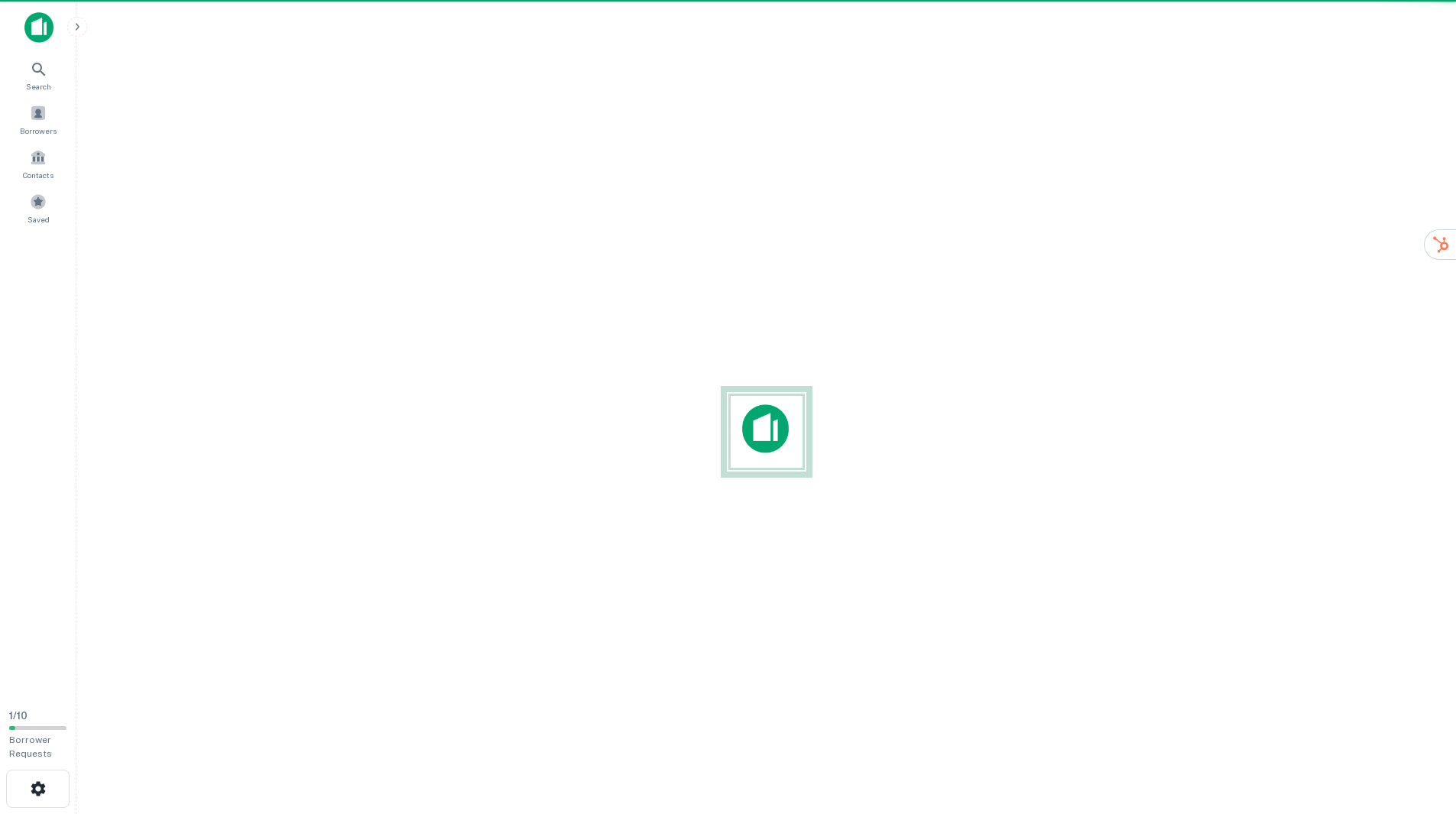
click at [620, 284] on div at bounding box center [766, 431] width 1355 height 569
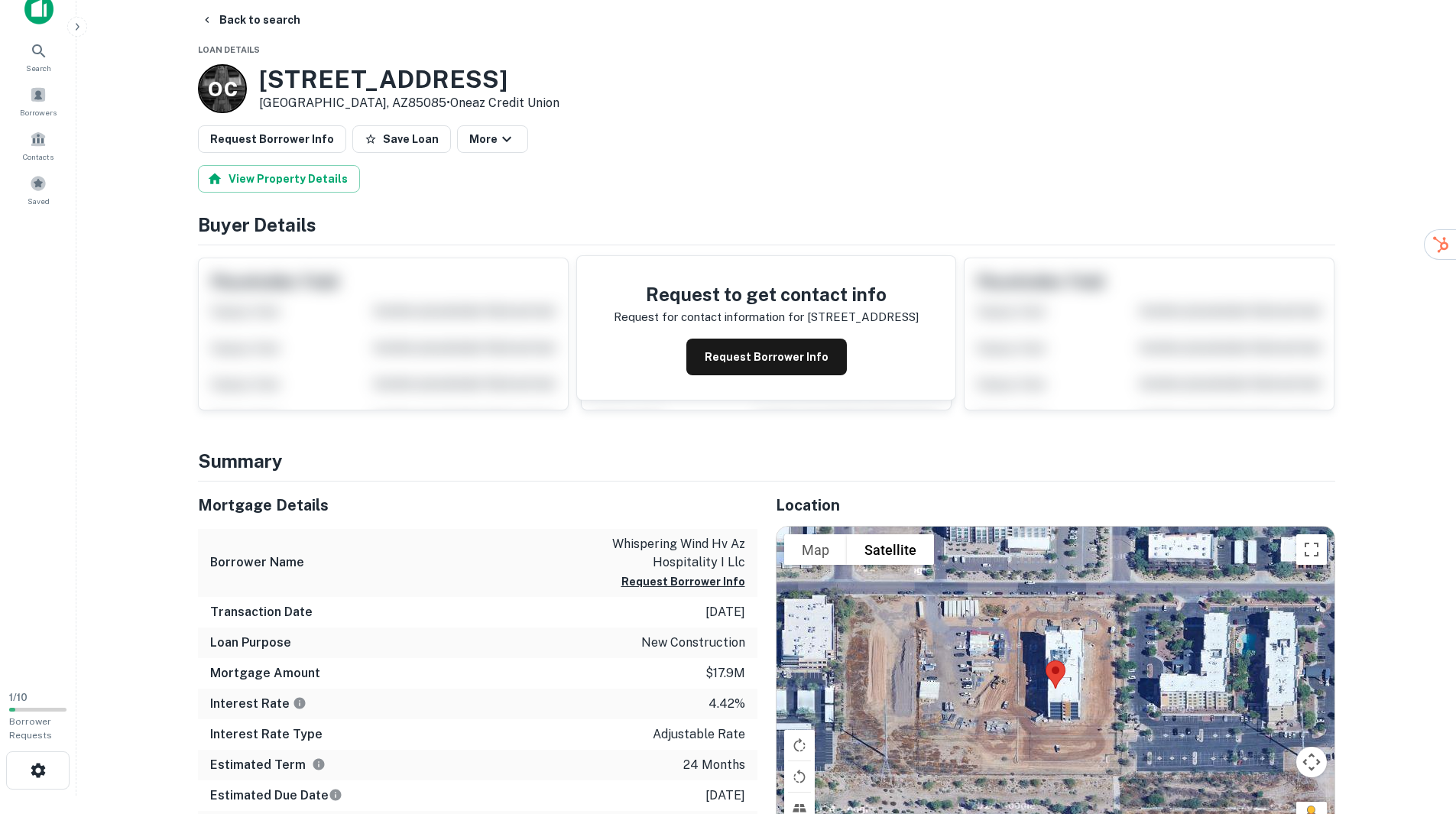
scroll to position [15, 0]
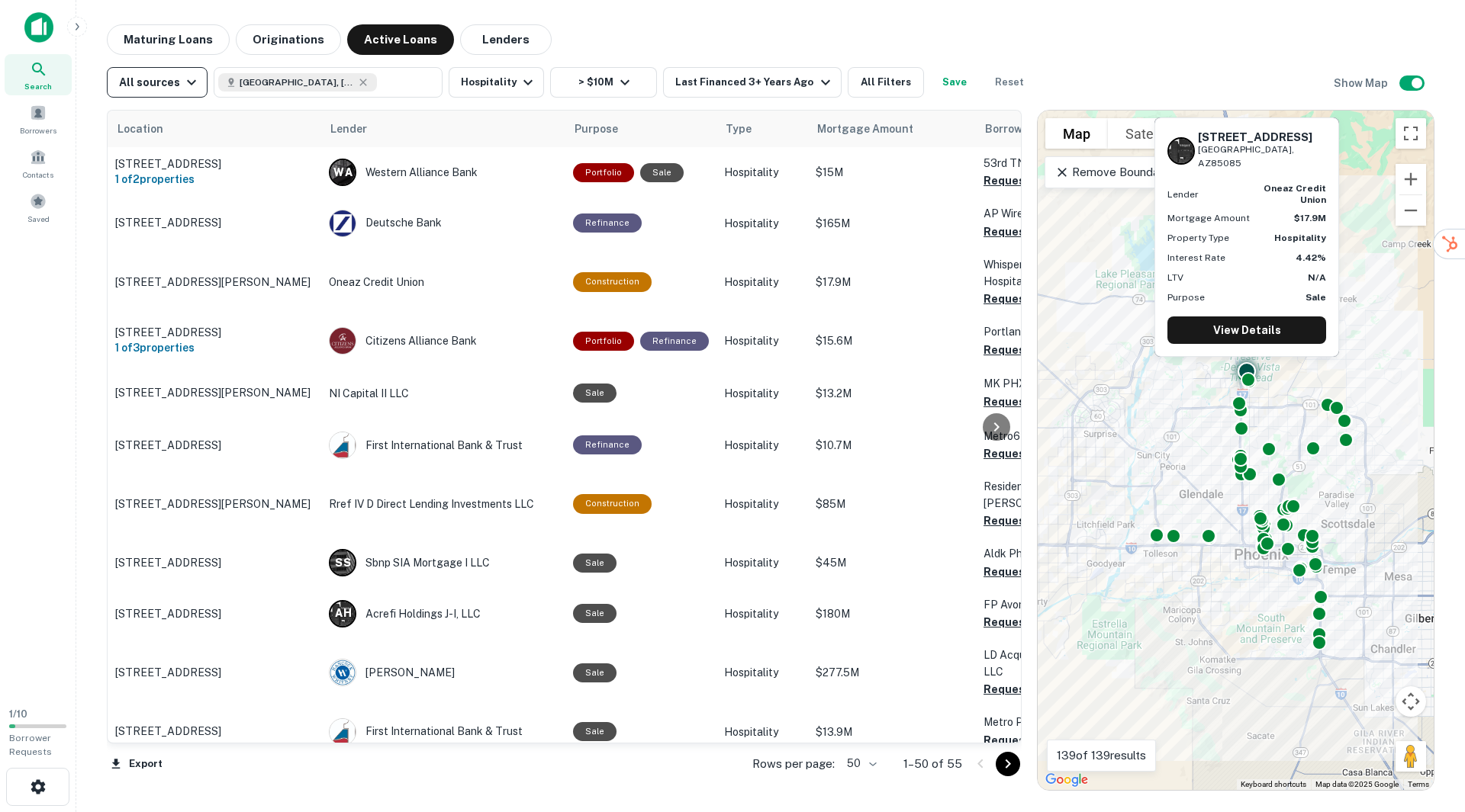
click at [149, 78] on div "All sources" at bounding box center [160, 83] width 82 height 18
click at [739, 48] on div at bounding box center [732, 406] width 1465 height 812
click at [521, 86] on icon "button" at bounding box center [528, 83] width 18 height 18
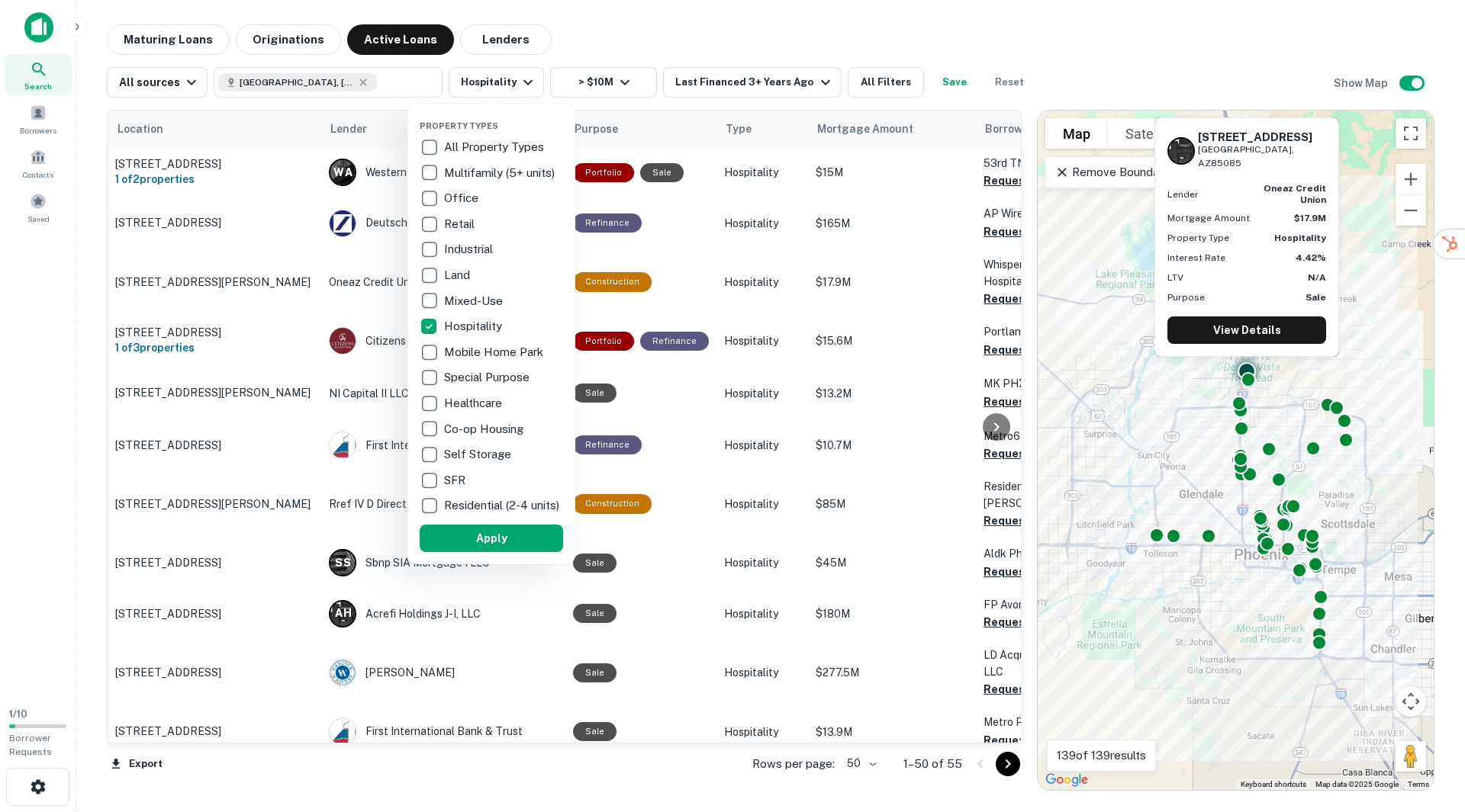
drag, startPoint x: 672, startPoint y: 33, endPoint x: 559, endPoint y: 55, distance: 115.1
click at [671, 33] on div at bounding box center [732, 406] width 1465 height 812
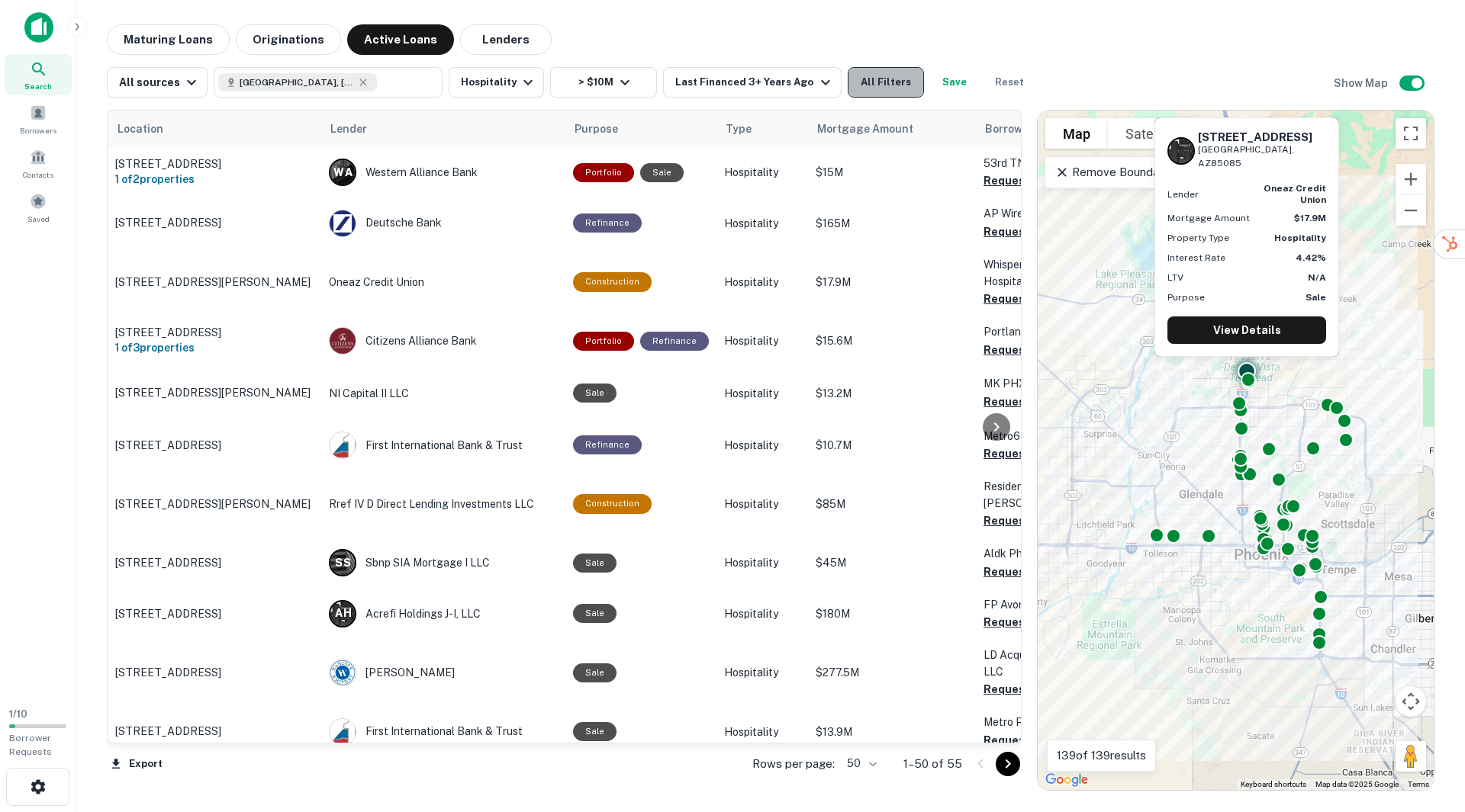
click at [857, 78] on button "All Filters" at bounding box center [885, 83] width 76 height 31
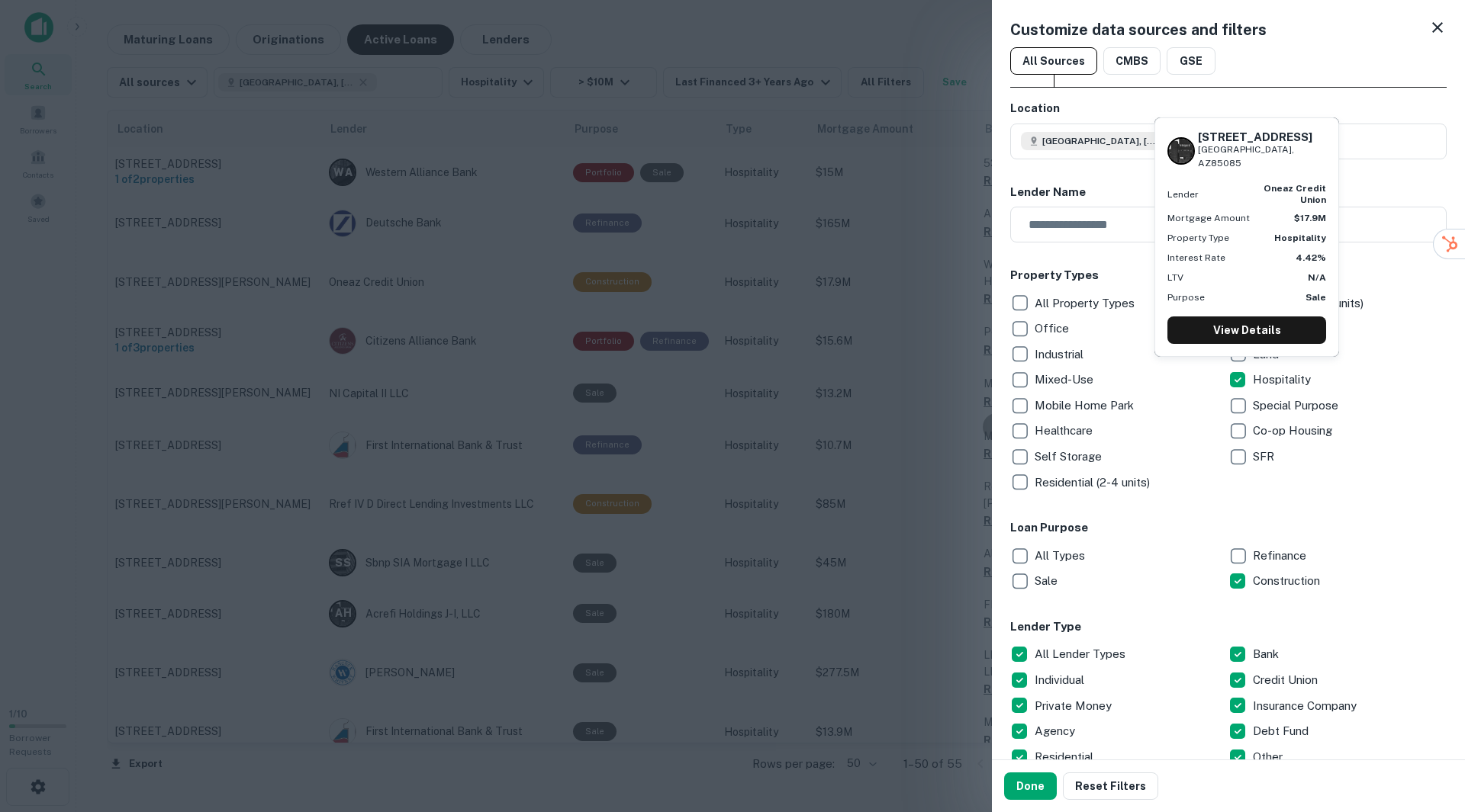
drag, startPoint x: 1040, startPoint y: 786, endPoint x: 1330, endPoint y: 339, distance: 532.8
click at [1040, 787] on button "Done" at bounding box center [1030, 786] width 53 height 28
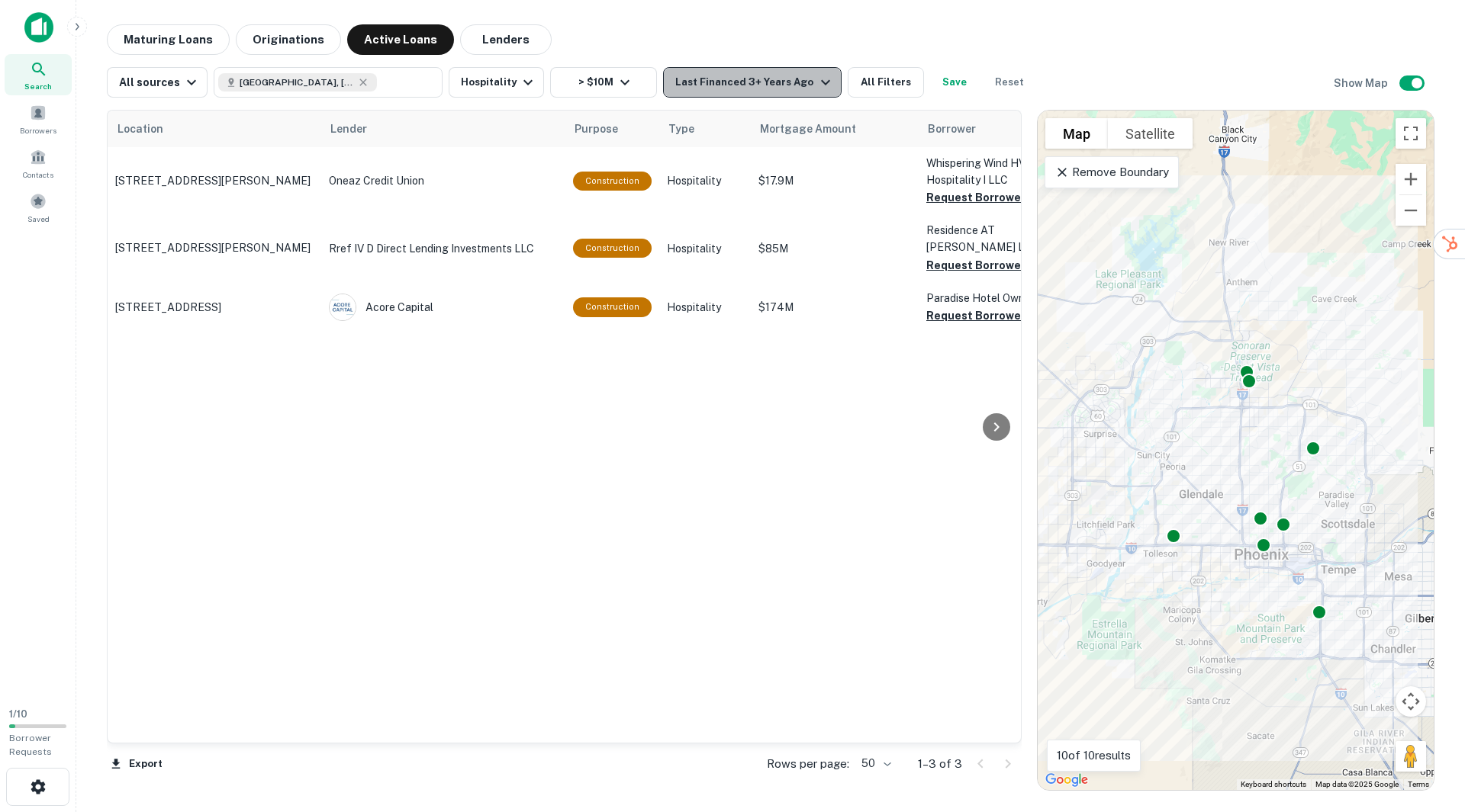
click at [769, 85] on div "Last Financed 3+ Years Ago" at bounding box center [754, 83] width 159 height 18
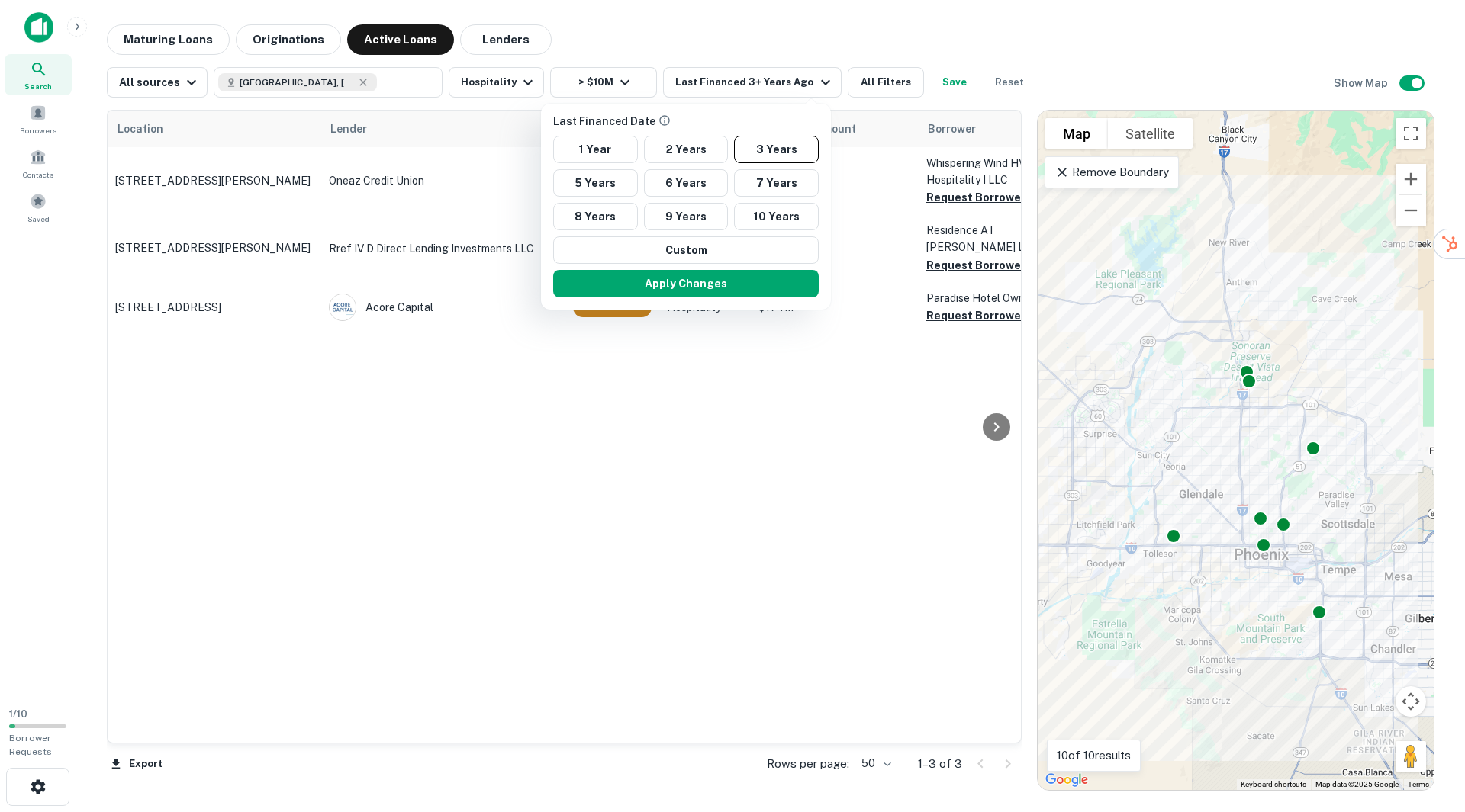
click at [727, 39] on div at bounding box center [732, 406] width 1465 height 812
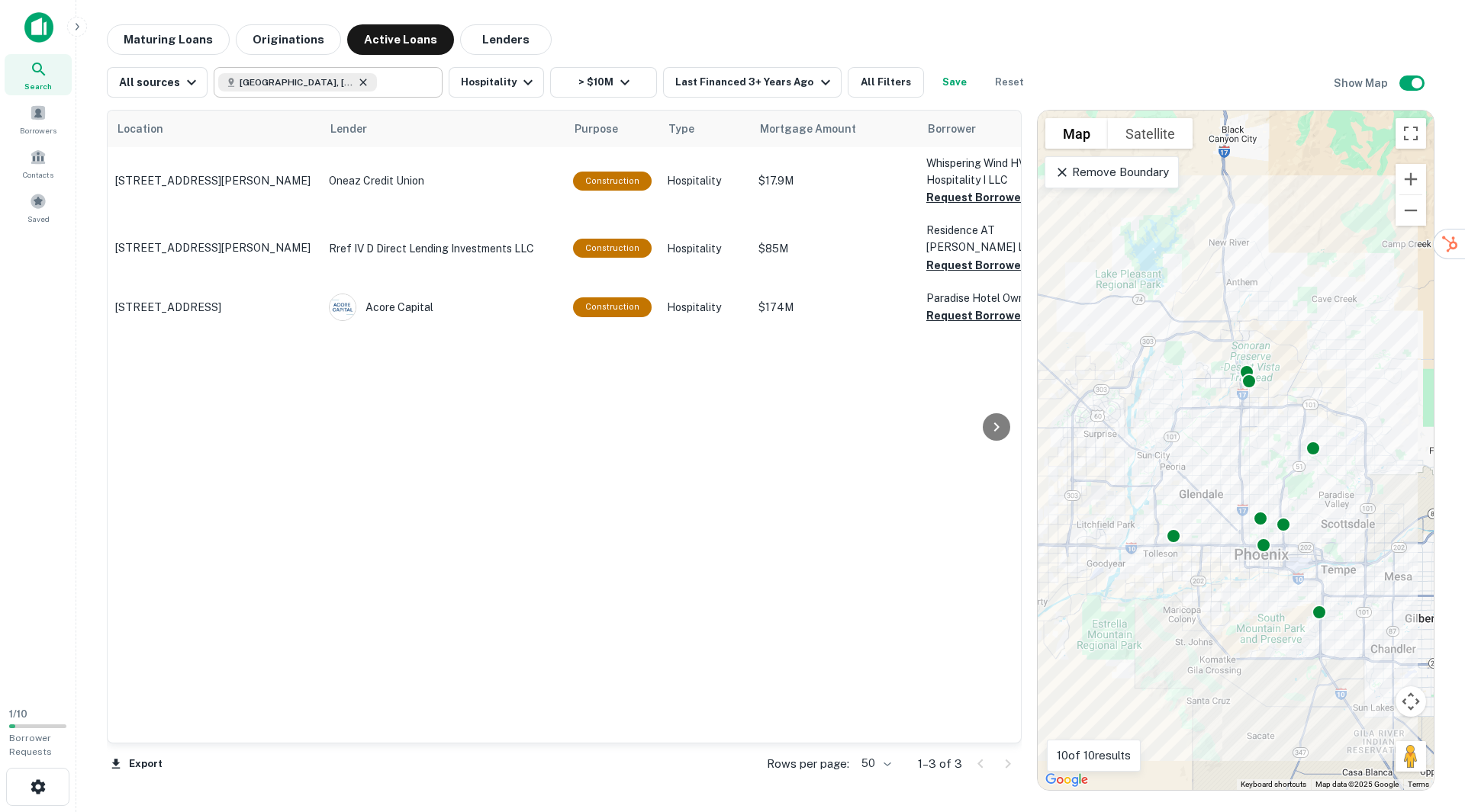
click at [360, 83] on icon at bounding box center [364, 83] width 7 height 7
type input "**********"
click at [329, 83] on input "**********" at bounding box center [315, 83] width 195 height 22
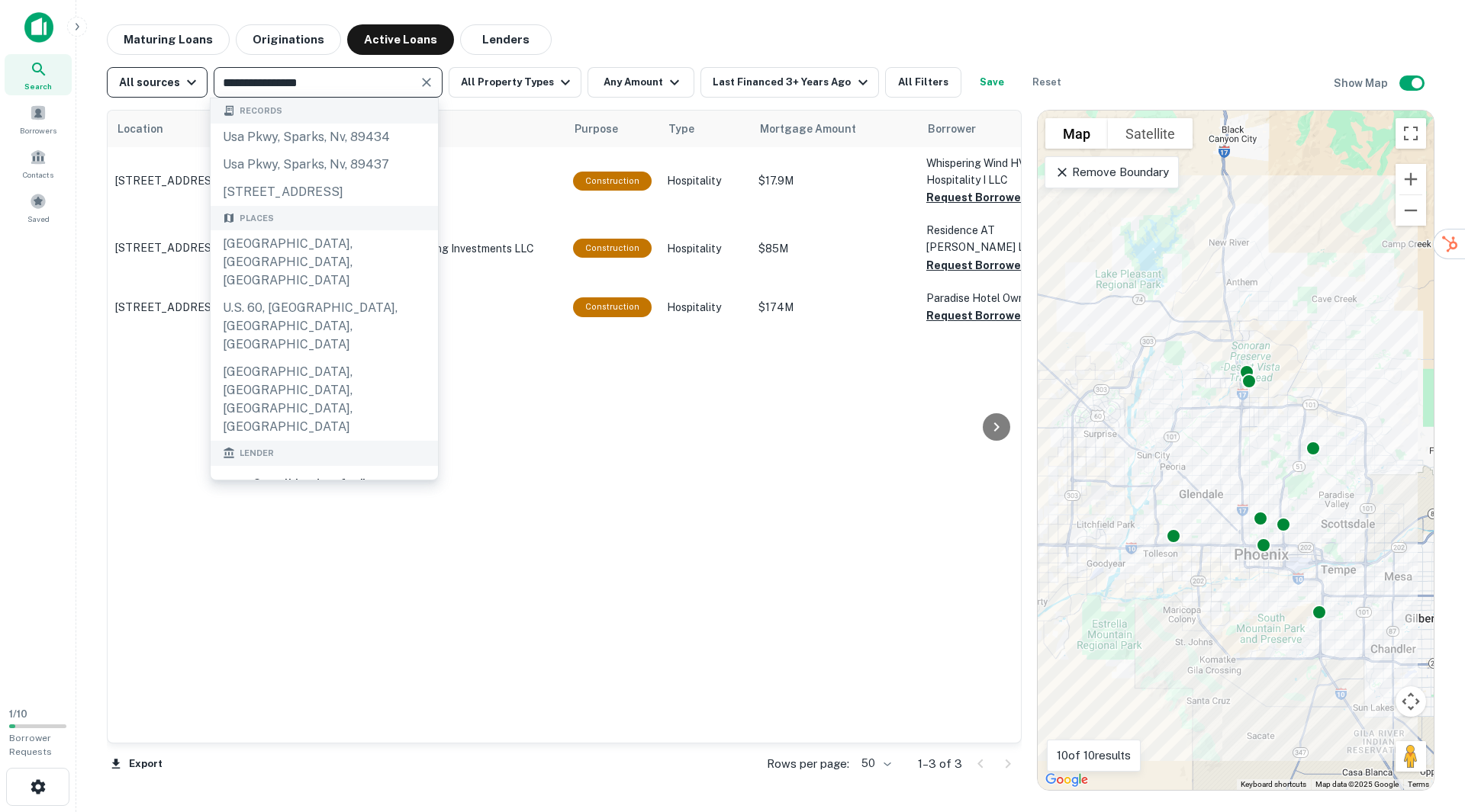
drag, startPoint x: 329, startPoint y: 83, endPoint x: 165, endPoint y: 83, distance: 164.0
click at [165, 83] on div "**********" at bounding box center [589, 83] width 964 height 31
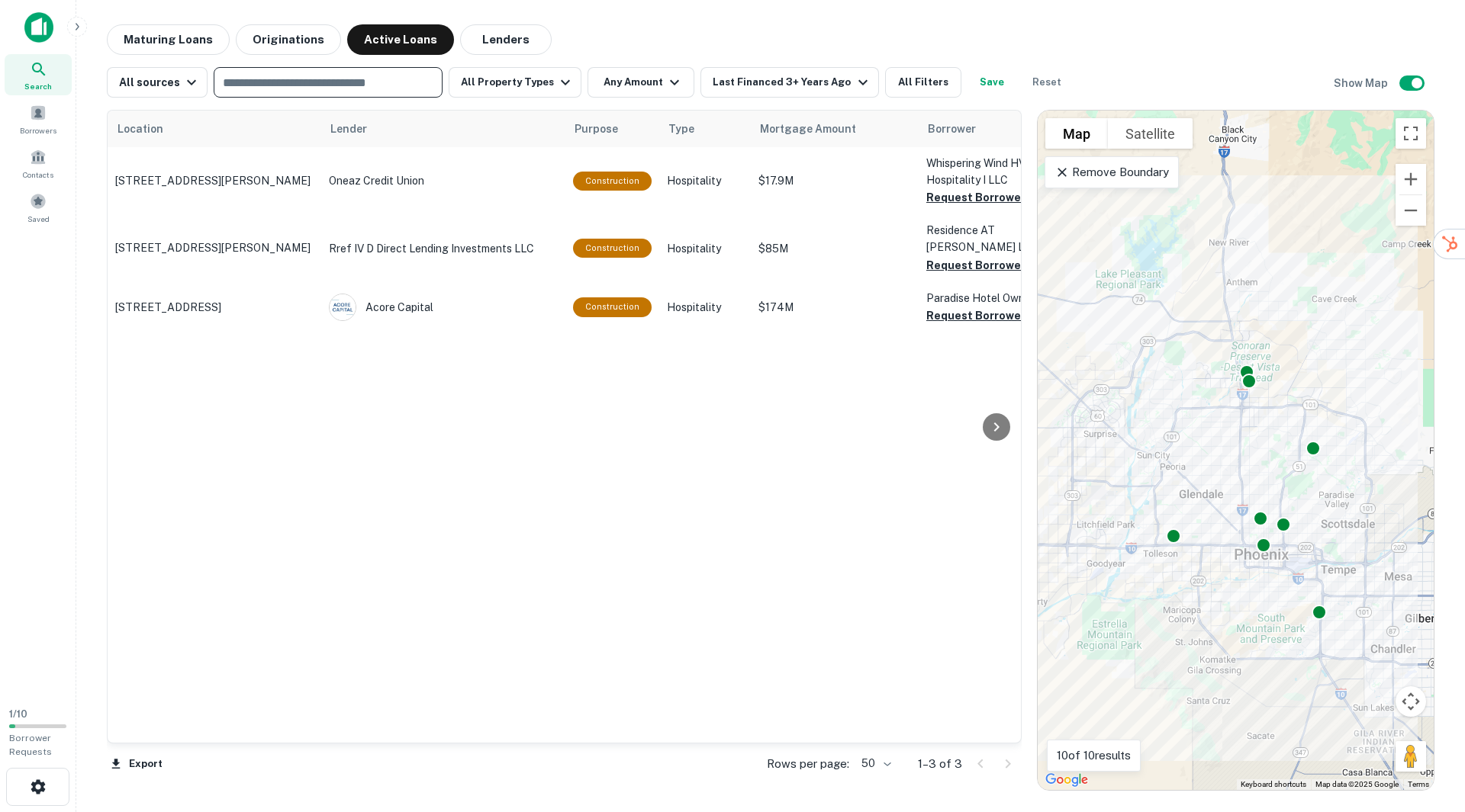
click at [322, 96] on div "​" at bounding box center [328, 83] width 229 height 31
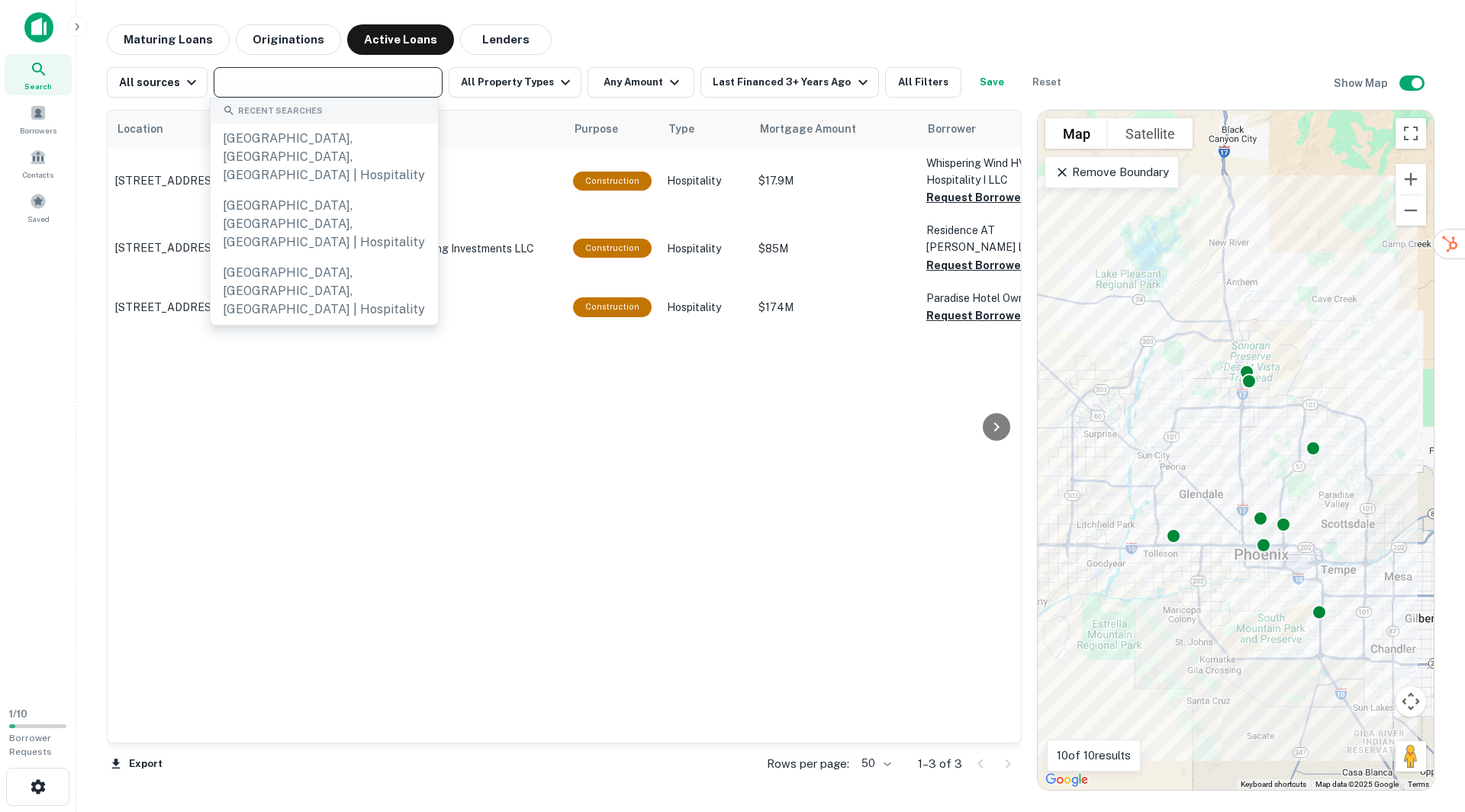
click at [331, 80] on input "text" at bounding box center [327, 83] width 217 height 22
type input "*"
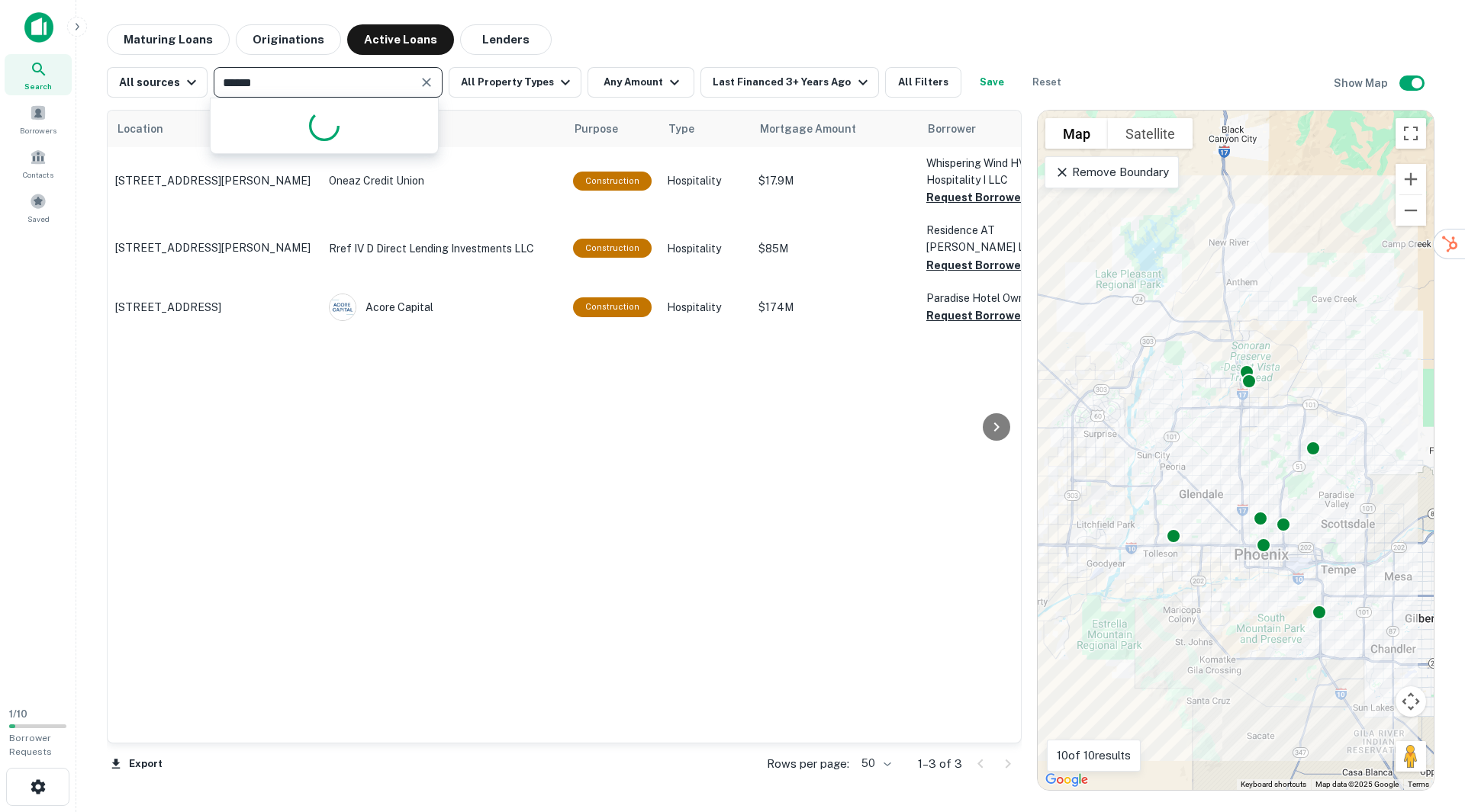
type input "*******"
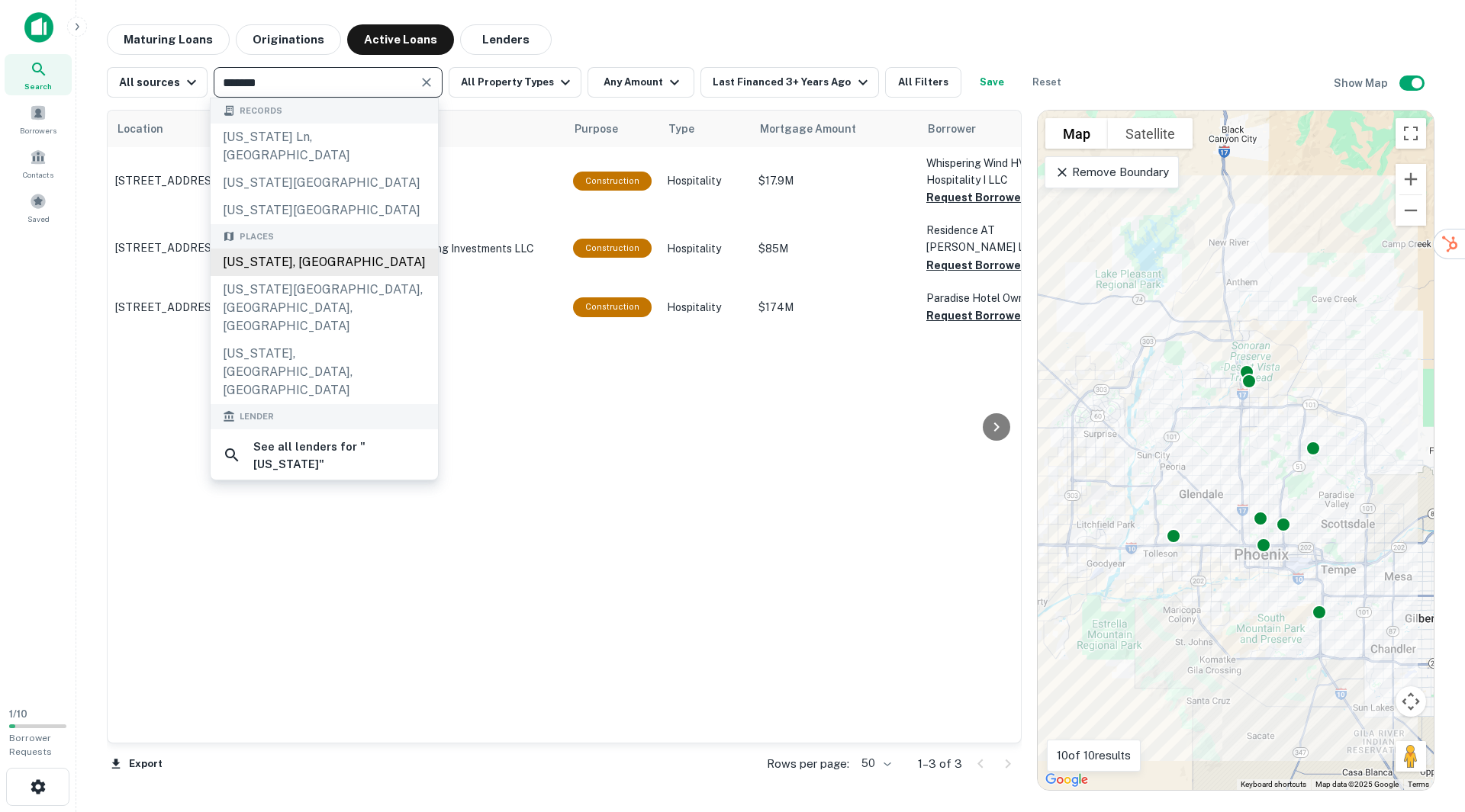
click at [317, 250] on div "[US_STATE], [GEOGRAPHIC_DATA]" at bounding box center [324, 262] width 227 height 28
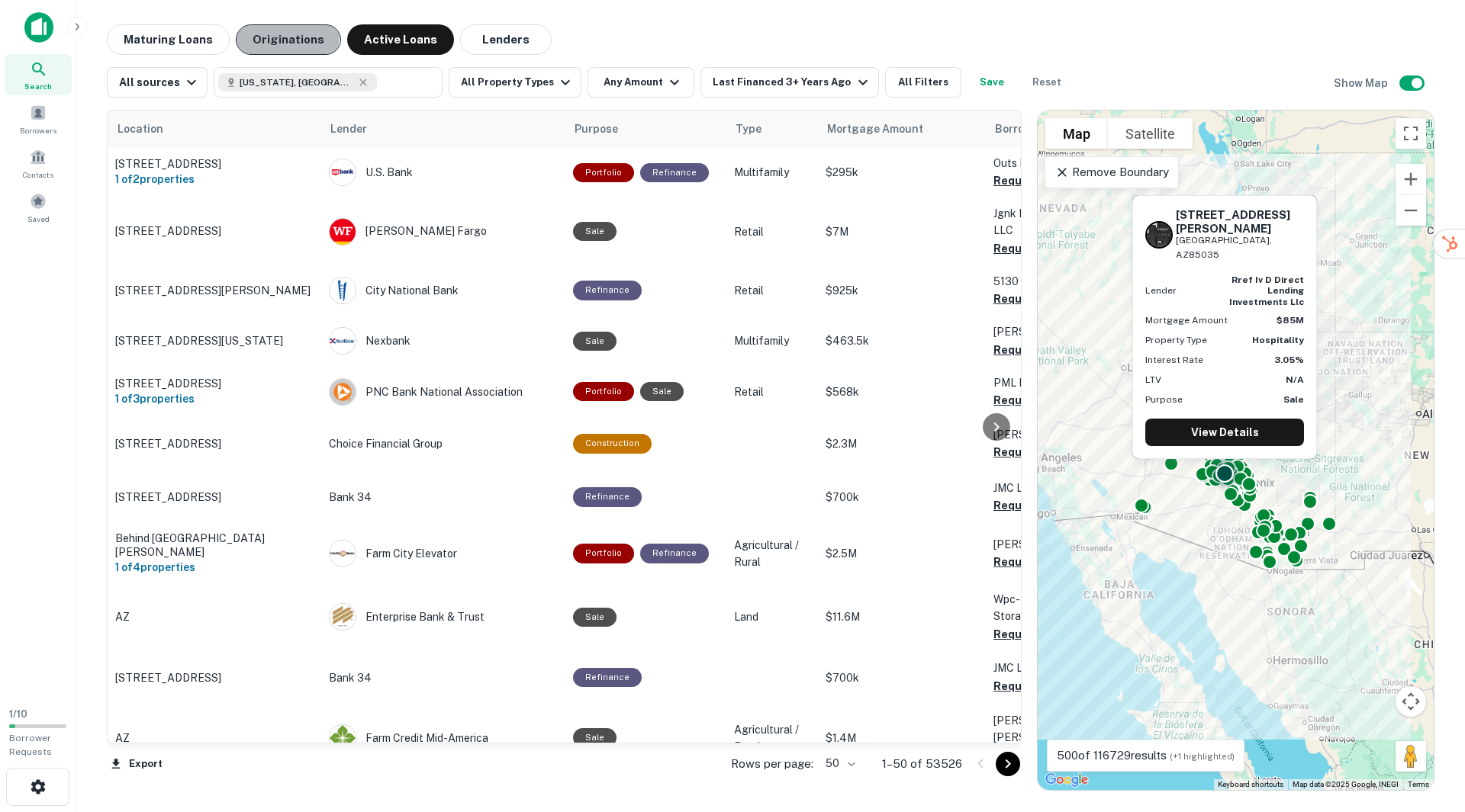
click at [258, 33] on button "Originations" at bounding box center [288, 39] width 105 height 31
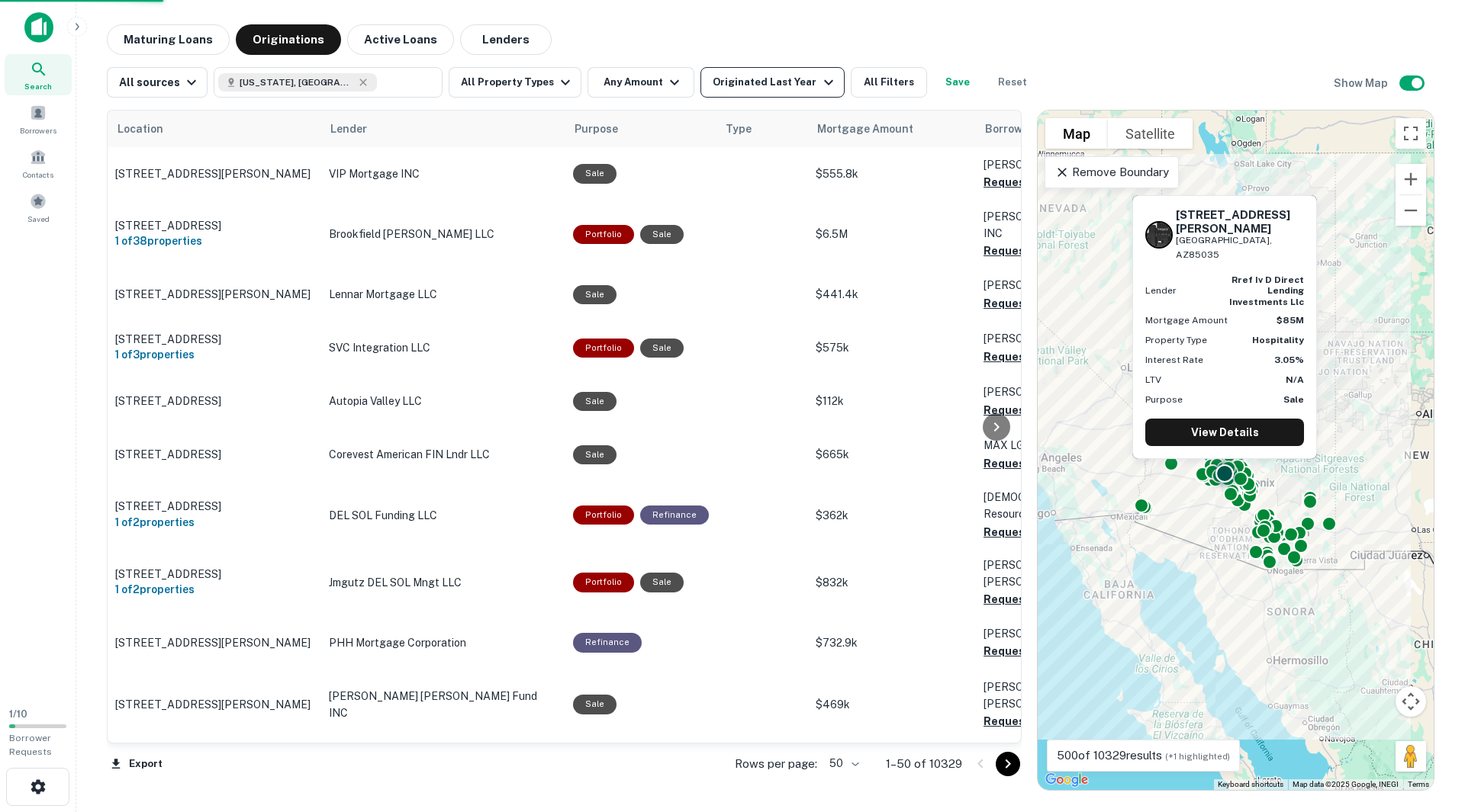
click at [769, 87] on div "Originated Last Year" at bounding box center [775, 83] width 125 height 18
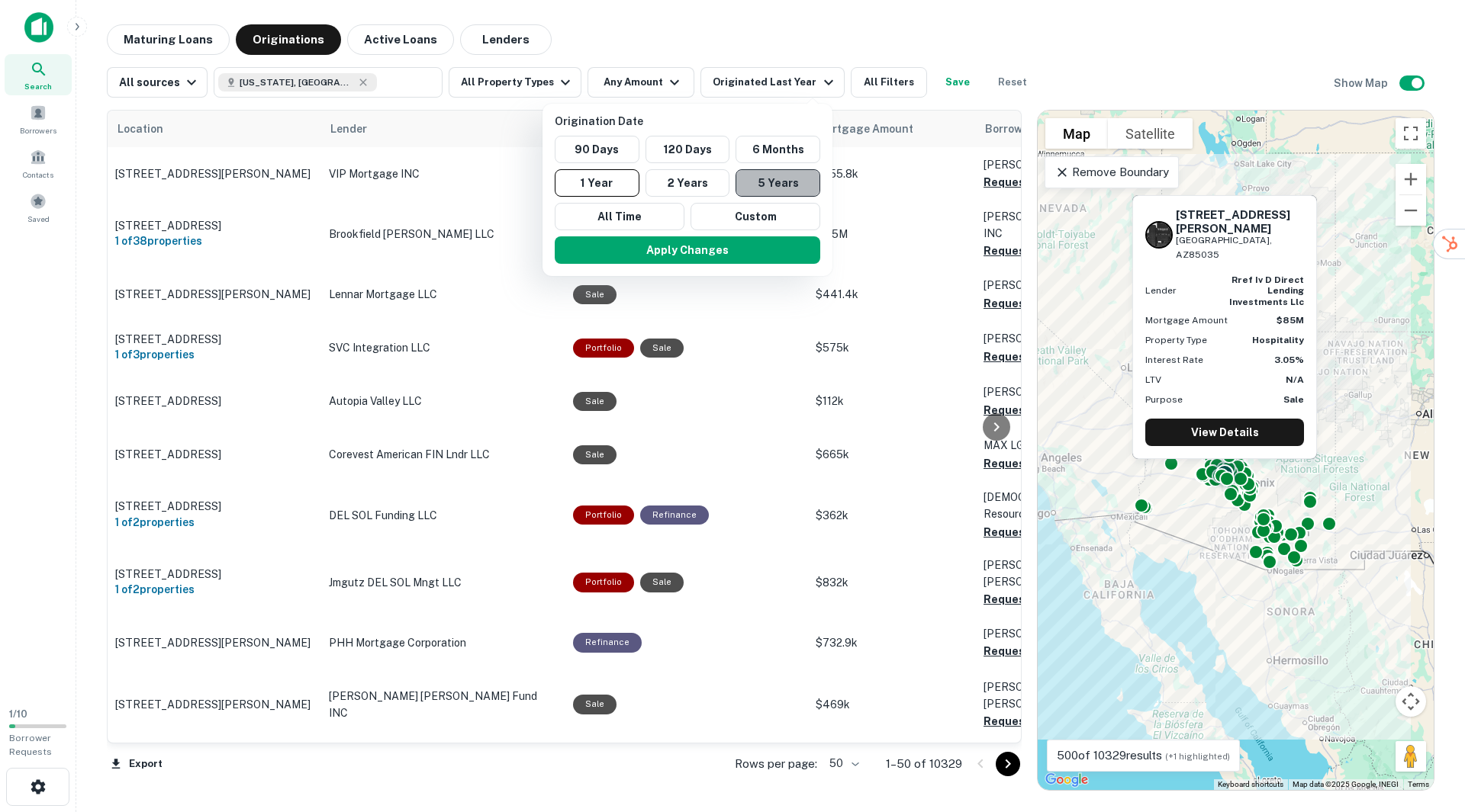
click at [774, 183] on button "5 Years" at bounding box center [777, 183] width 84 height 28
click at [888, 49] on div at bounding box center [732, 406] width 1465 height 812
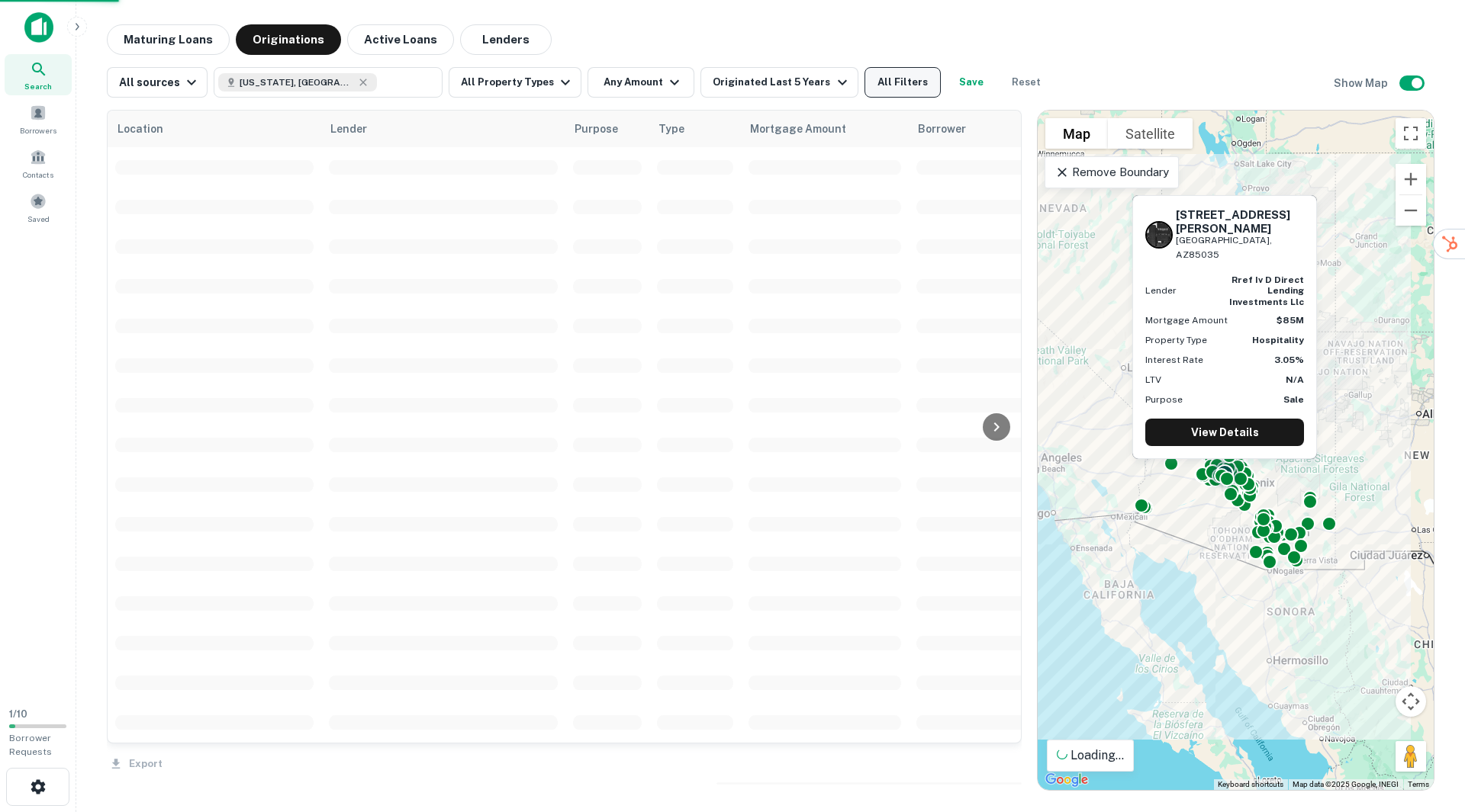
click at [883, 82] on button "All Filters" at bounding box center [902, 83] width 76 height 31
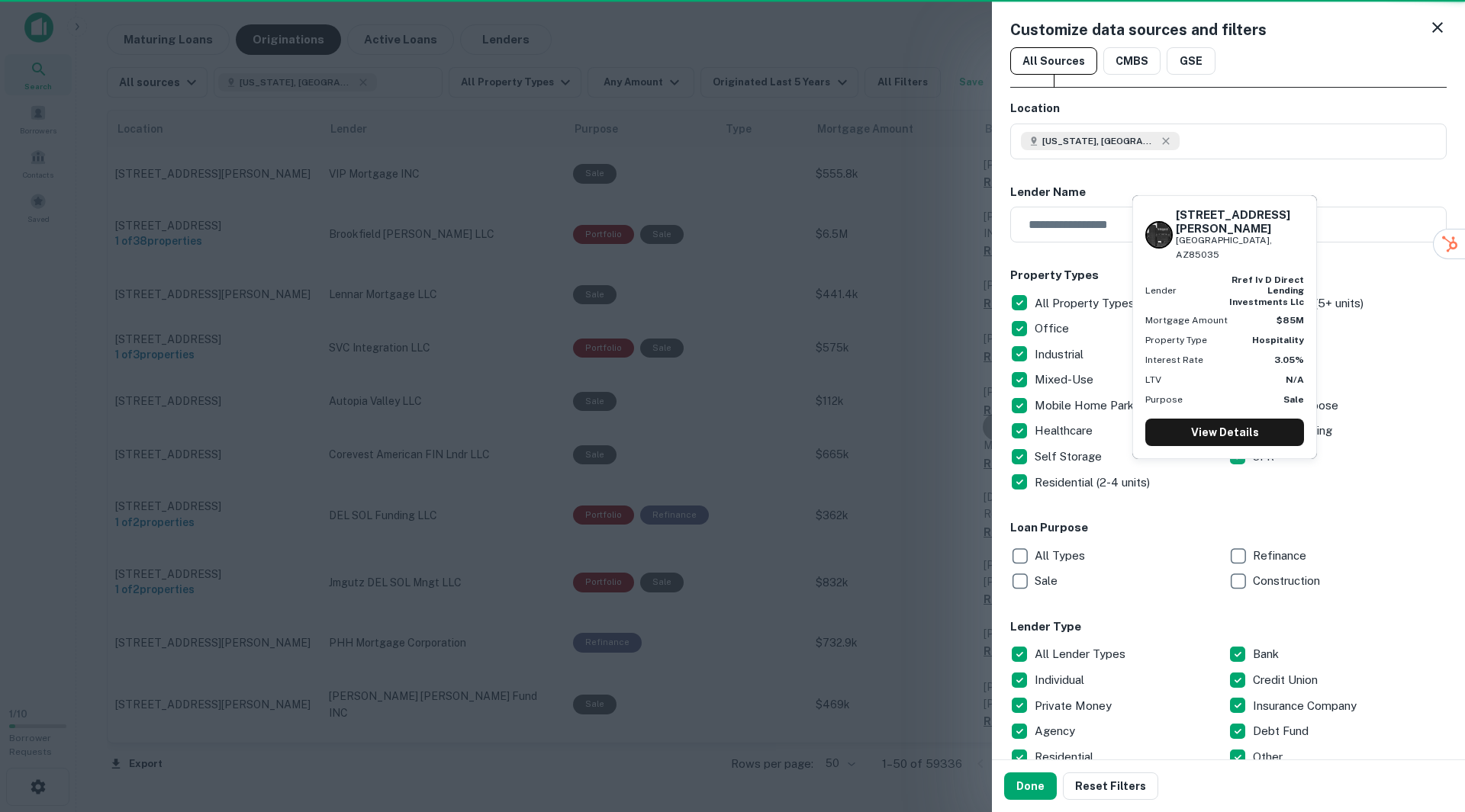
click at [1252, 577] on p "Construction" at bounding box center [1287, 581] width 70 height 18
click at [1035, 781] on button "Done" at bounding box center [1030, 786] width 53 height 28
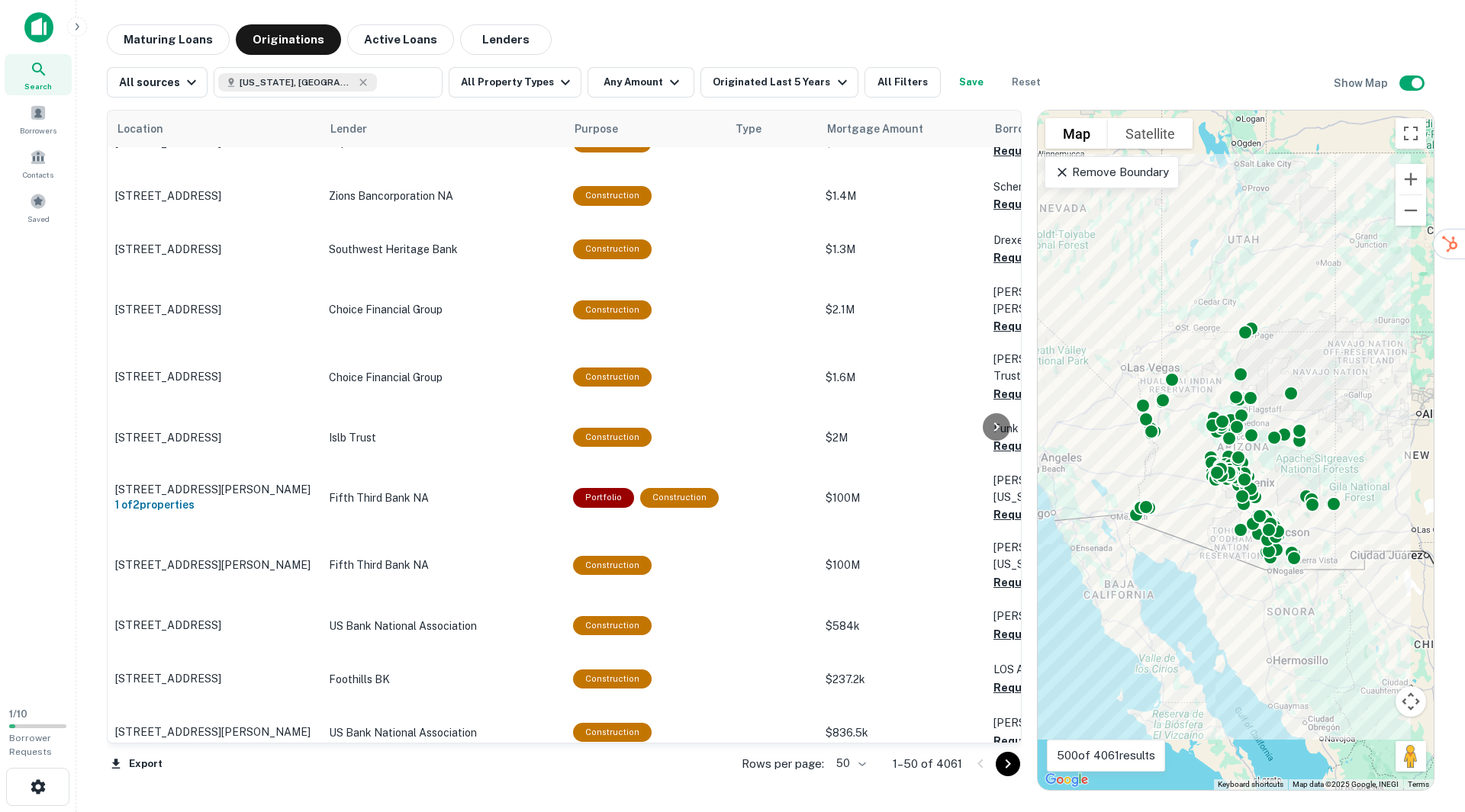
scroll to position [2150, 0]
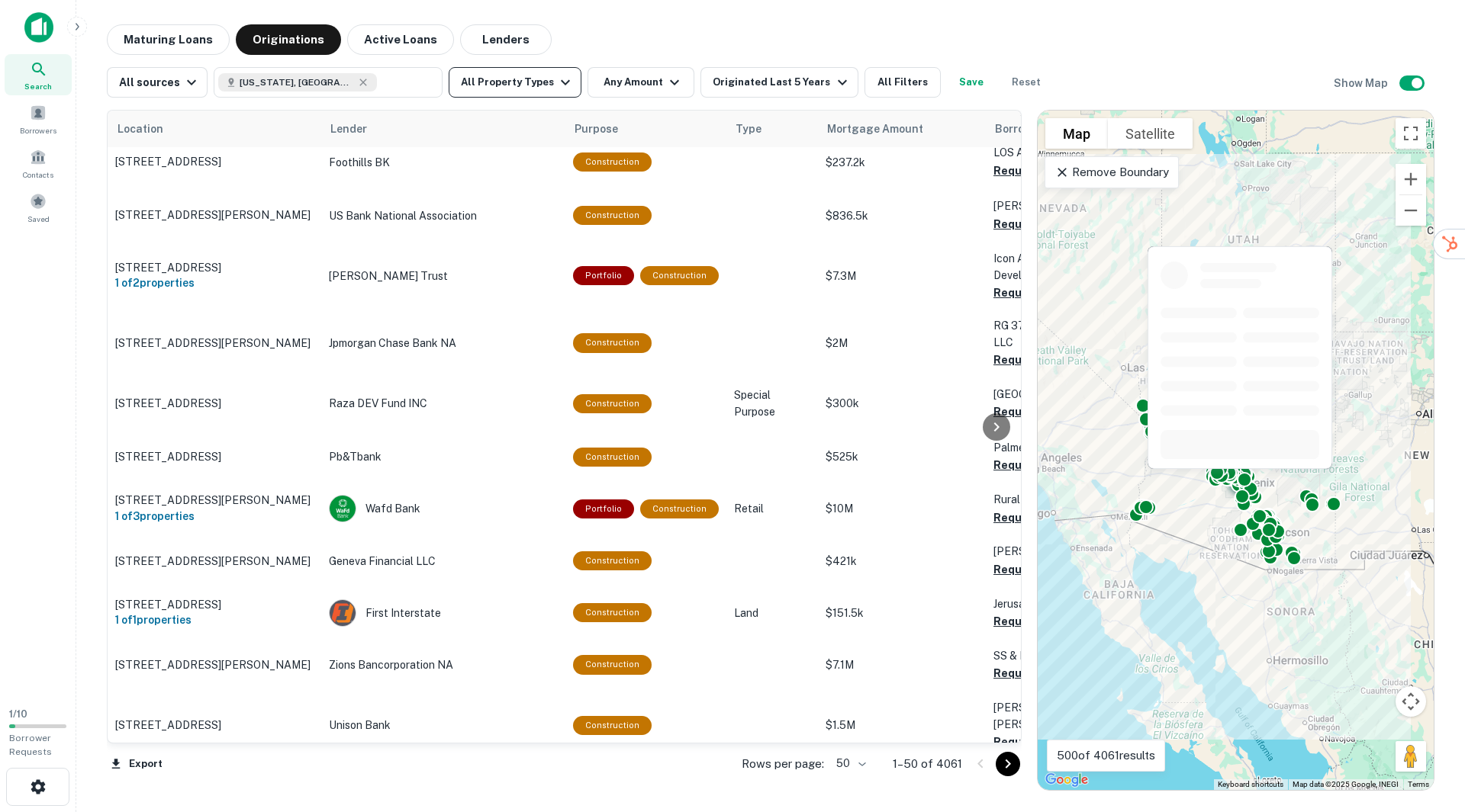
click at [542, 70] on button "All Property Types" at bounding box center [515, 83] width 133 height 31
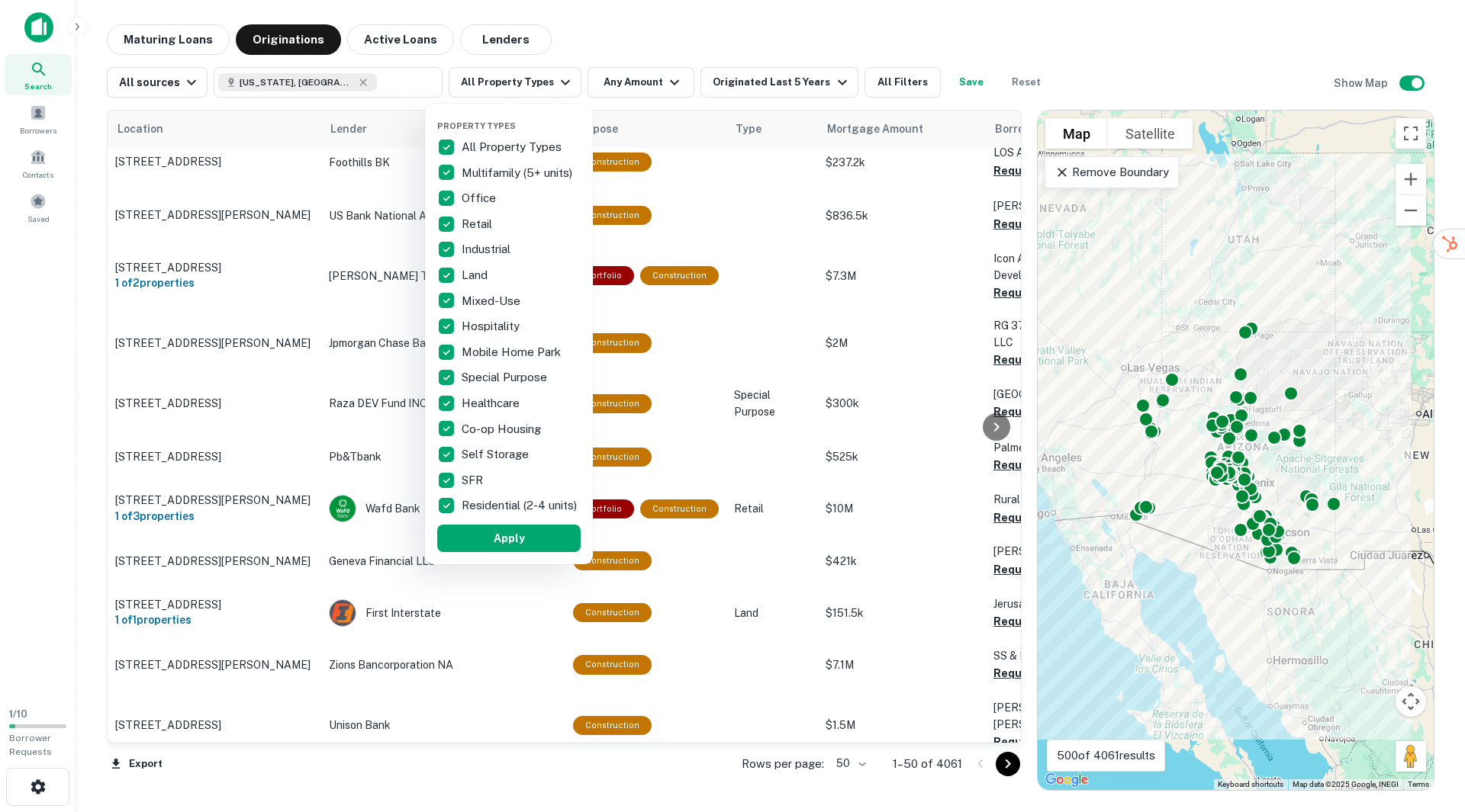
scroll to position [1007, 0]
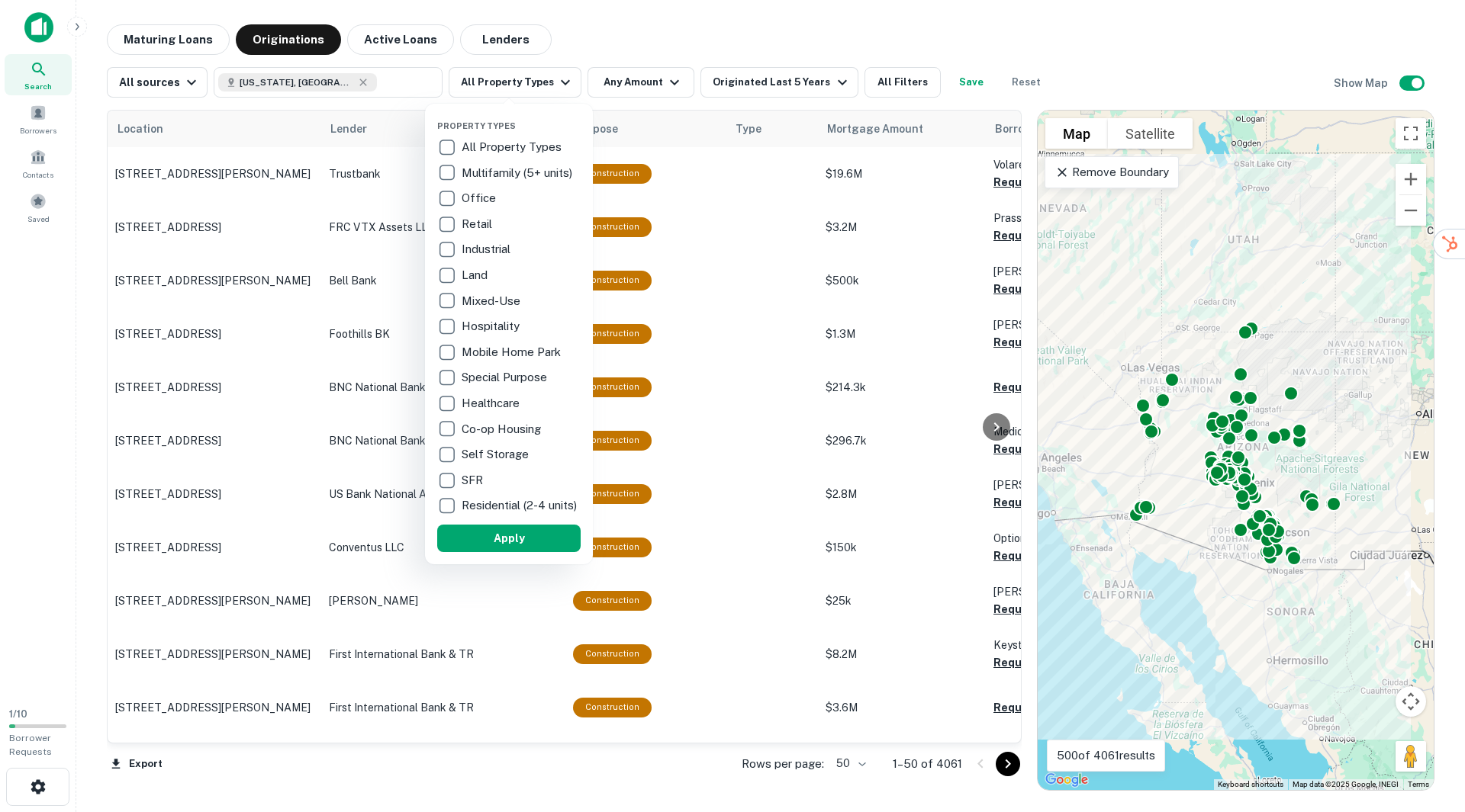
scroll to position [1007, 0]
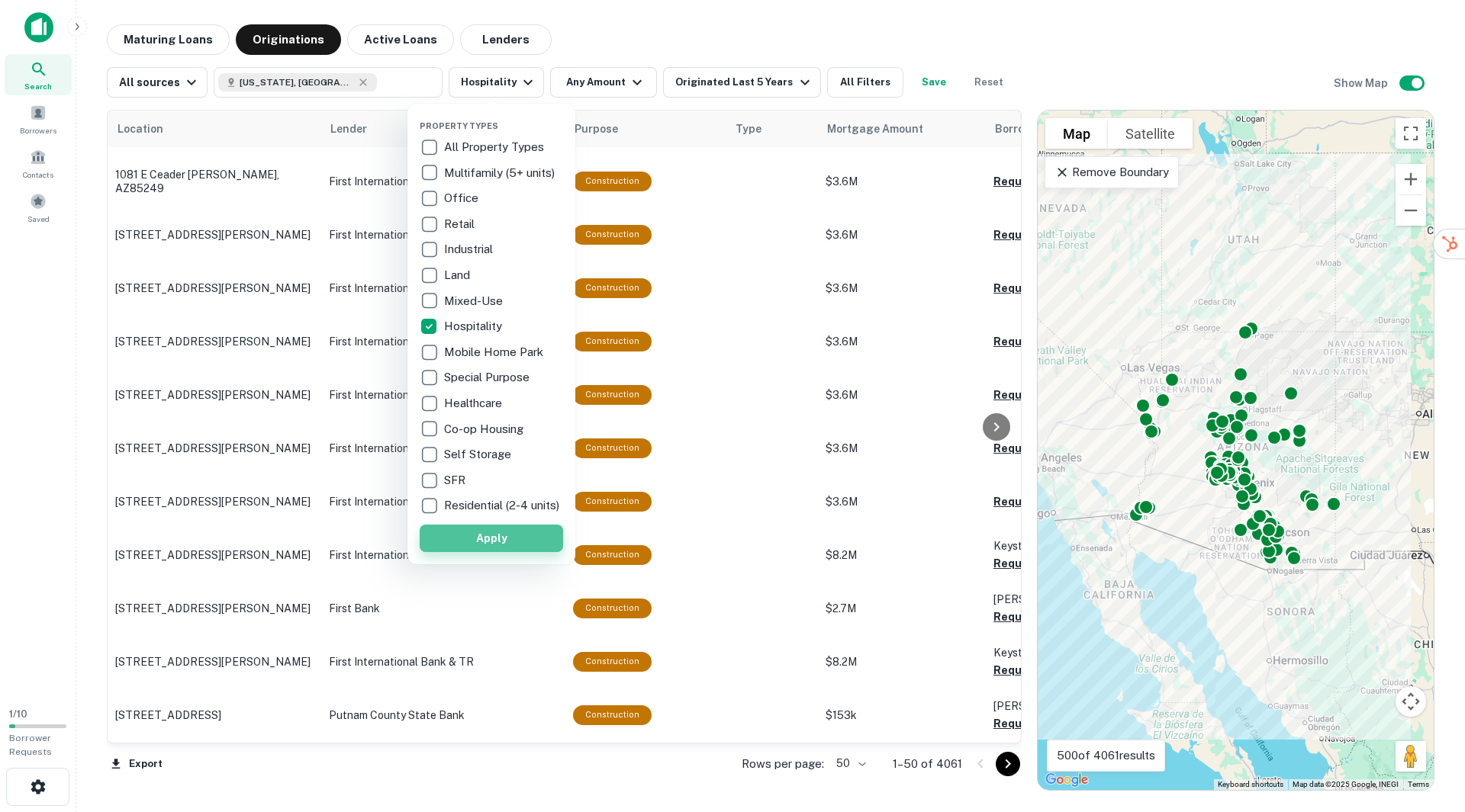
click at [494, 546] on button "Apply" at bounding box center [491, 538] width 144 height 28
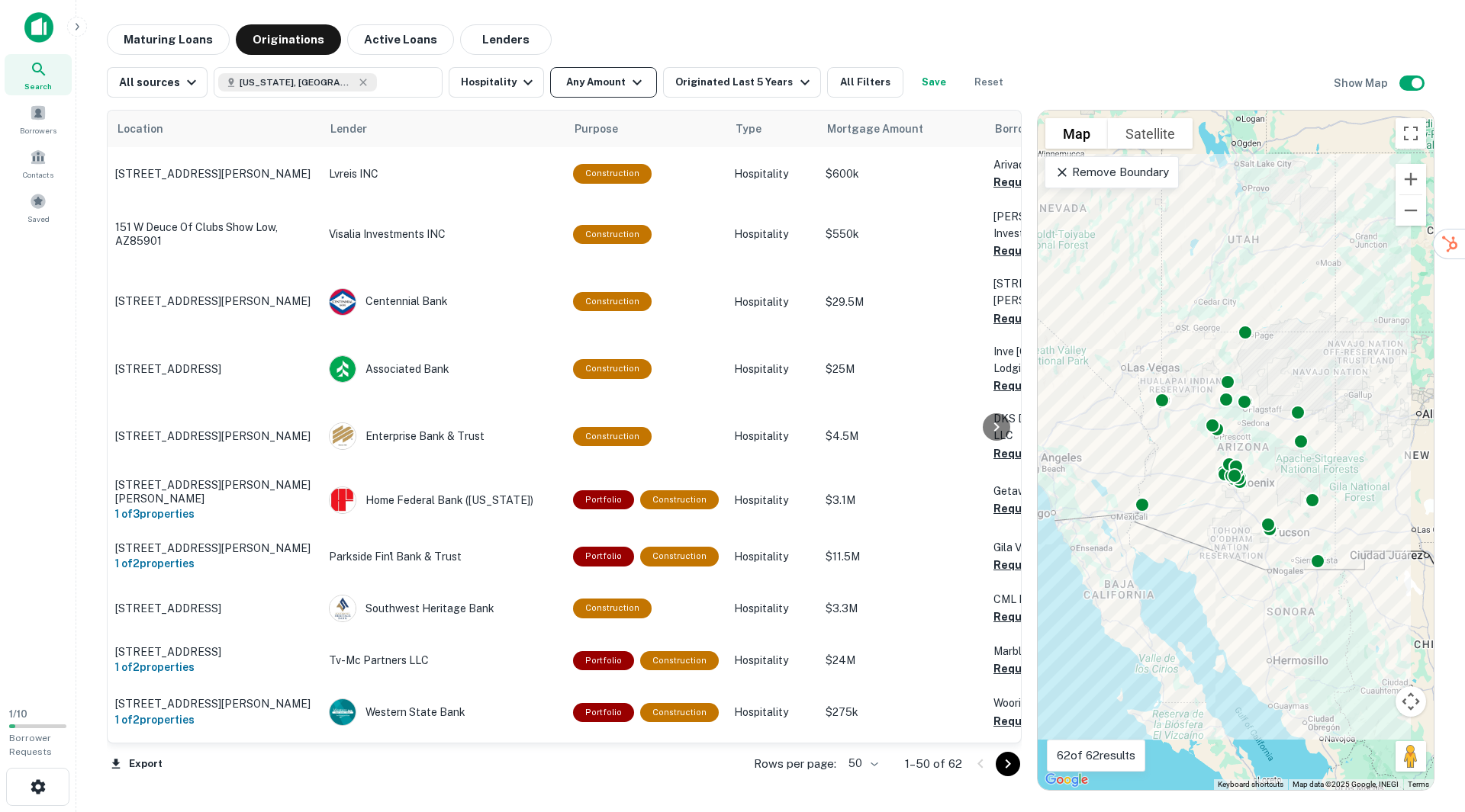
click at [618, 89] on button "Any Amount" at bounding box center [603, 83] width 107 height 31
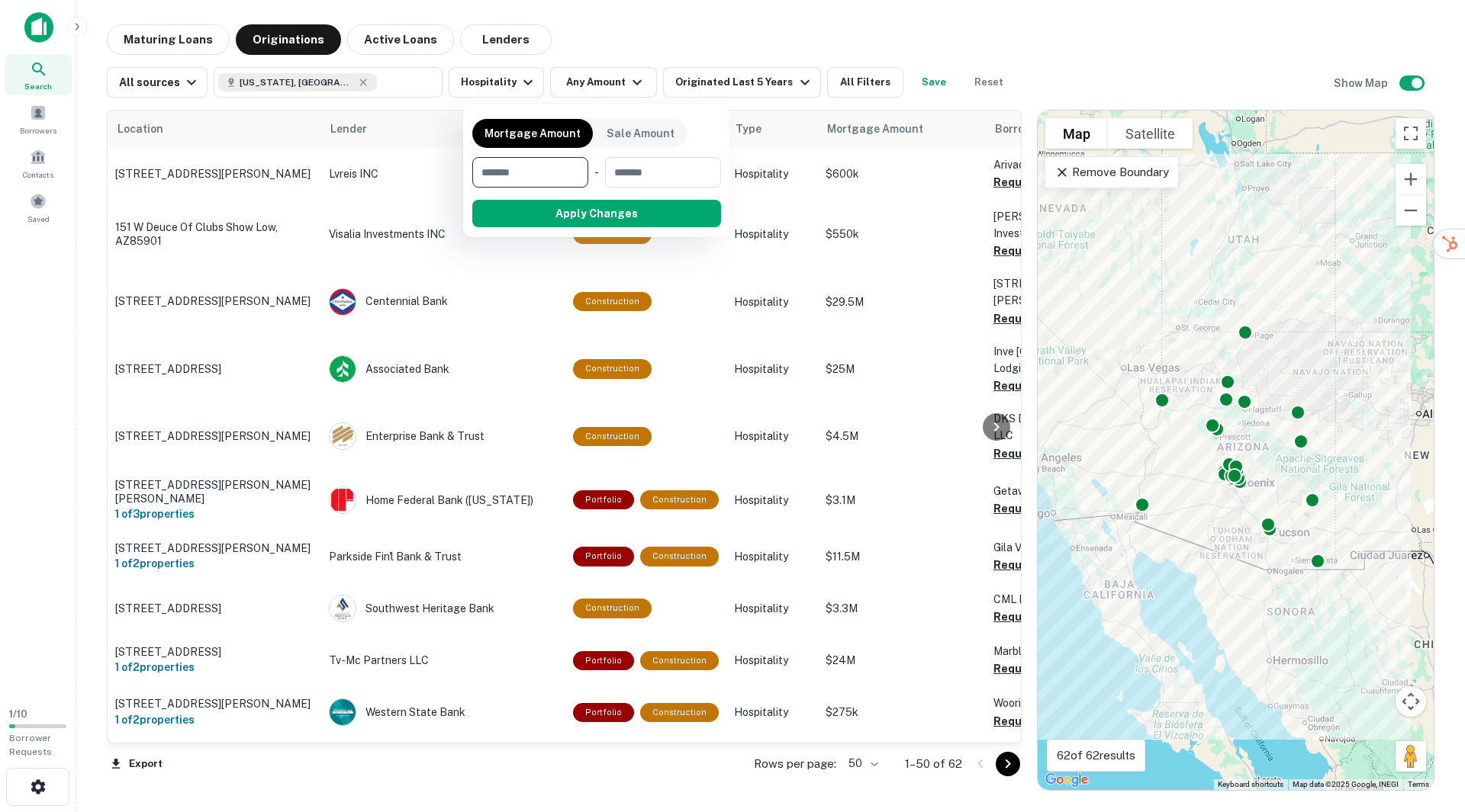
click at [536, 173] on input "number" at bounding box center [524, 172] width 105 height 31
type input "********"
click at [579, 211] on button "Apply Changes" at bounding box center [624, 214] width 194 height 28
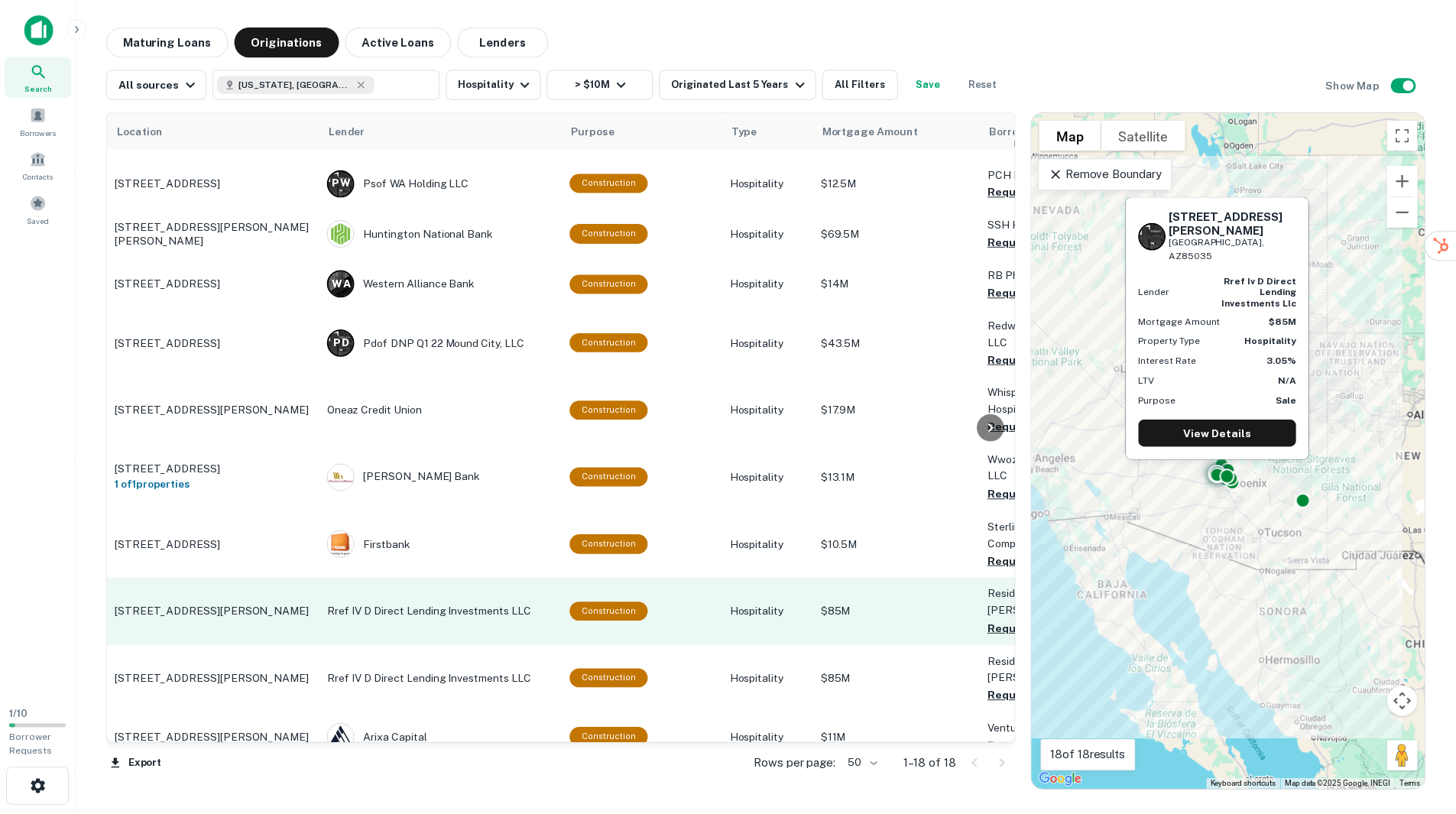
scroll to position [458, 0]
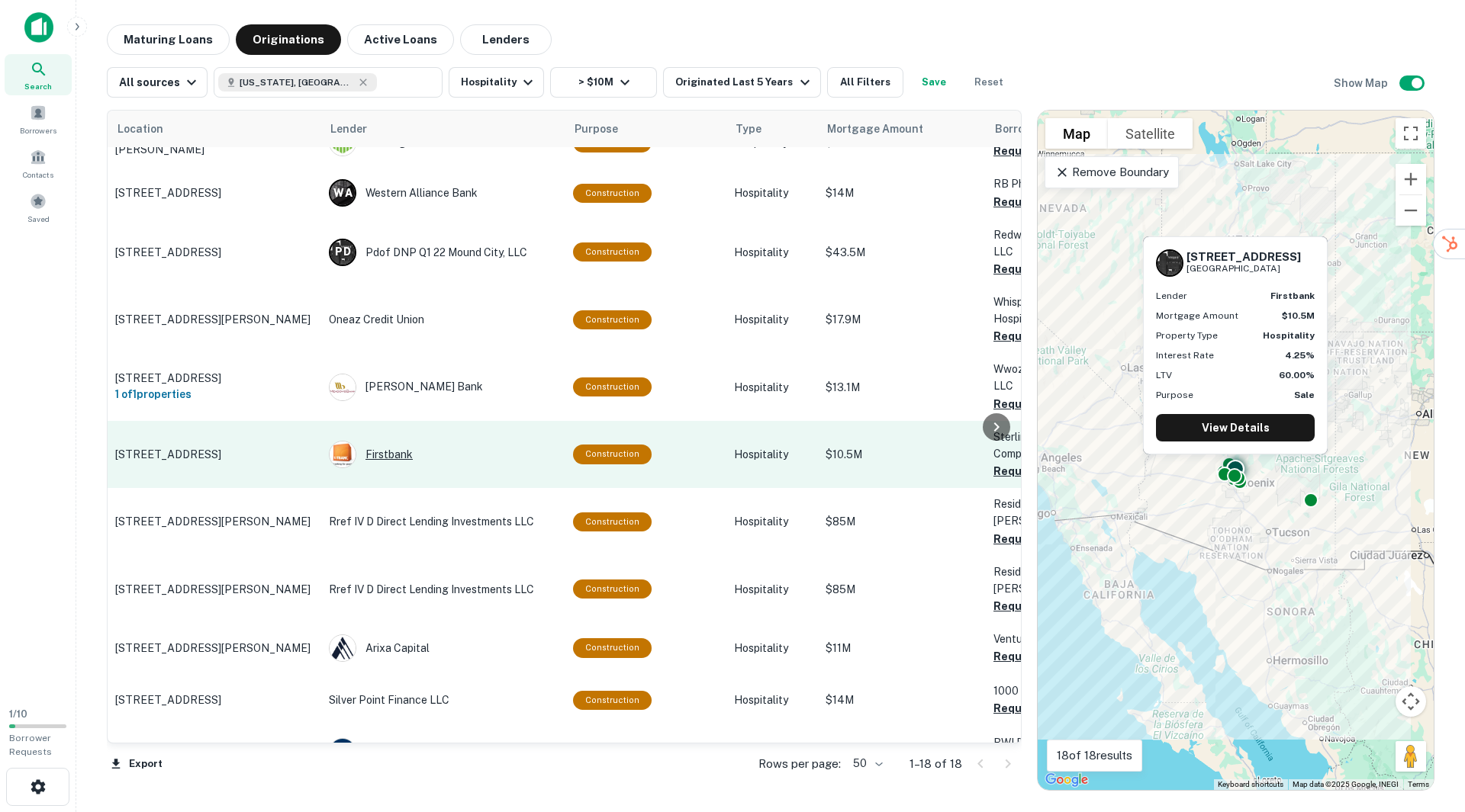
click at [387, 441] on div "Firstbank" at bounding box center [443, 454] width 229 height 28
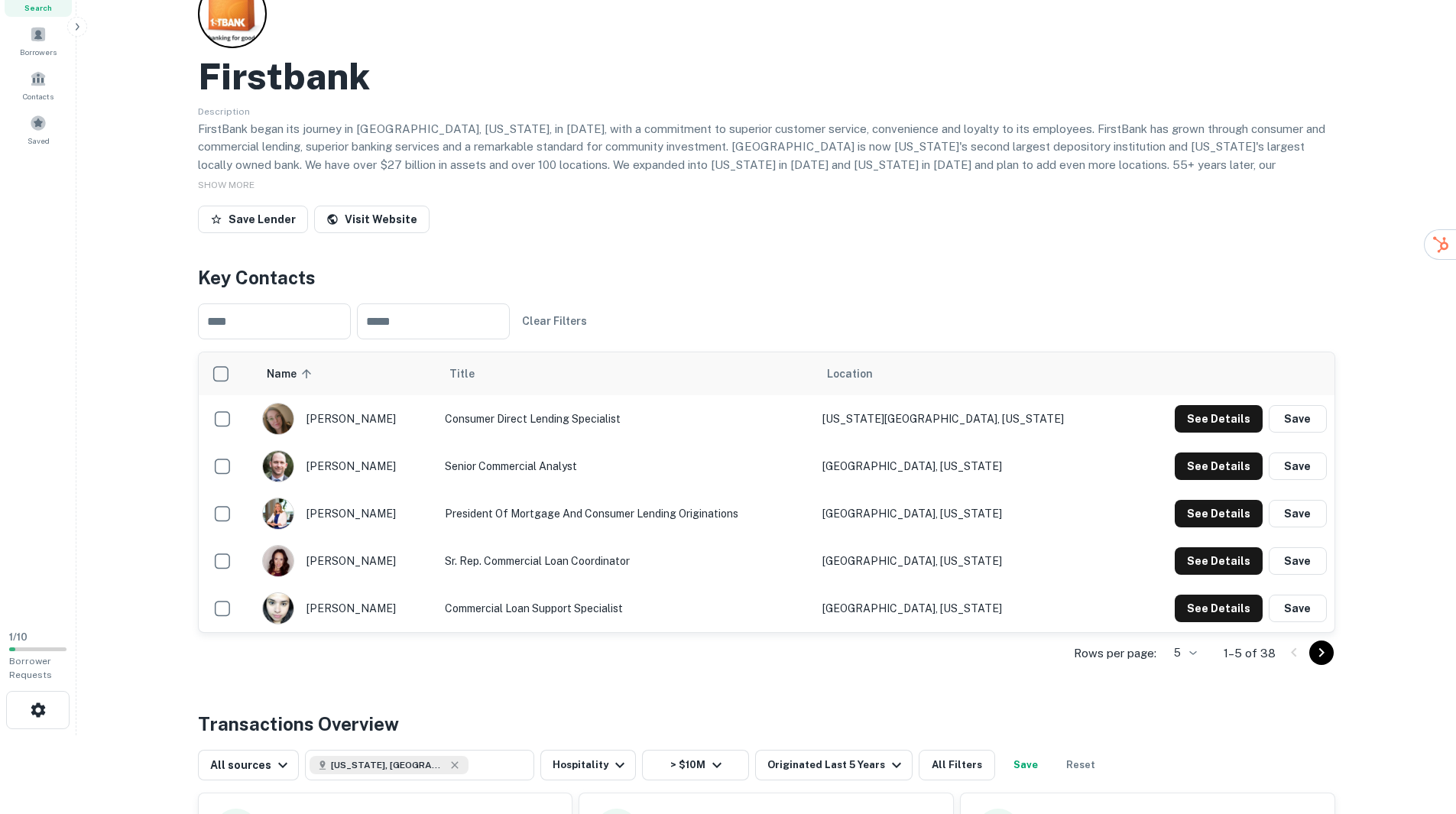
scroll to position [77, 0]
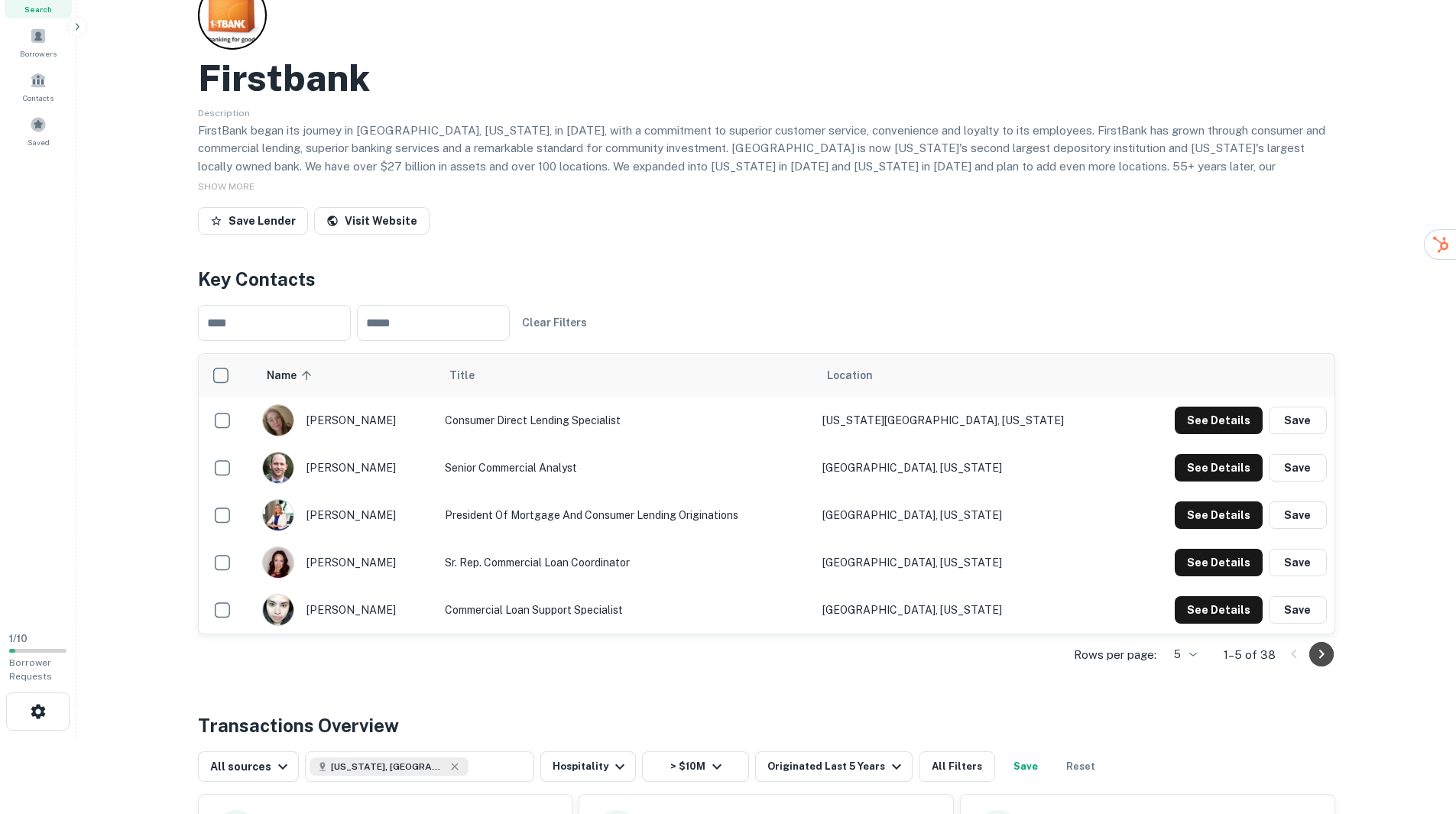
click at [1323, 649] on icon "Go to next page" at bounding box center [1321, 654] width 18 height 18
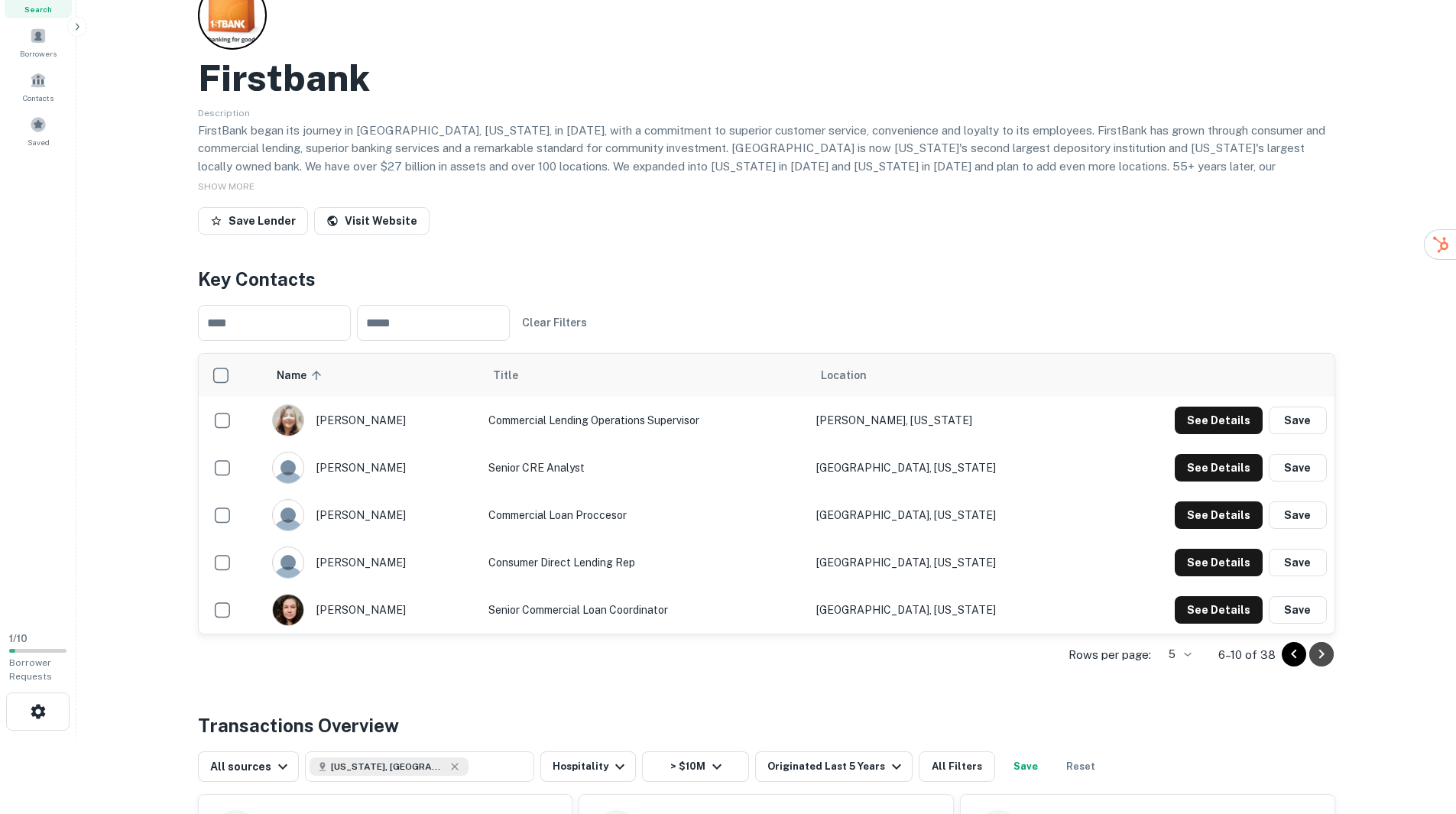
click at [1323, 651] on icon "Go to next page" at bounding box center [1321, 654] width 18 height 18
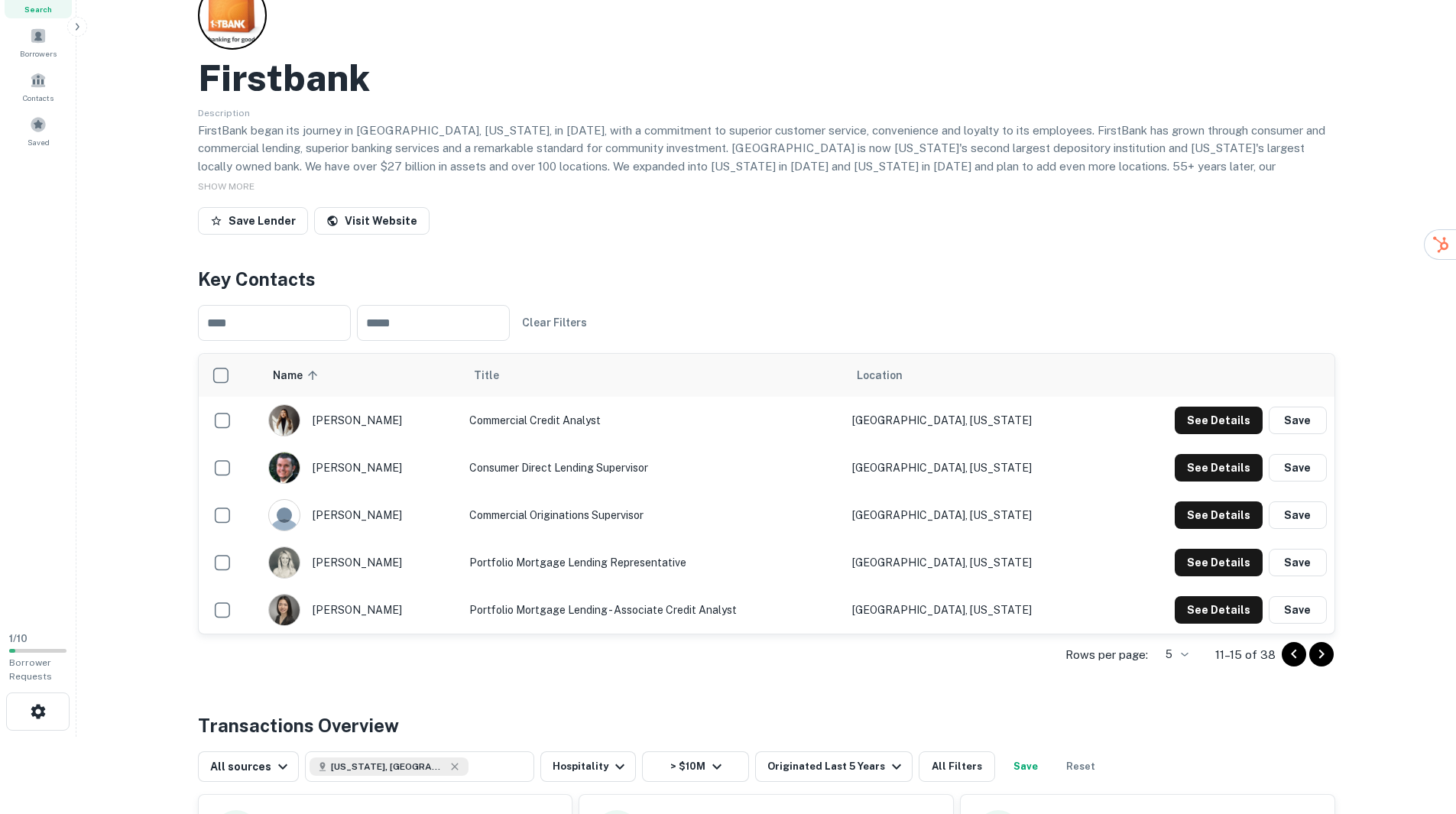
click at [1326, 655] on icon "Go to next page" at bounding box center [1321, 654] width 18 height 18
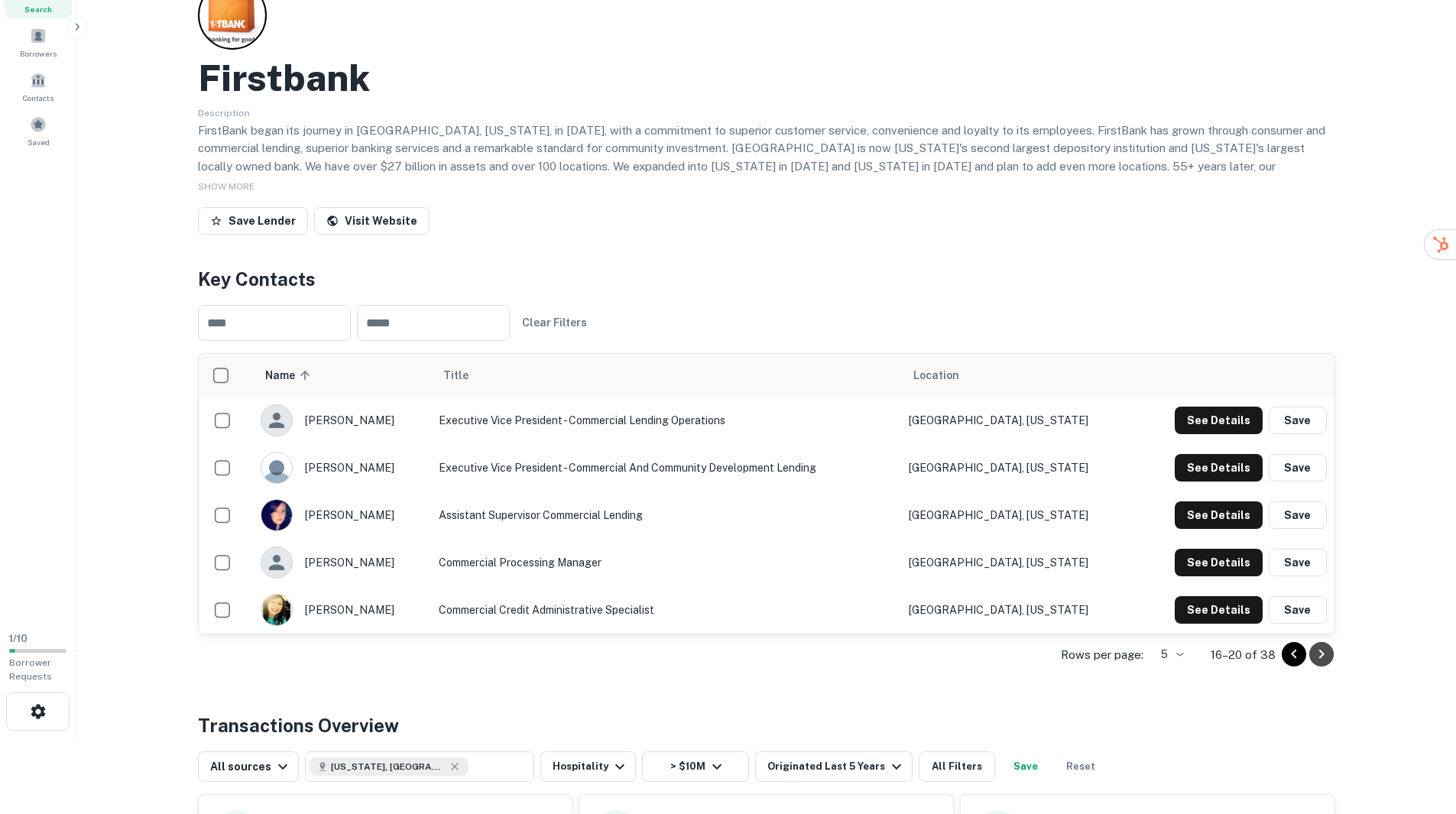
click at [1328, 658] on icon "Go to next page" at bounding box center [1321, 654] width 18 height 18
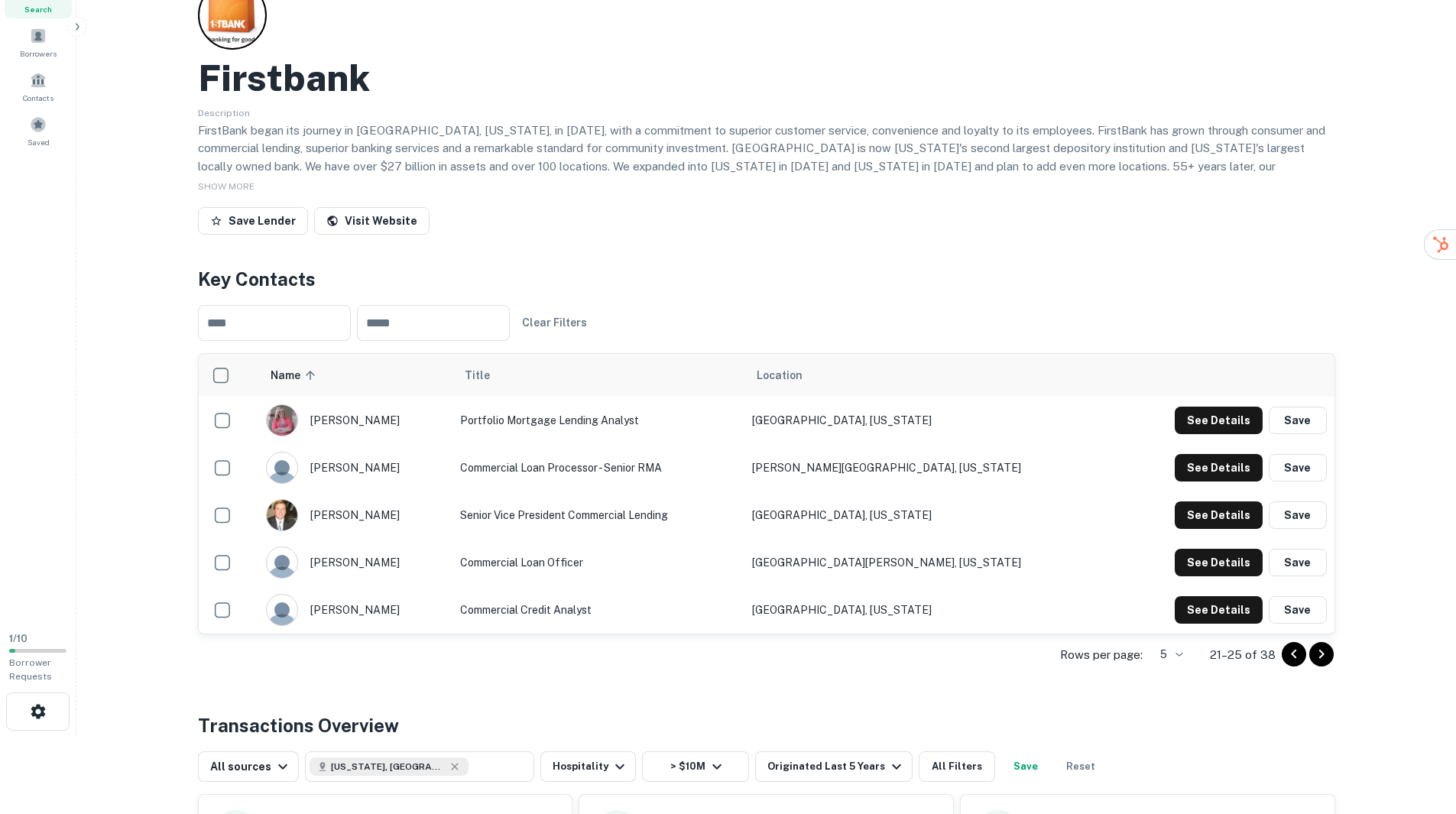
click at [1320, 654] on icon "Go to next page" at bounding box center [1321, 654] width 18 height 18
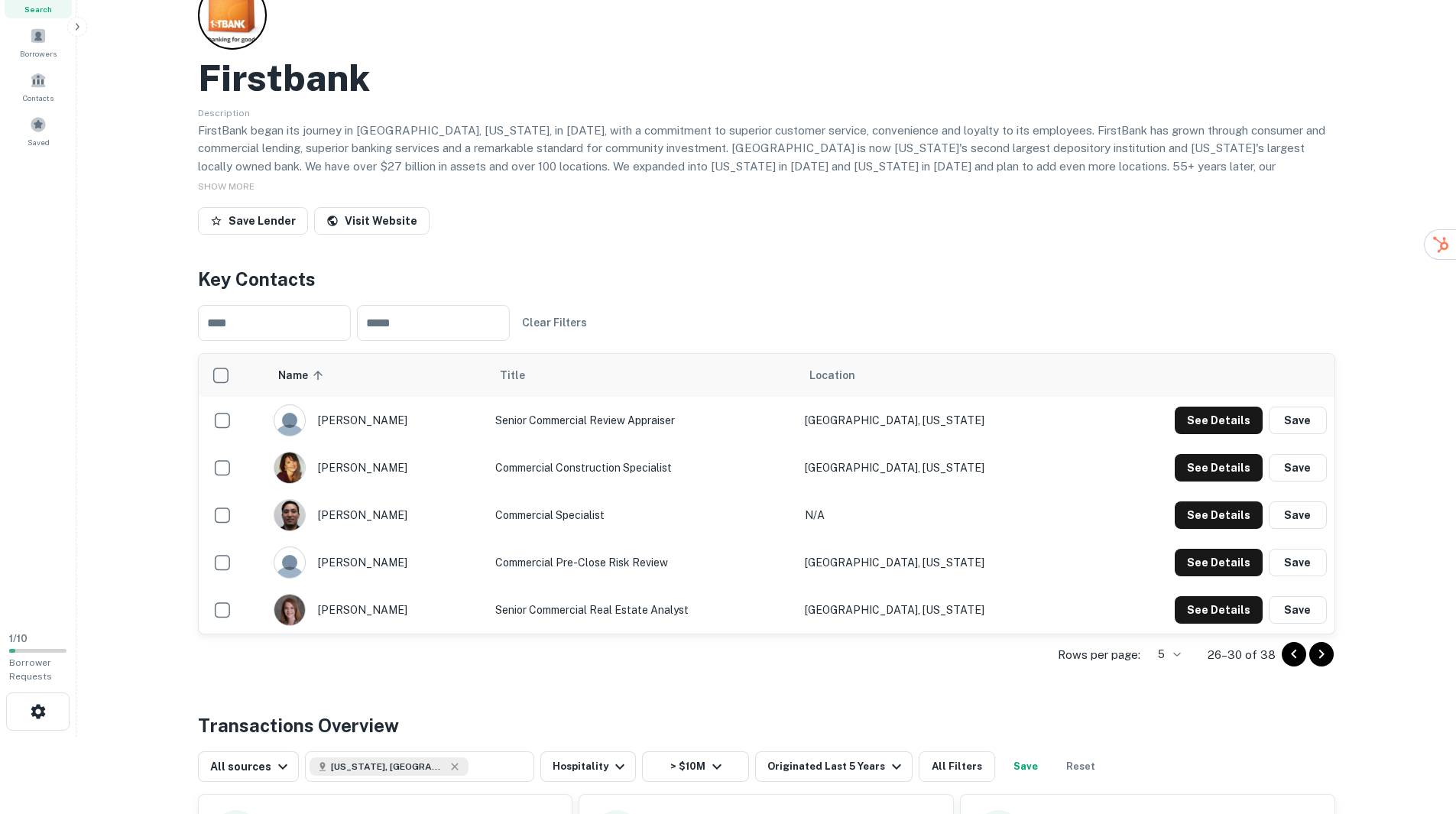
click at [1324, 655] on icon "Go to next page" at bounding box center [1321, 654] width 18 height 18
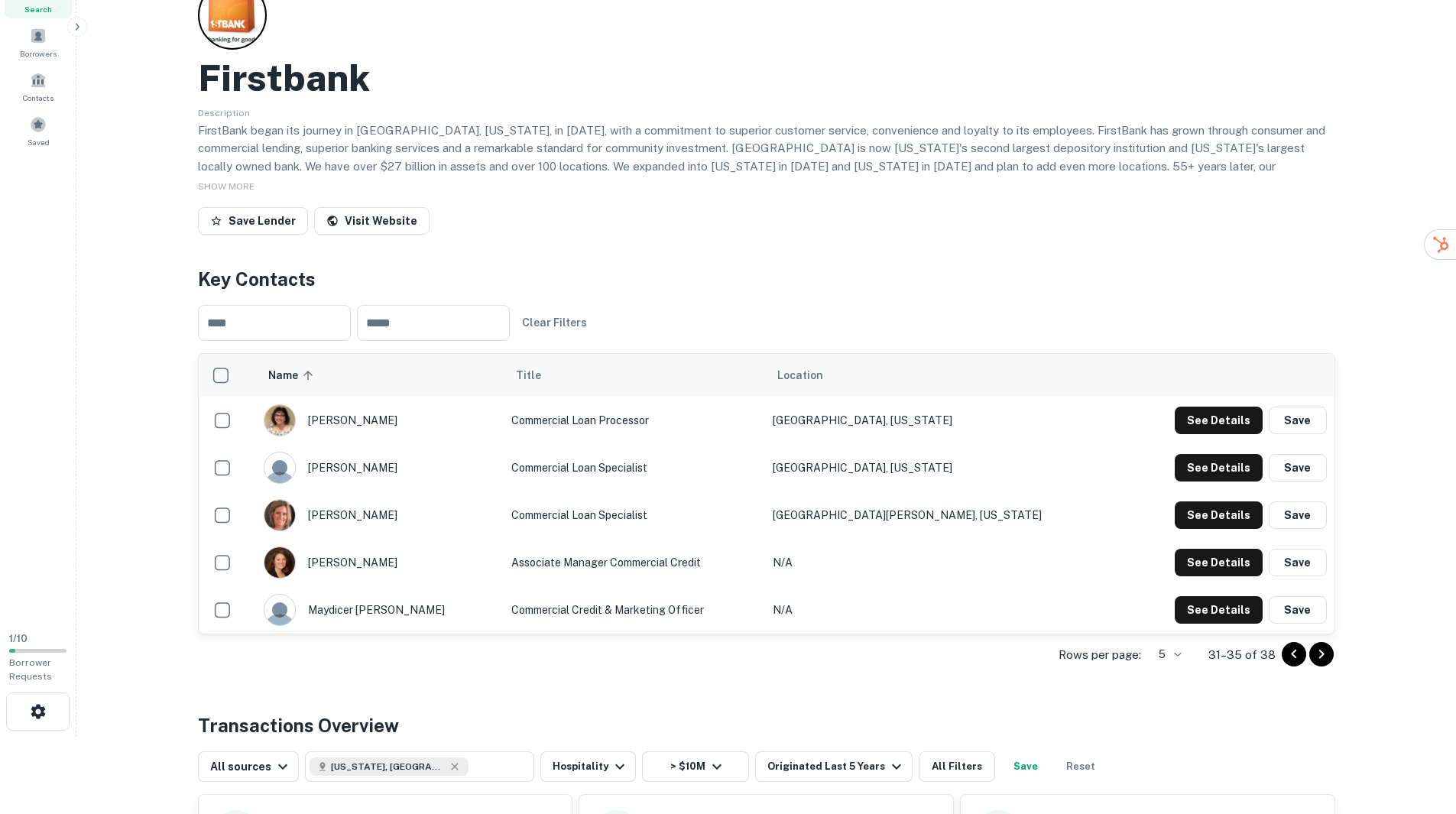
click at [1319, 649] on icon "Go to next page" at bounding box center [1321, 654] width 18 height 18
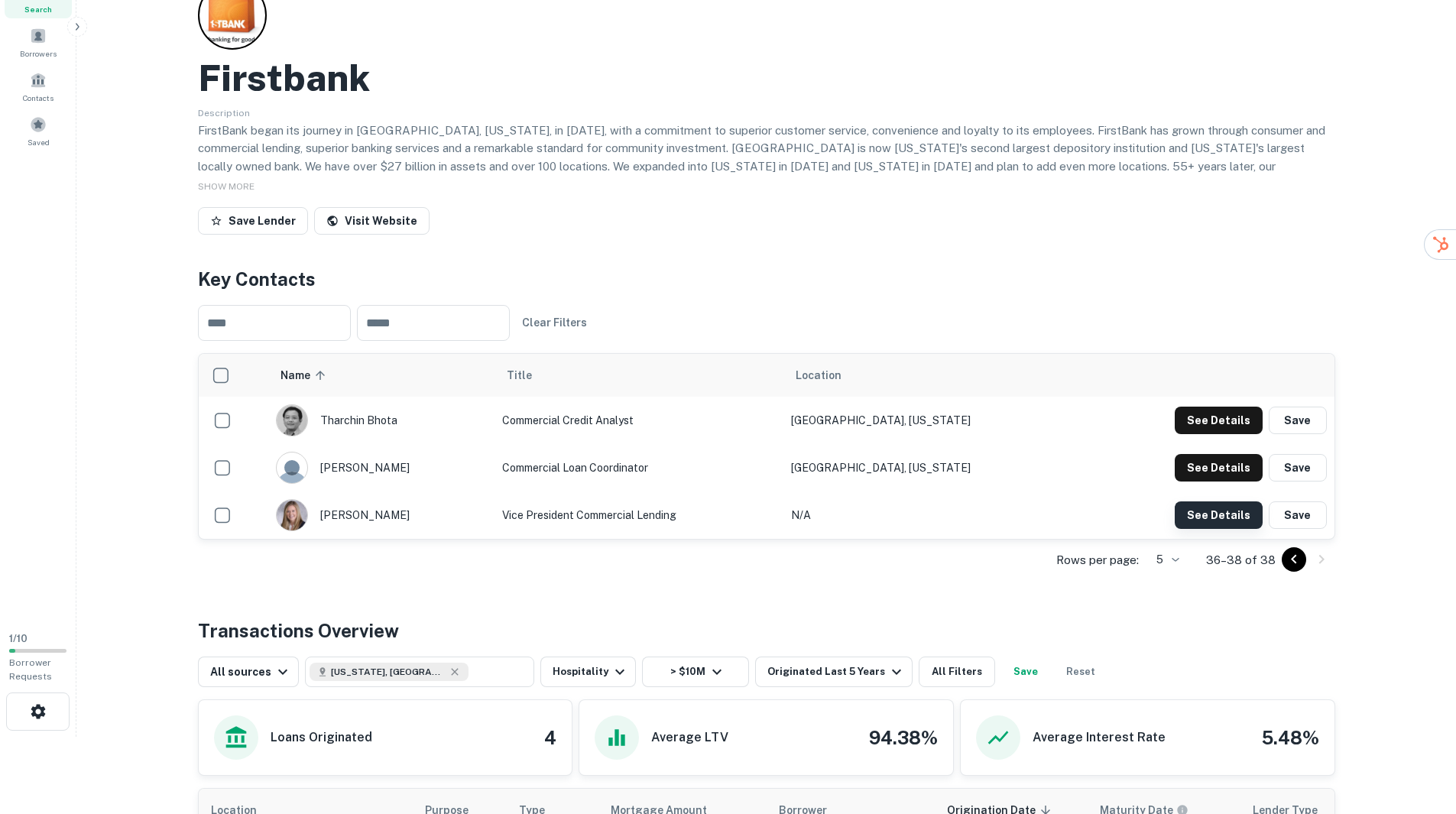
click at [1203, 434] on button "See Details" at bounding box center [1219, 420] width 88 height 28
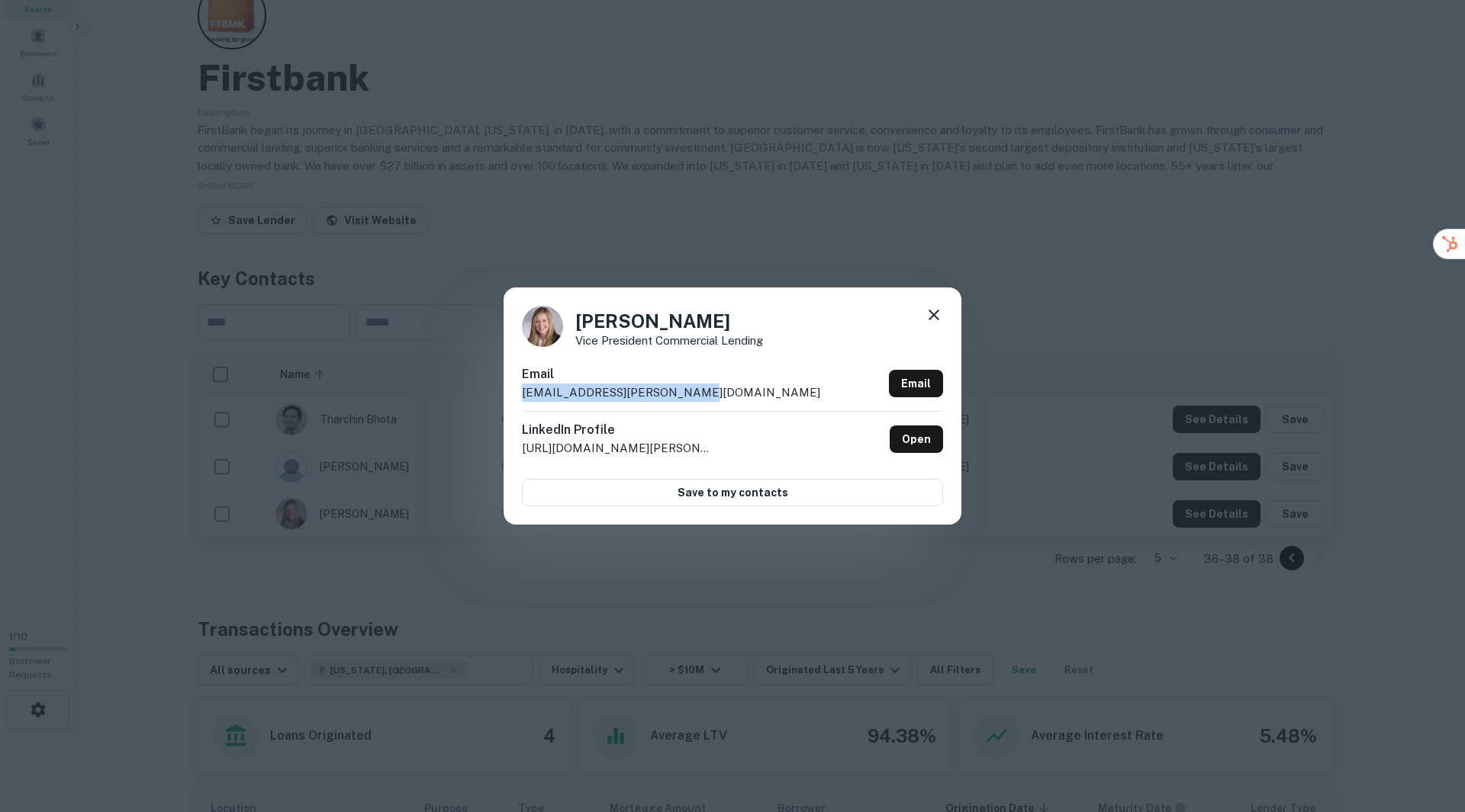
drag, startPoint x: 705, startPoint y: 389, endPoint x: 507, endPoint y: 402, distance: 198.4
click at [507, 402] on div "Bekah Oleson Vice President Commercial Lending Email bekah.oleson@efirstbank.co…" at bounding box center [732, 405] width 458 height 236
copy p "bekah.oleson@efirstbank.com"
click at [934, 312] on icon at bounding box center [934, 315] width 18 height 18
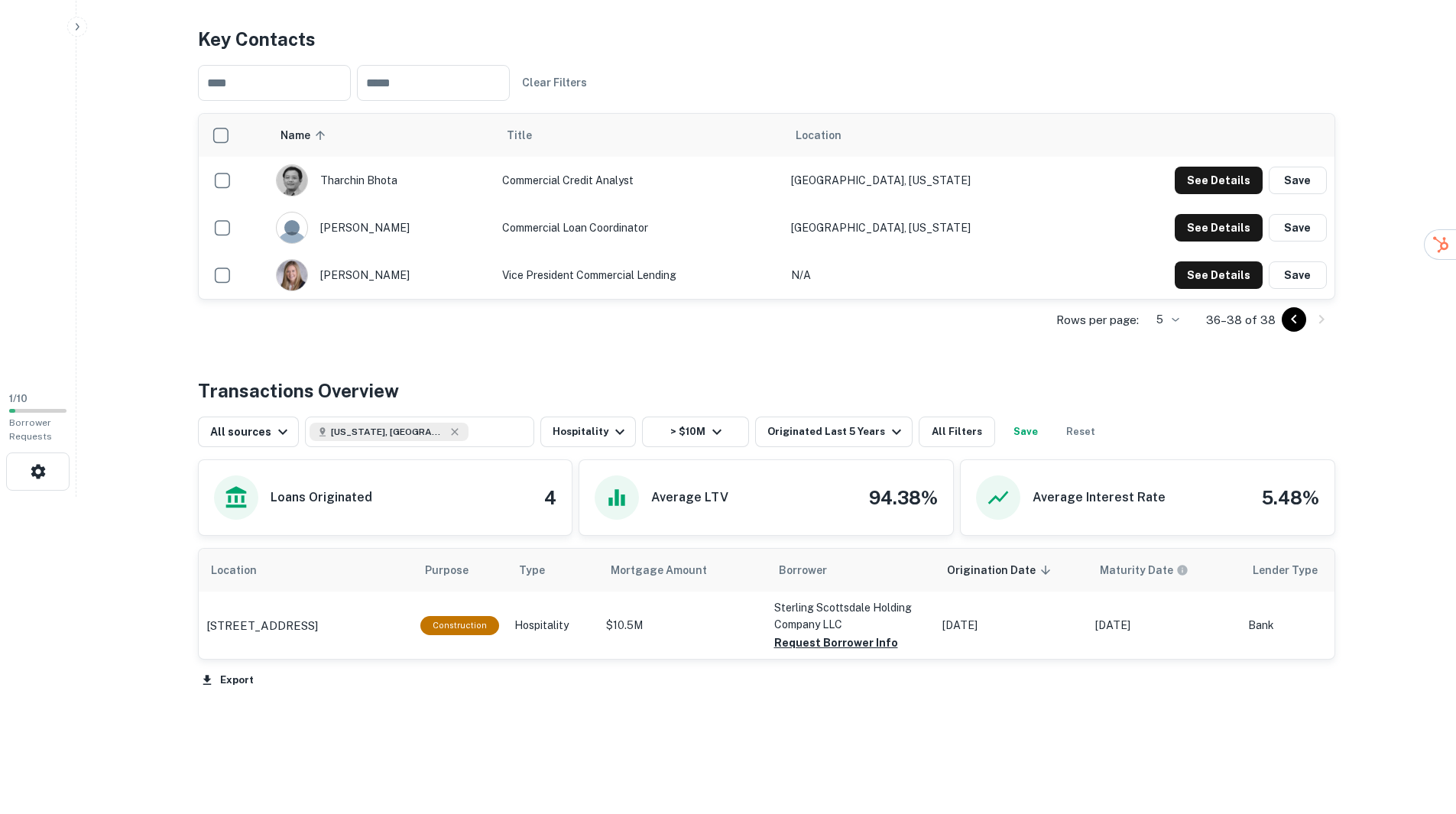
scroll to position [342, 0]
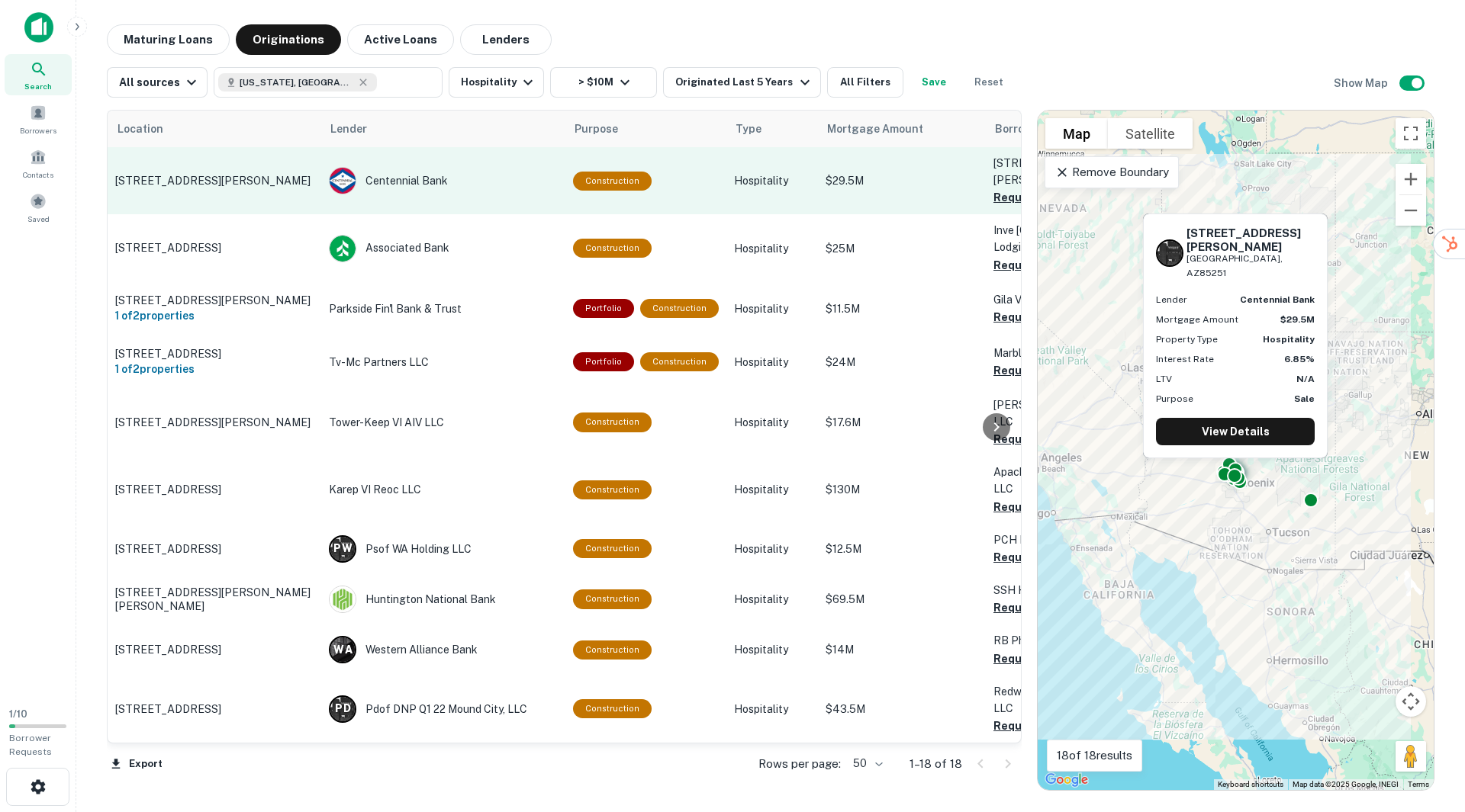
click at [216, 174] on p "4000 N Drinkwater Blvd Scottsdale, AZ85251" at bounding box center [214, 180] width 198 height 13
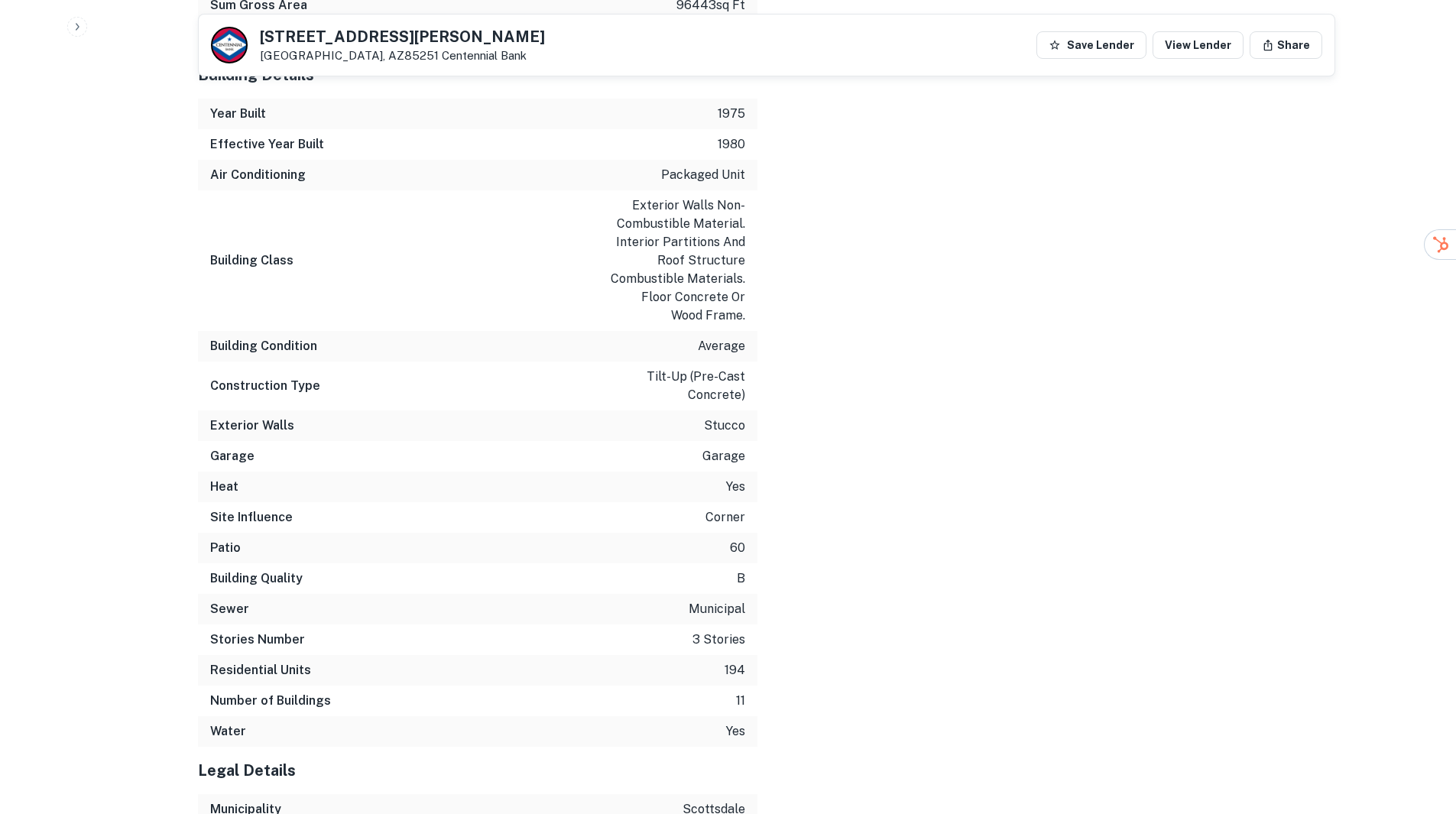
scroll to position [2345, 0]
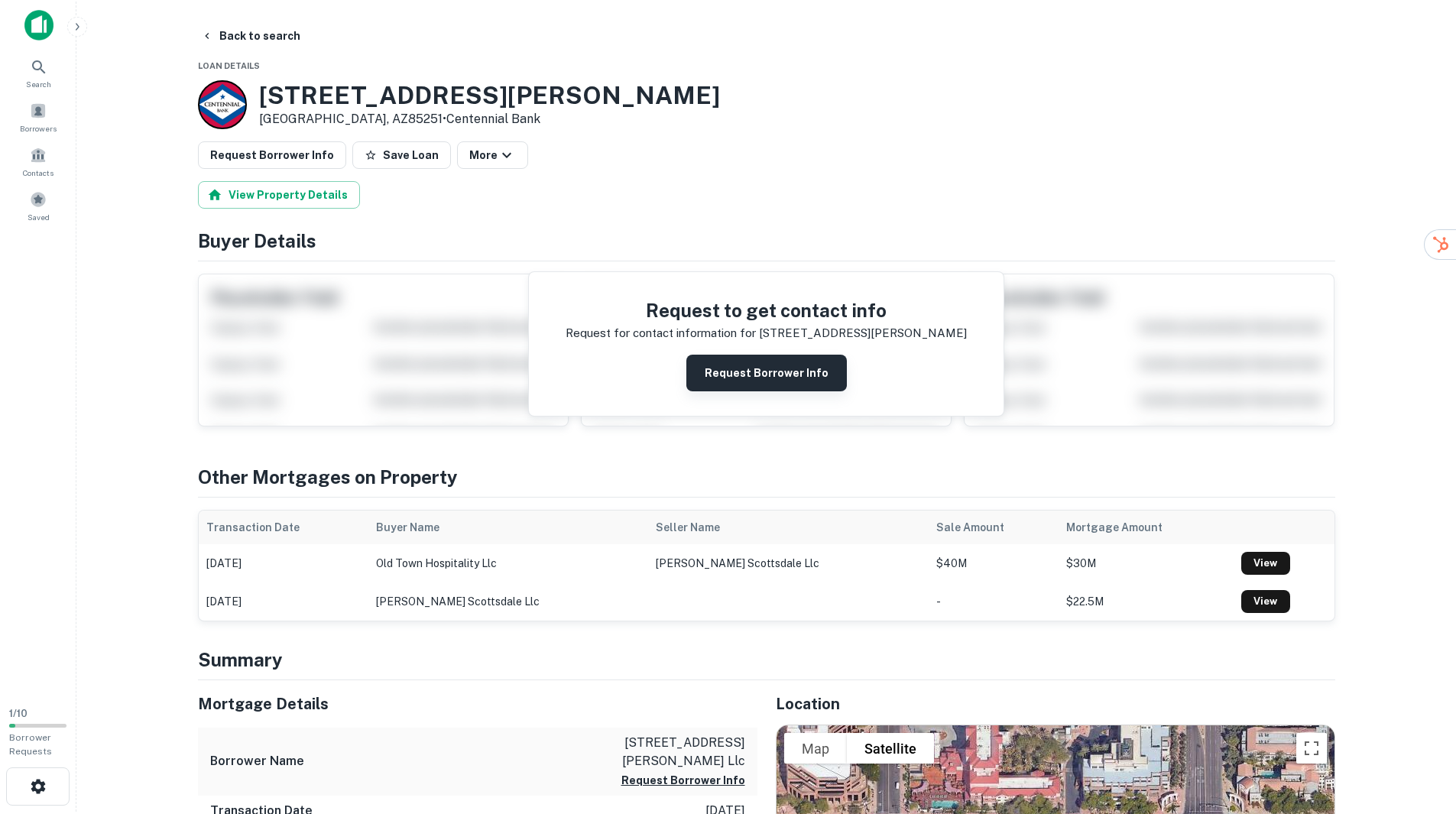
scroll to position [0, 0]
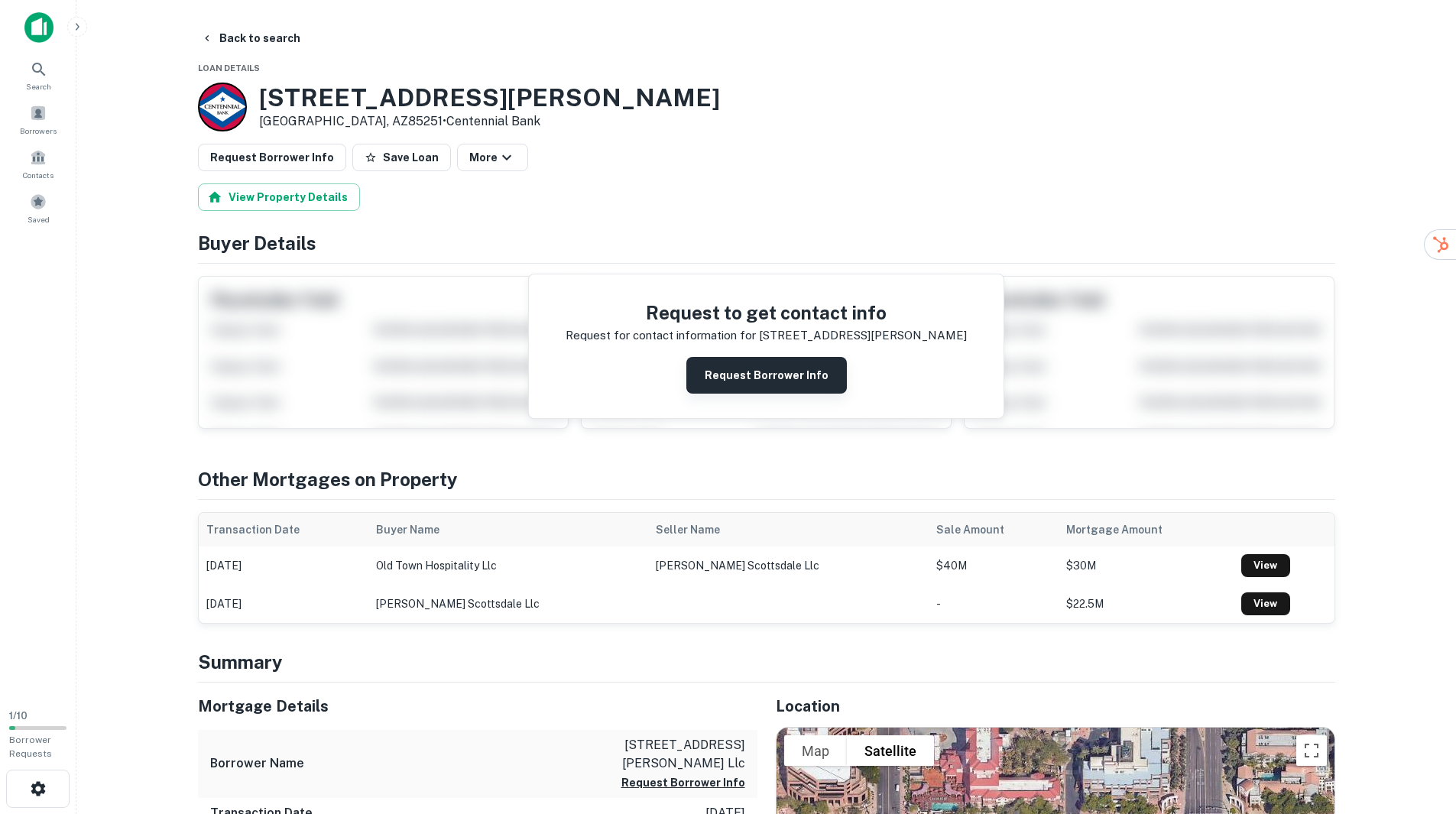
click at [776, 374] on button "Request Borrower Info" at bounding box center [766, 375] width 160 height 37
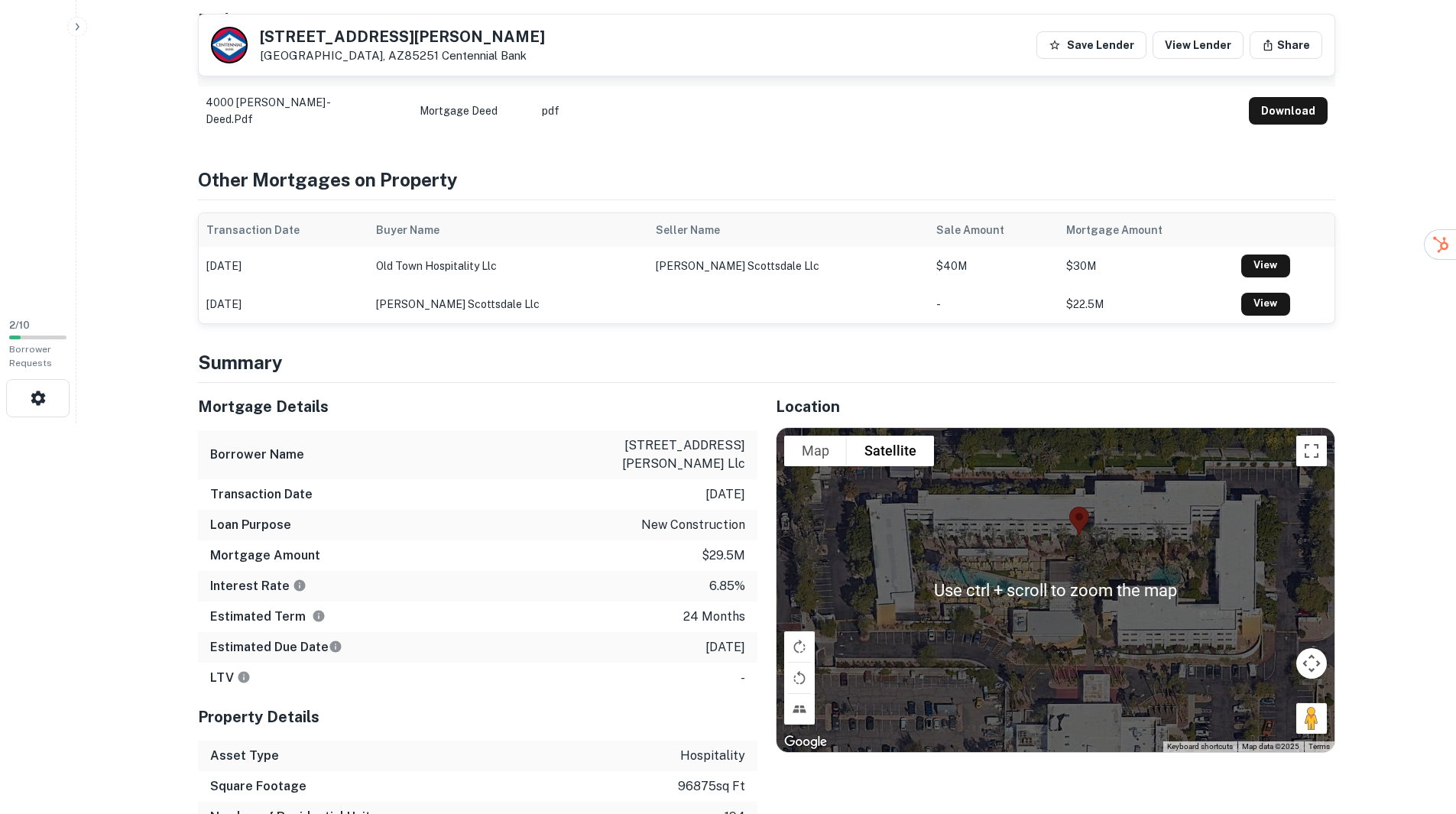
scroll to position [391, 0]
click at [811, 461] on button "Map" at bounding box center [816, 451] width 63 height 31
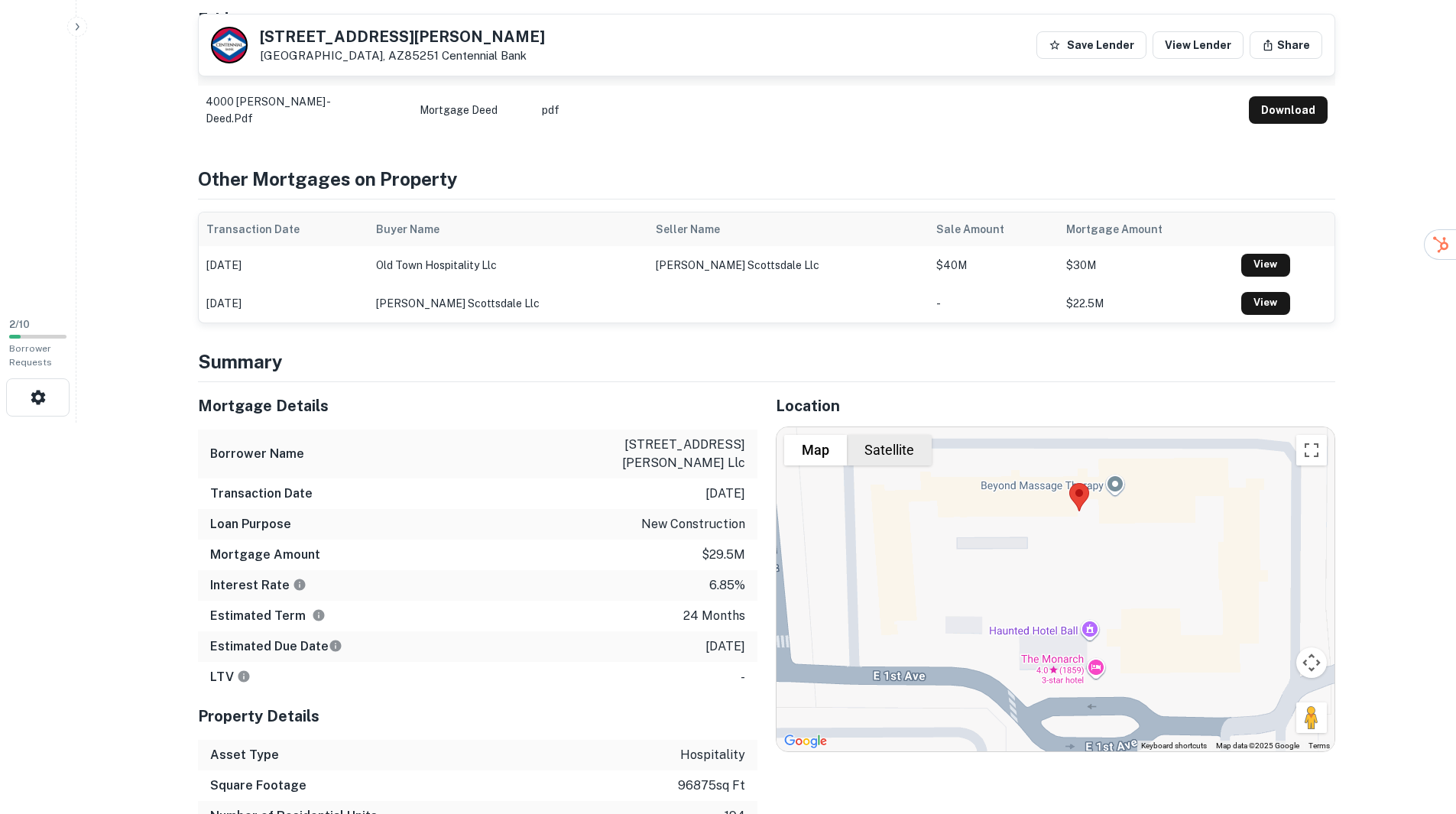
click at [876, 451] on button "Satellite" at bounding box center [889, 451] width 85 height 31
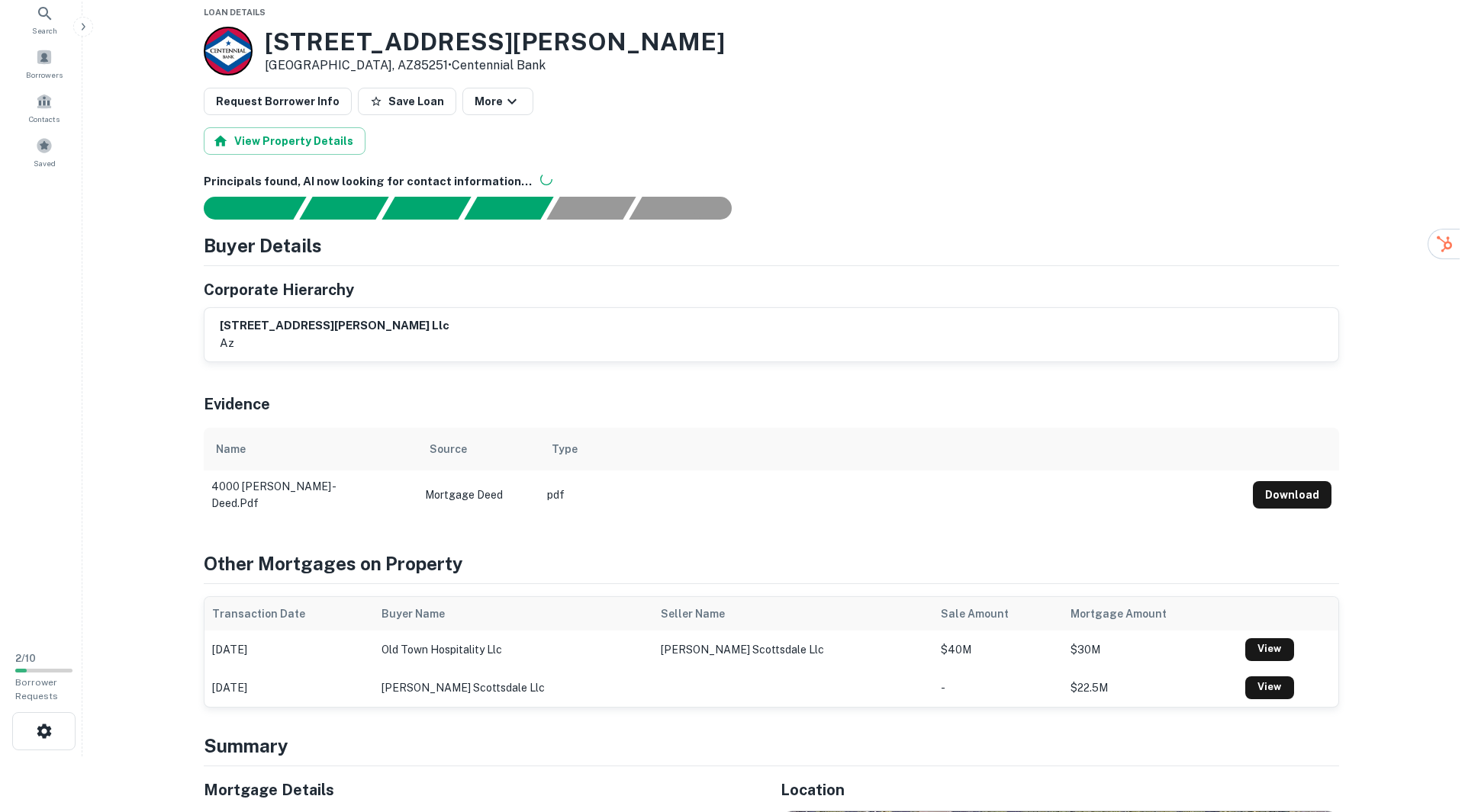
scroll to position [0, 0]
